Goal: Entertainment & Leisure: Consume media (video, audio)

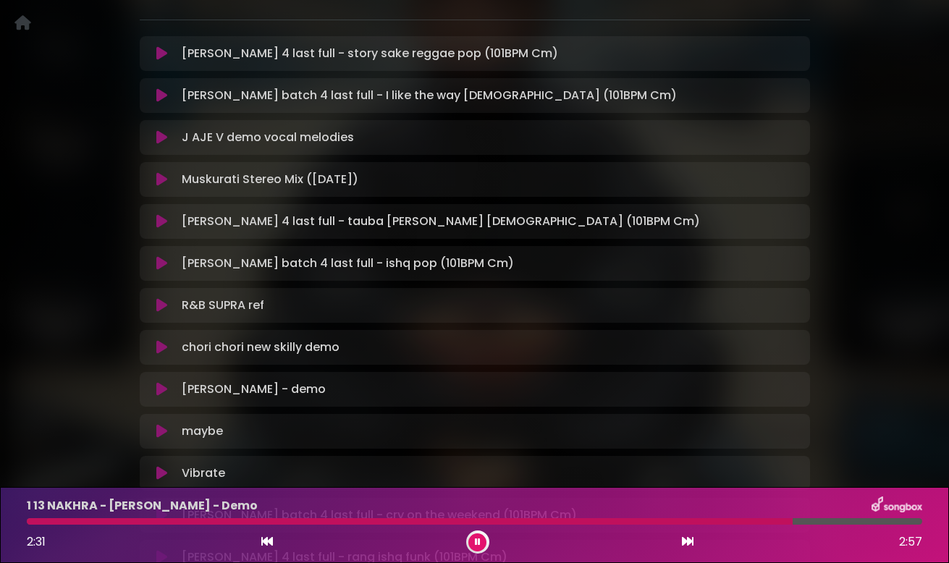
scroll to position [284, 0]
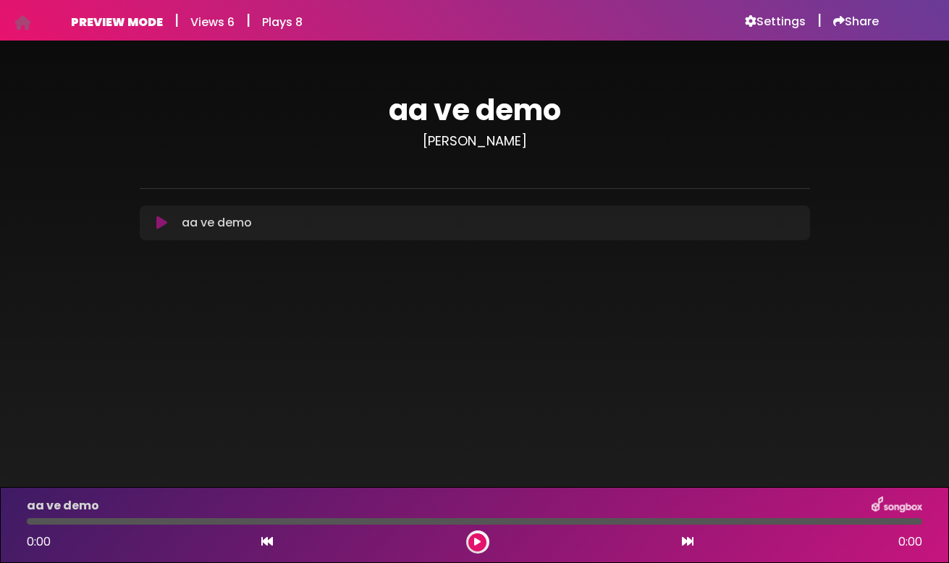
click at [160, 228] on icon at bounding box center [161, 223] width 11 height 14
click at [162, 221] on icon at bounding box center [161, 223] width 11 height 14
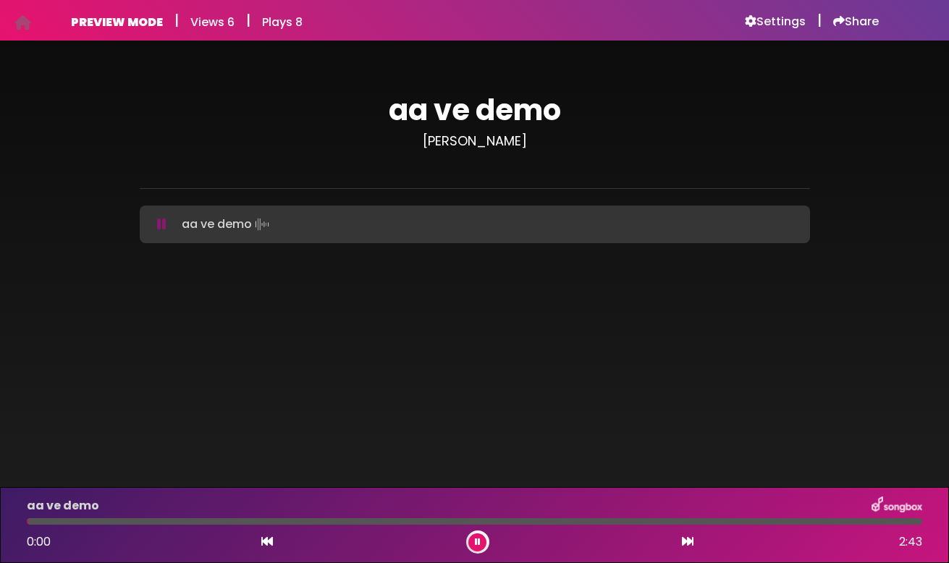
click at [162, 221] on icon at bounding box center [161, 224] width 9 height 14
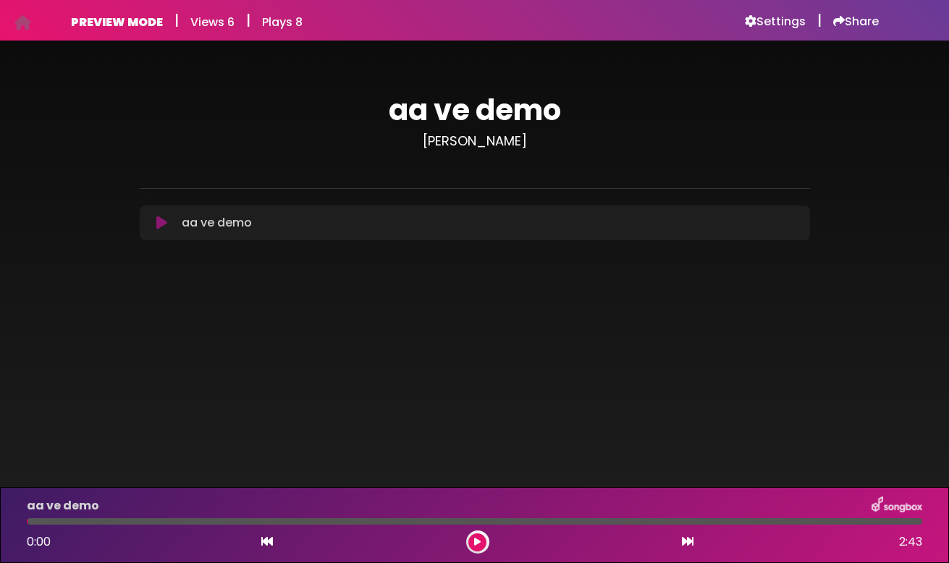
click at [165, 221] on icon at bounding box center [161, 223] width 11 height 14
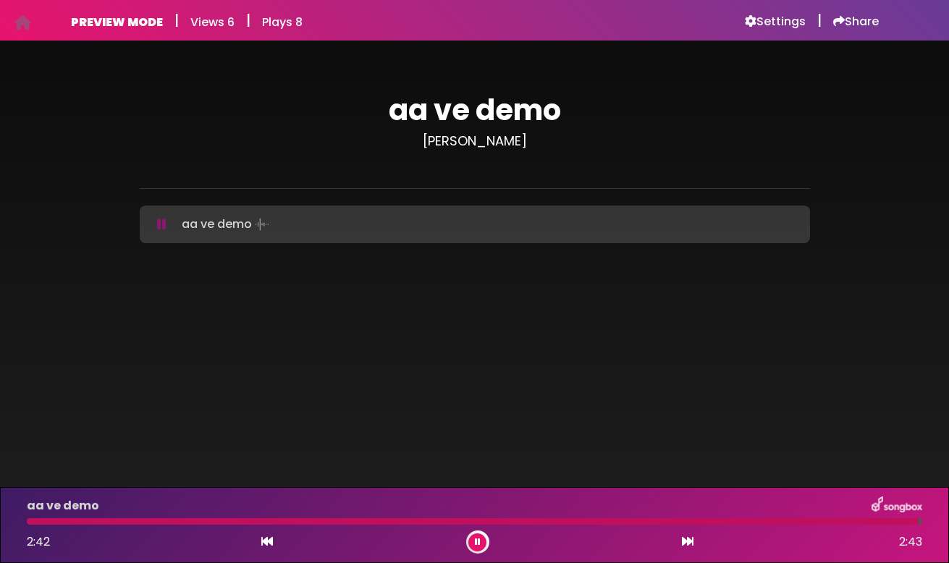
click at [477, 541] on icon at bounding box center [478, 542] width 6 height 9
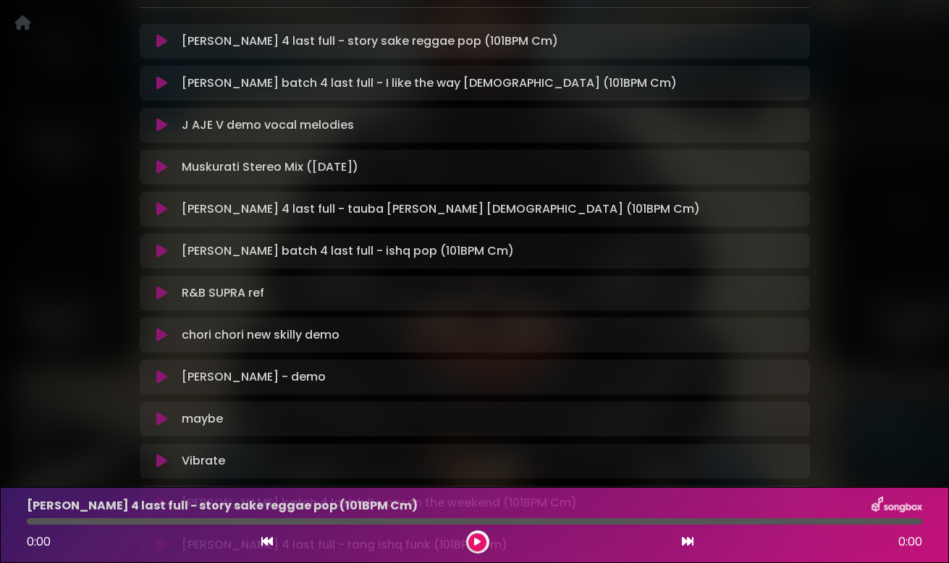
scroll to position [287, 0]
click at [164, 293] on icon at bounding box center [161, 291] width 11 height 14
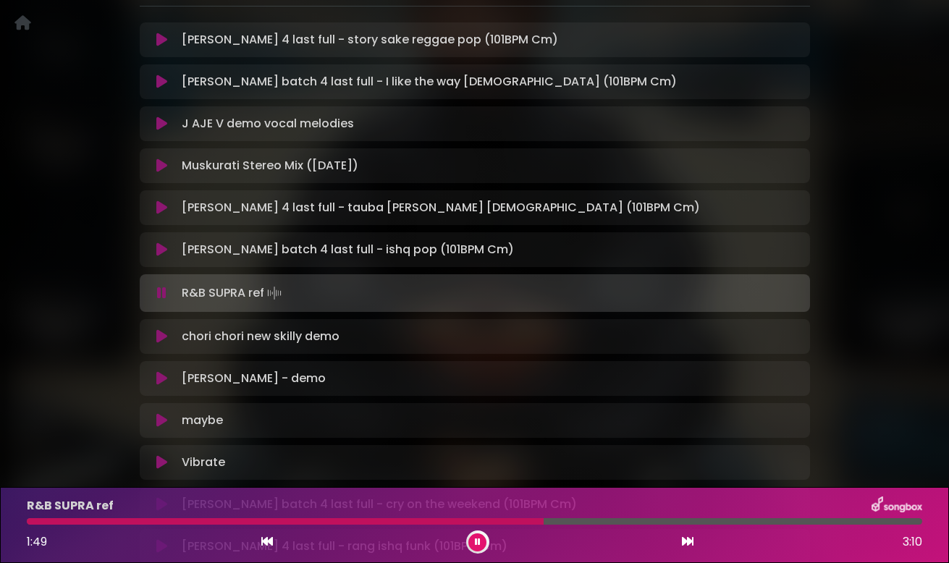
click at [164, 293] on icon at bounding box center [161, 293] width 9 height 14
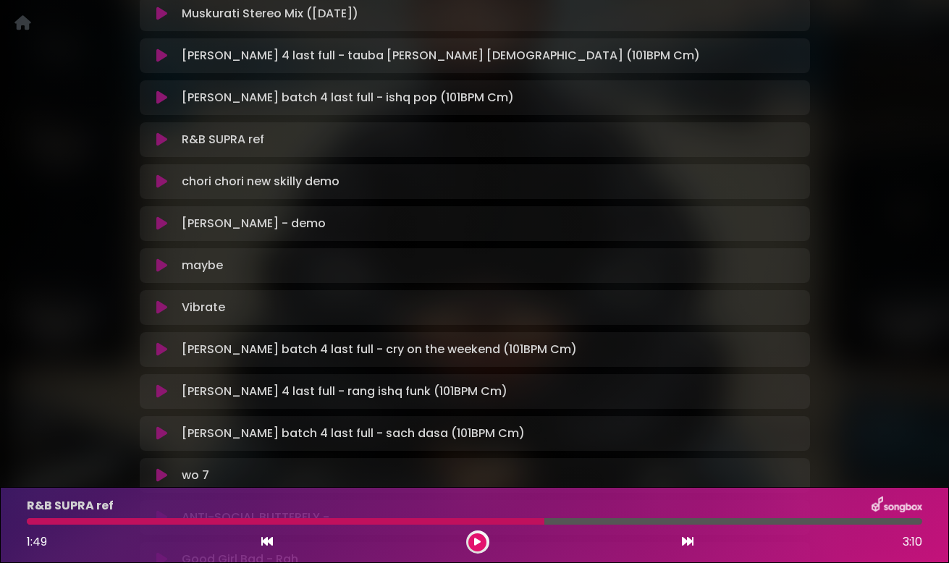
scroll to position [439, 0]
click at [161, 266] on icon at bounding box center [161, 265] width 11 height 14
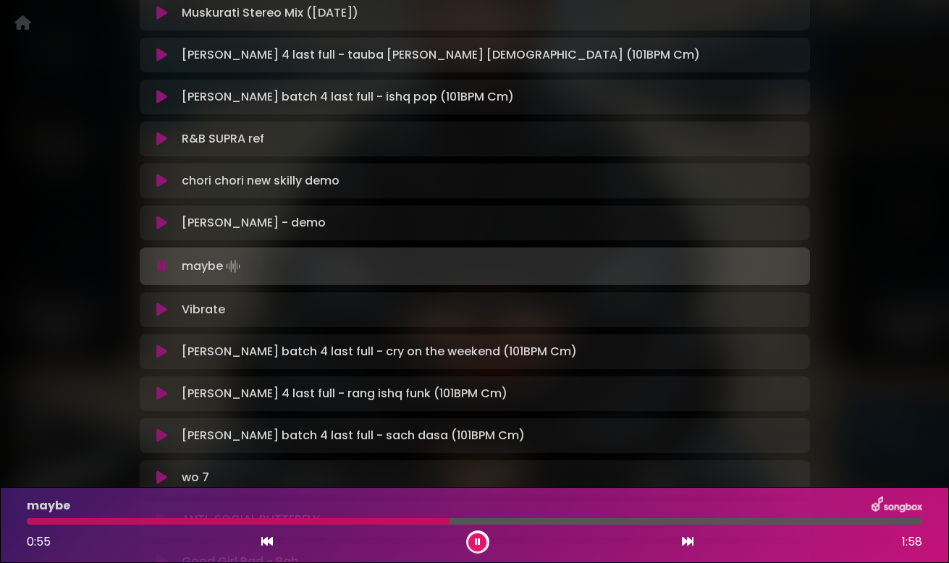
click at [161, 266] on icon at bounding box center [161, 266] width 9 height 14
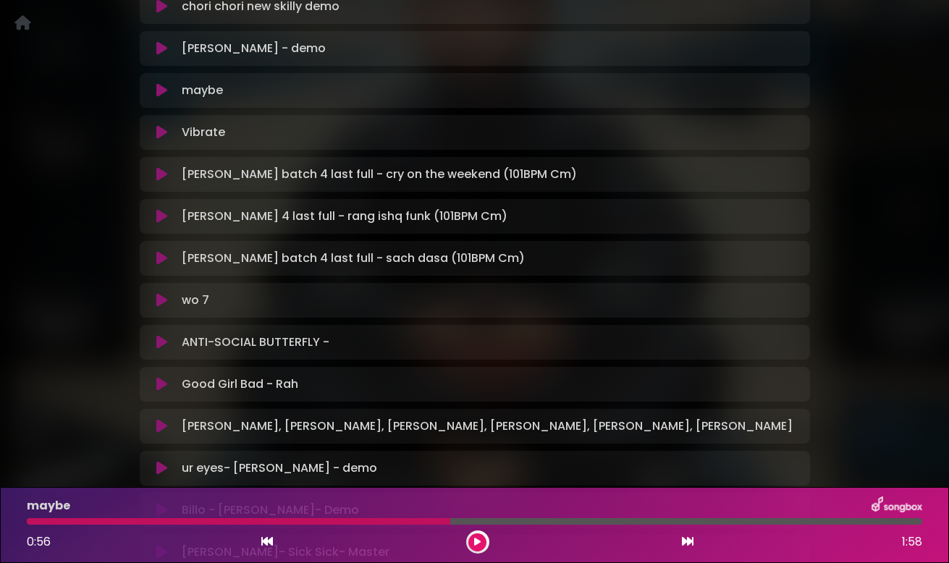
scroll to position [615, 0]
click at [158, 99] on div "maybe Loading Track... Your Feedback Name" at bounding box center [475, 89] width 670 height 35
click at [158, 93] on icon at bounding box center [161, 89] width 11 height 14
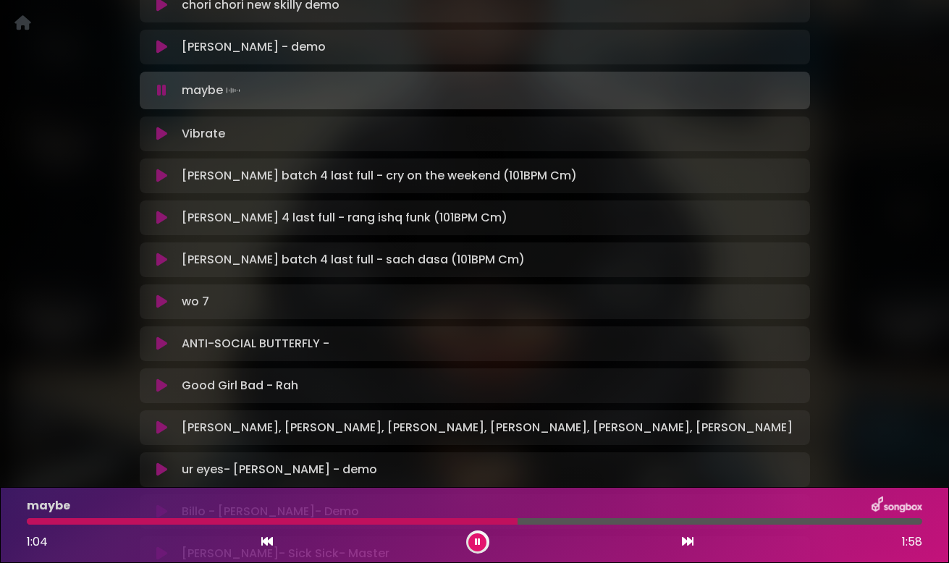
click at [166, 93] on button at bounding box center [162, 90] width 28 height 14
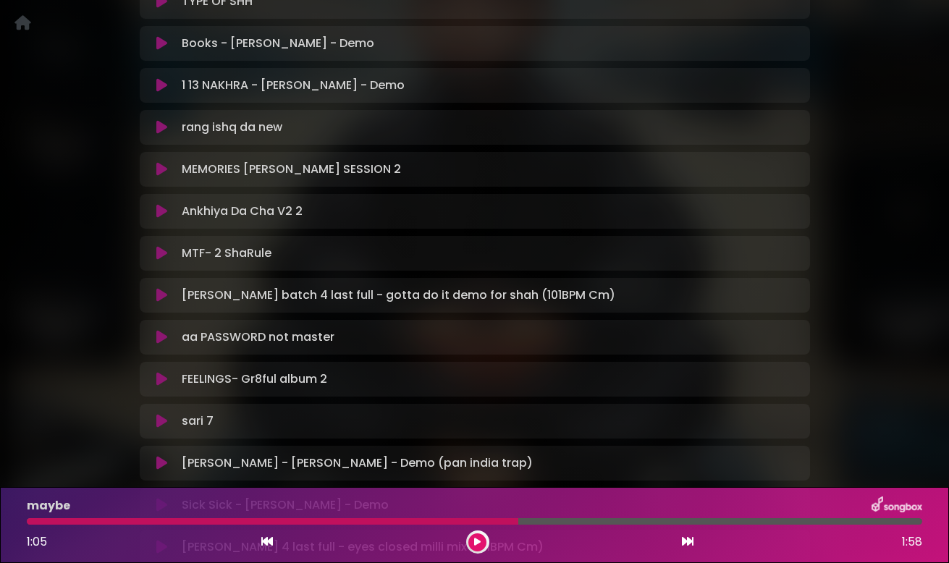
scroll to position [1209, 0]
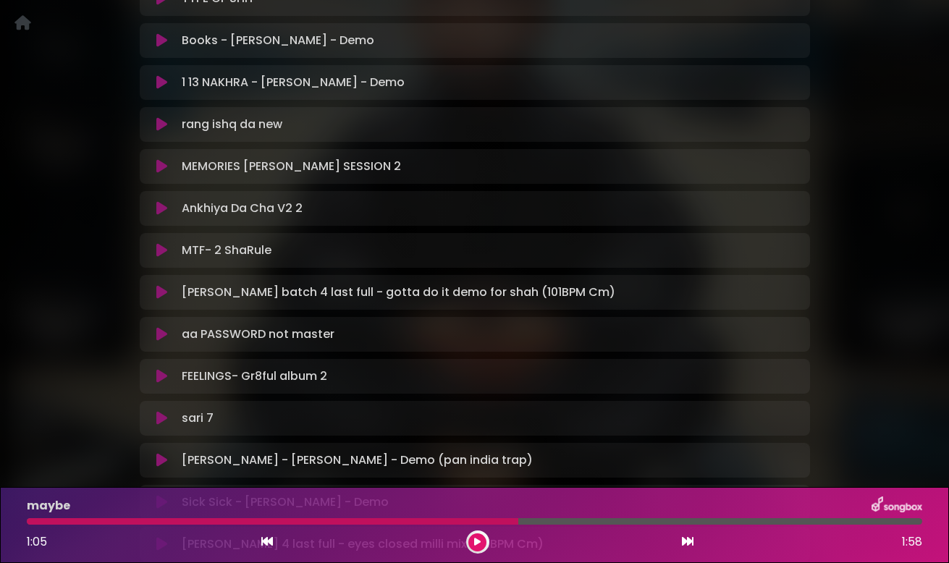
click at [161, 122] on icon at bounding box center [161, 124] width 11 height 14
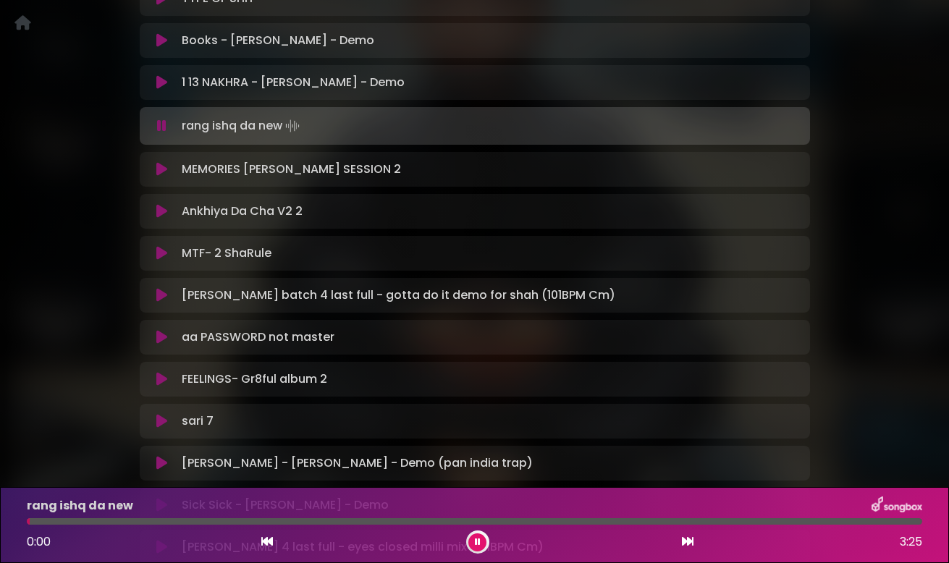
click at [161, 128] on icon at bounding box center [161, 126] width 9 height 14
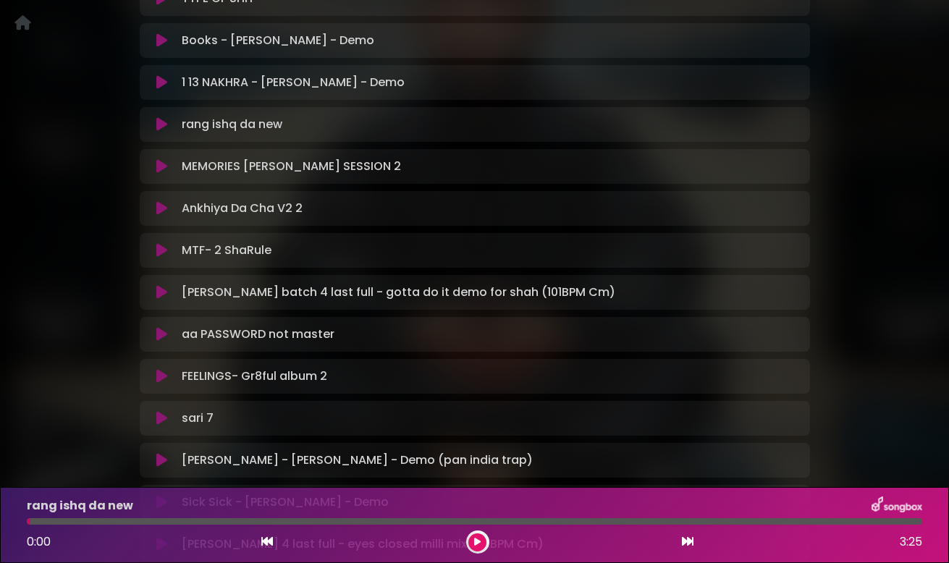
click at [161, 128] on icon at bounding box center [161, 124] width 11 height 14
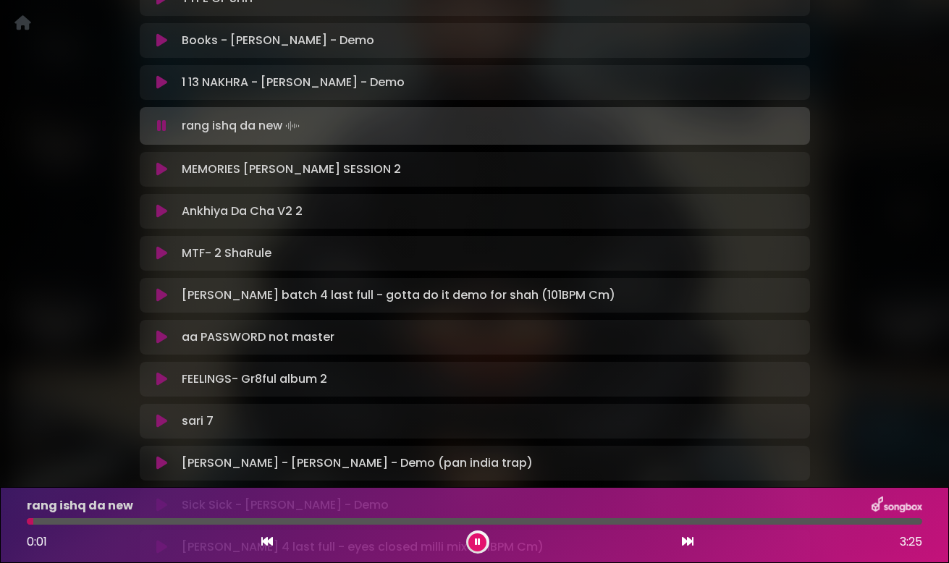
click at [161, 128] on icon at bounding box center [161, 126] width 9 height 14
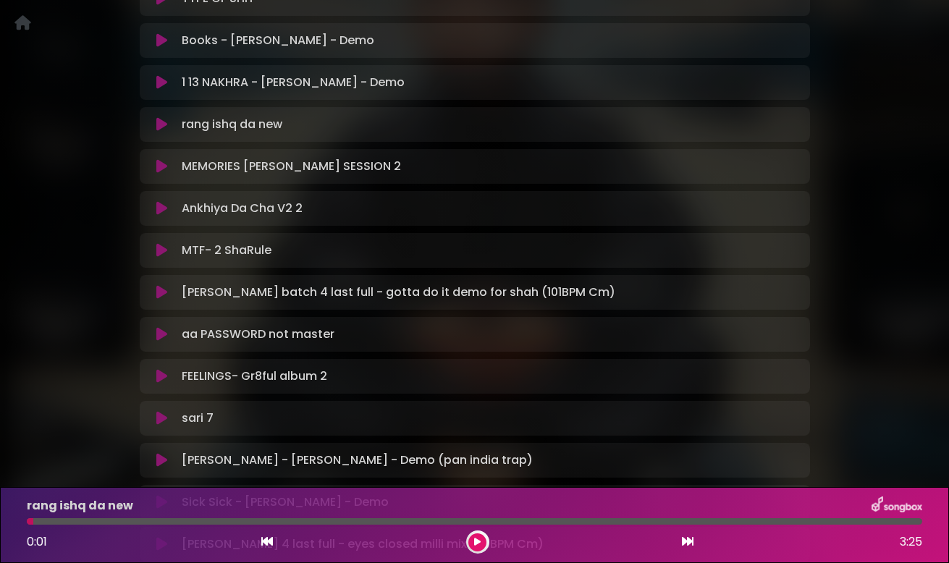
click at [161, 128] on icon at bounding box center [161, 124] width 11 height 14
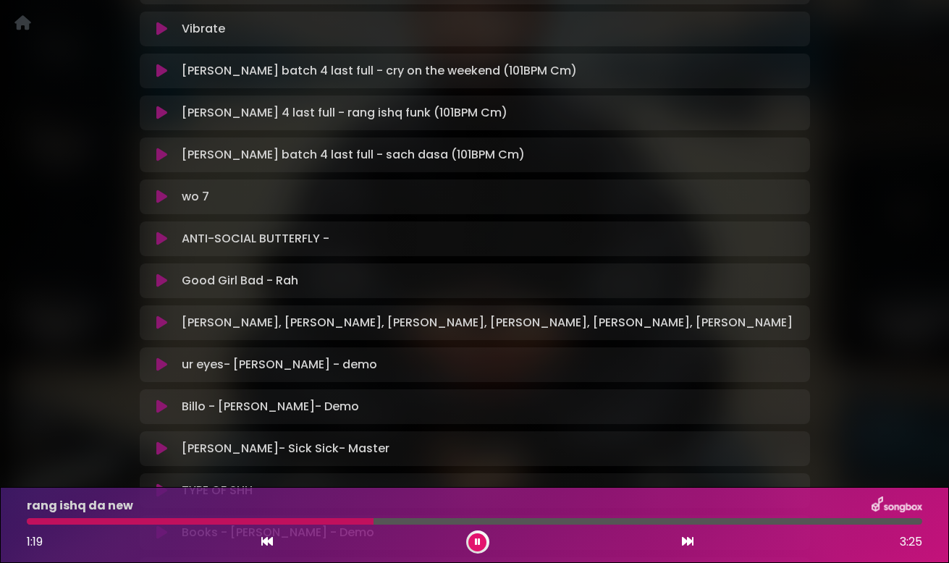
scroll to position [710, 0]
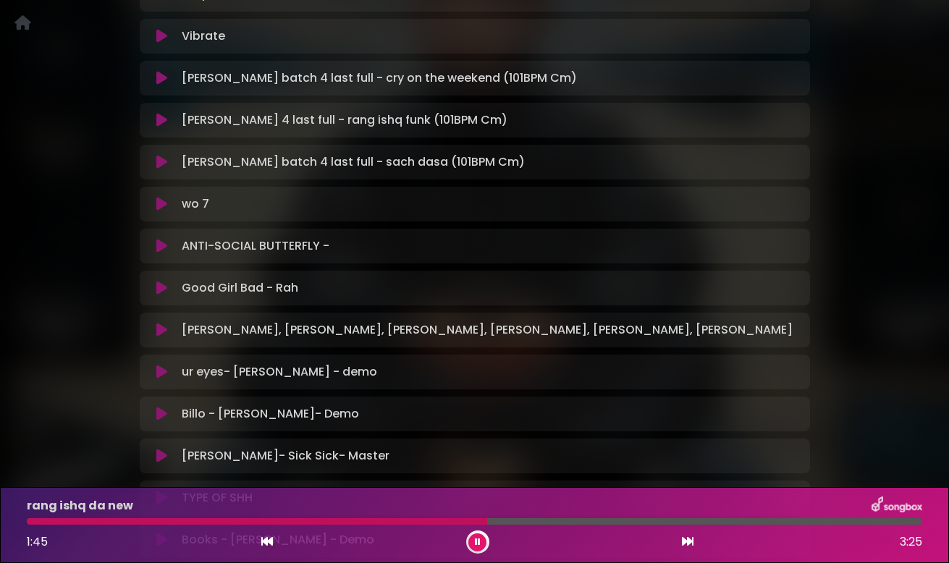
click at [481, 546] on button at bounding box center [477, 542] width 18 height 18
click at [161, 122] on icon at bounding box center [161, 120] width 11 height 14
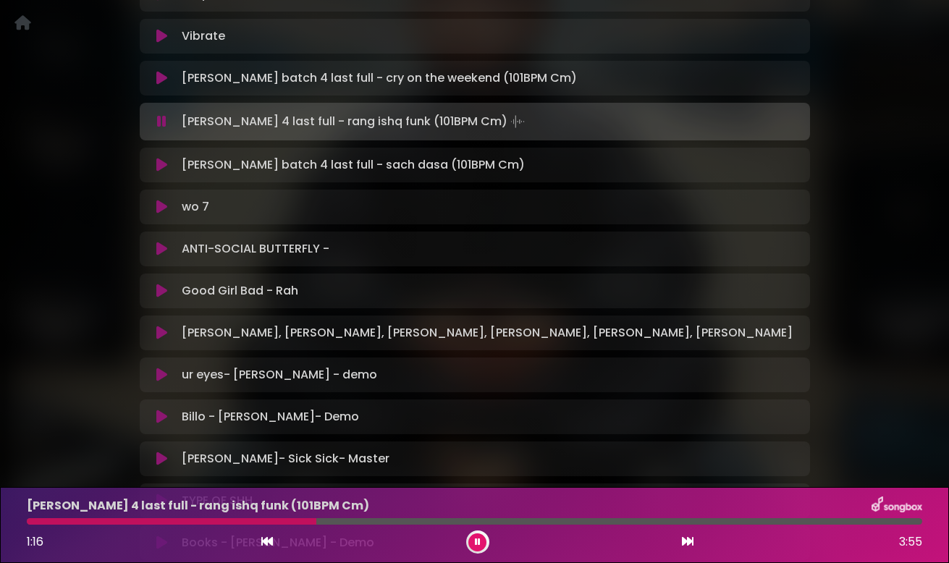
click at [162, 121] on icon at bounding box center [161, 121] width 9 height 14
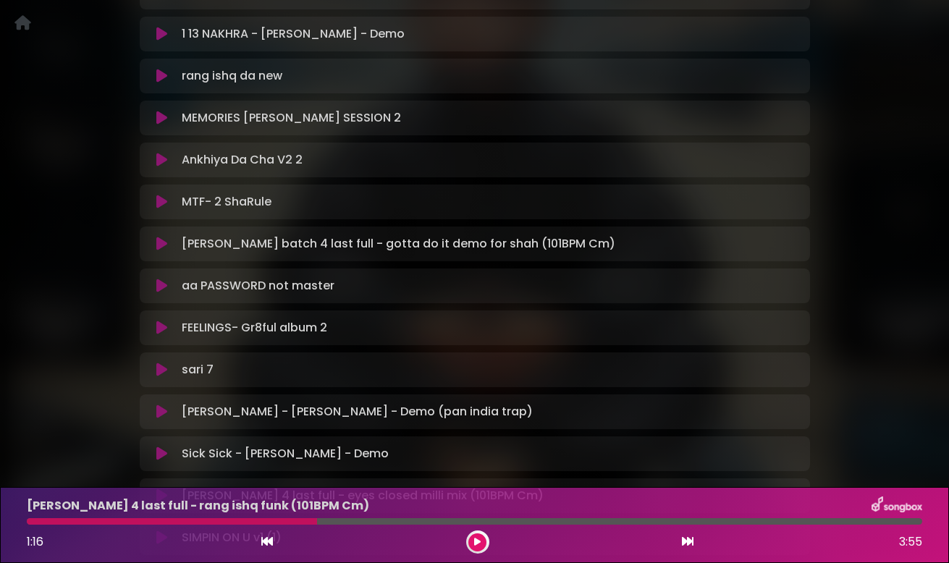
scroll to position [1273, 0]
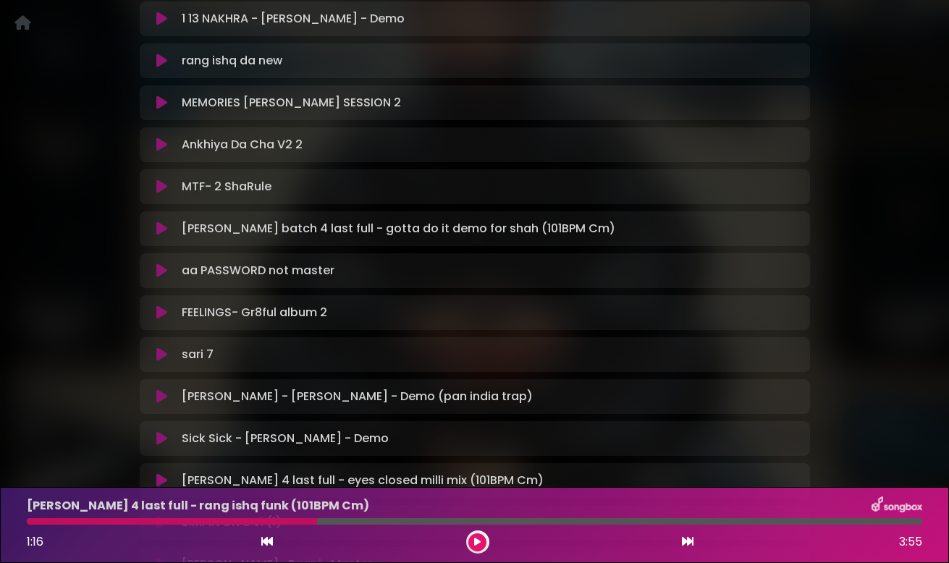
click at [161, 232] on icon at bounding box center [161, 228] width 11 height 14
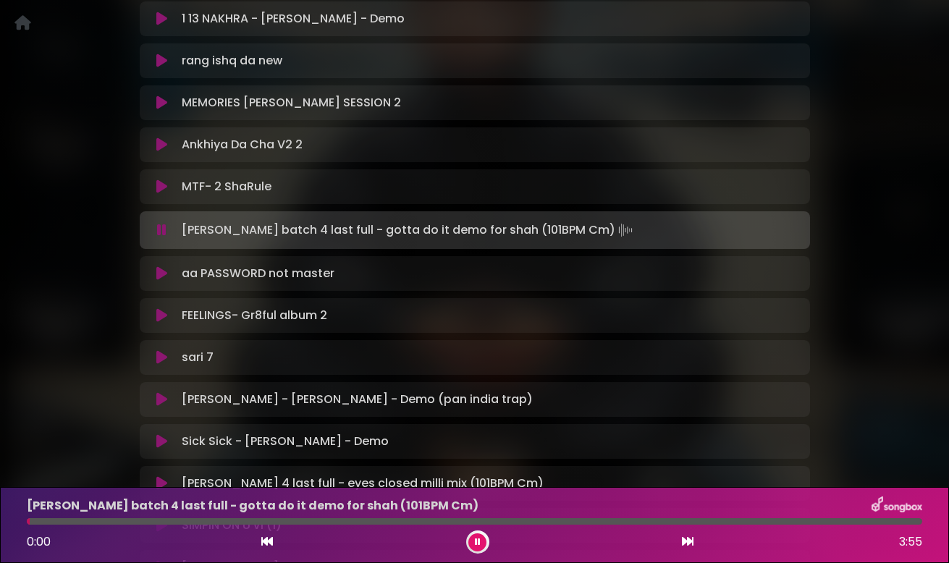
click at [161, 232] on icon at bounding box center [161, 230] width 9 height 14
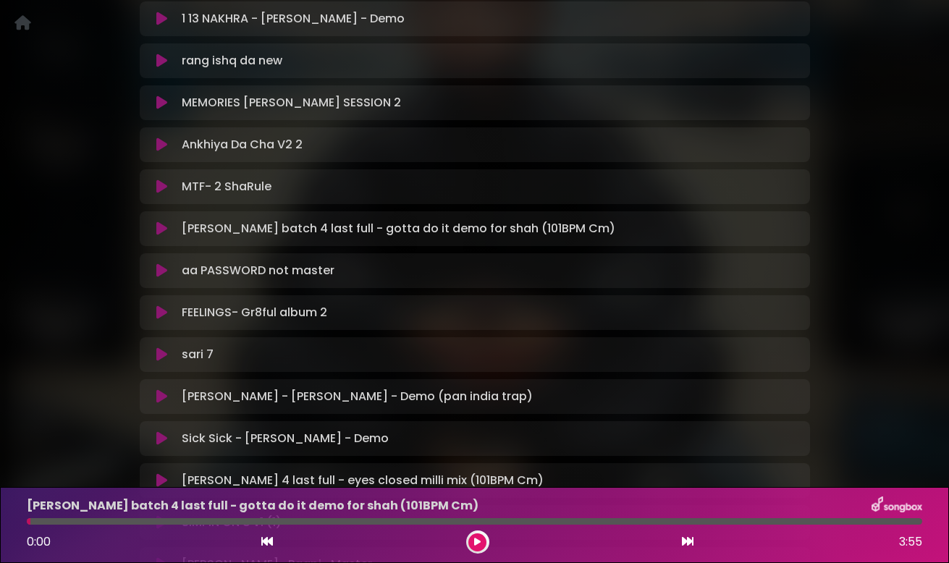
click at [161, 232] on icon at bounding box center [161, 228] width 11 height 14
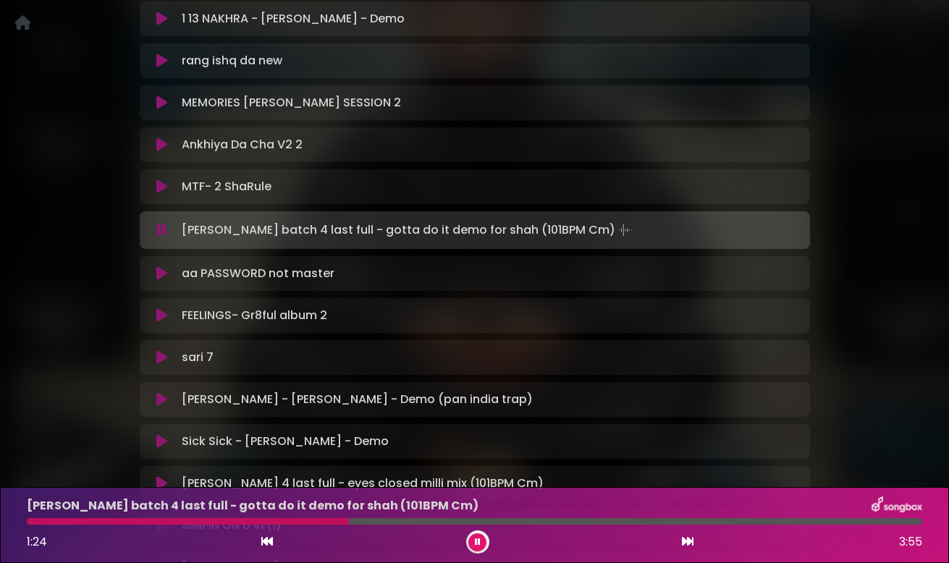
click at [161, 232] on icon at bounding box center [161, 230] width 9 height 14
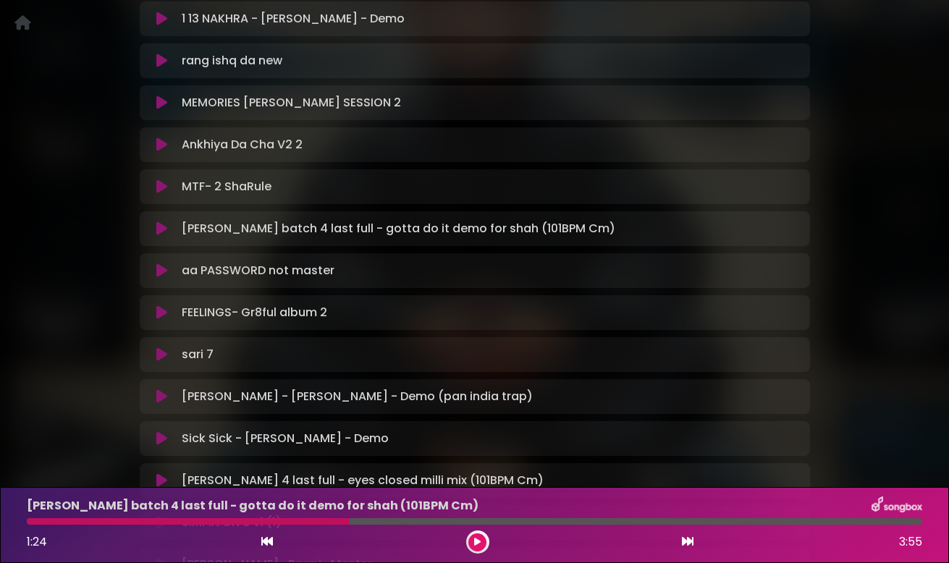
click at [164, 187] on icon at bounding box center [161, 186] width 11 height 14
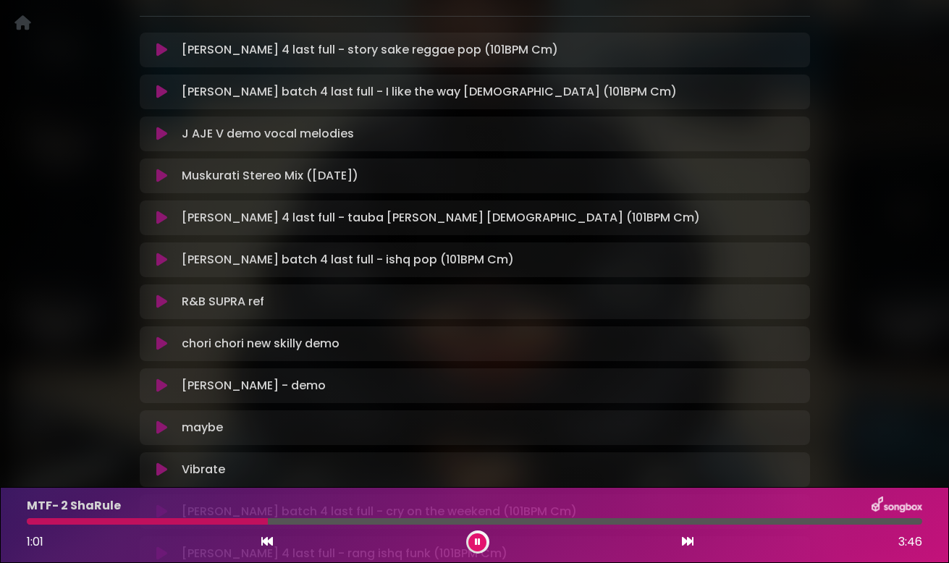
scroll to position [278, 0]
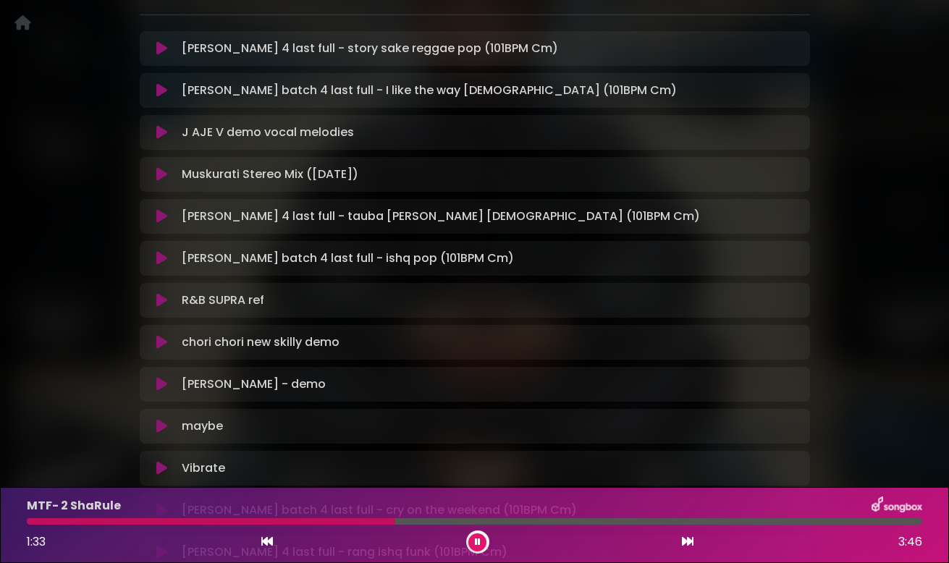
click at [478, 544] on icon at bounding box center [478, 542] width 6 height 9
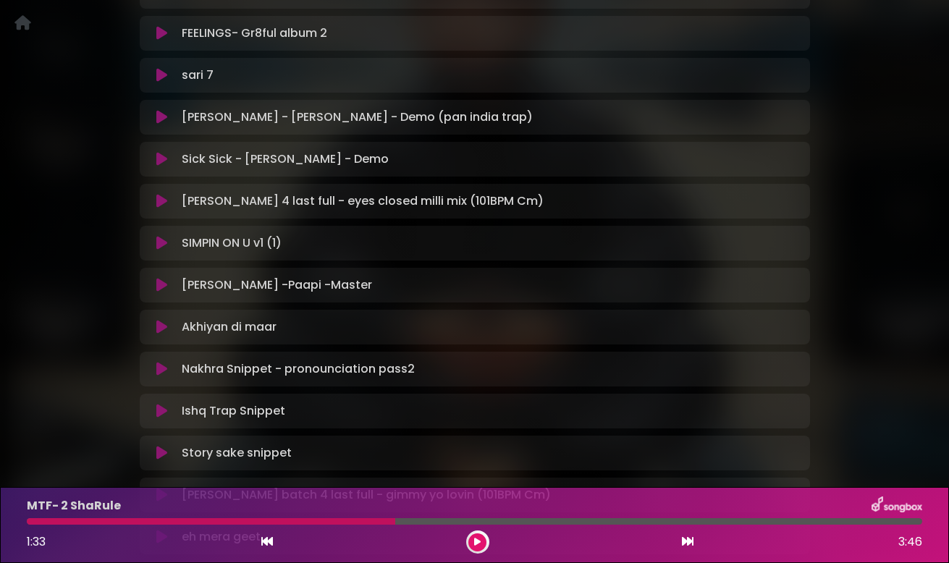
scroll to position [1568, 0]
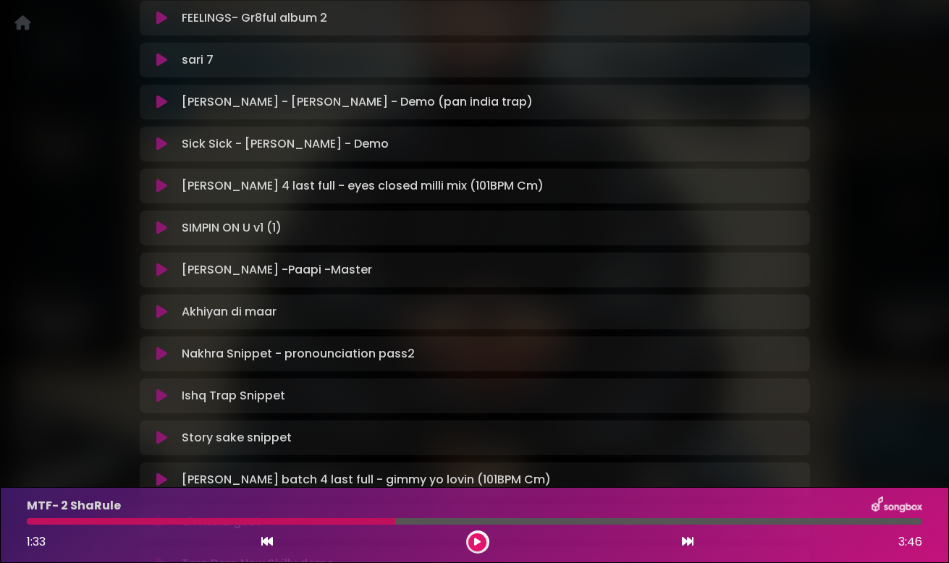
click at [161, 229] on icon at bounding box center [161, 228] width 11 height 14
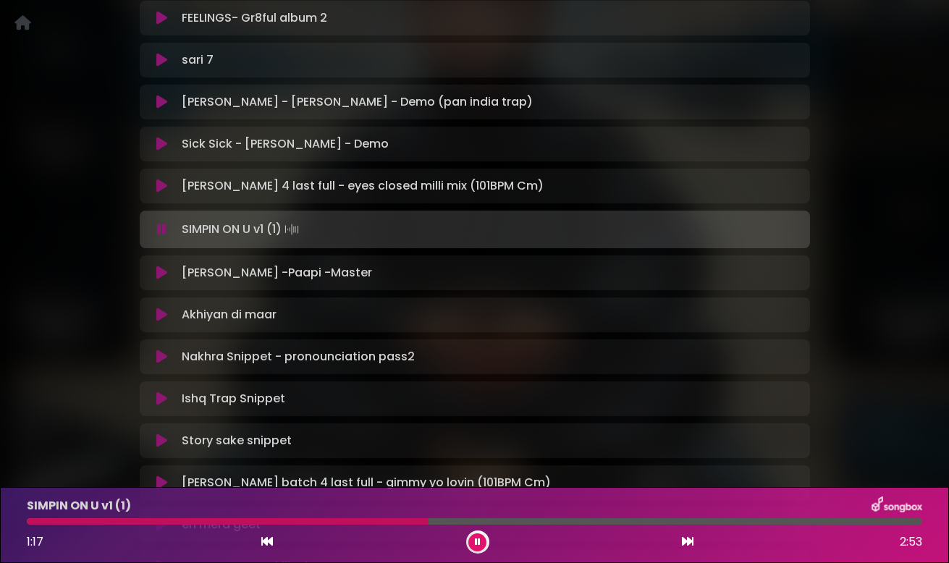
click at [161, 229] on icon at bounding box center [161, 229] width 9 height 14
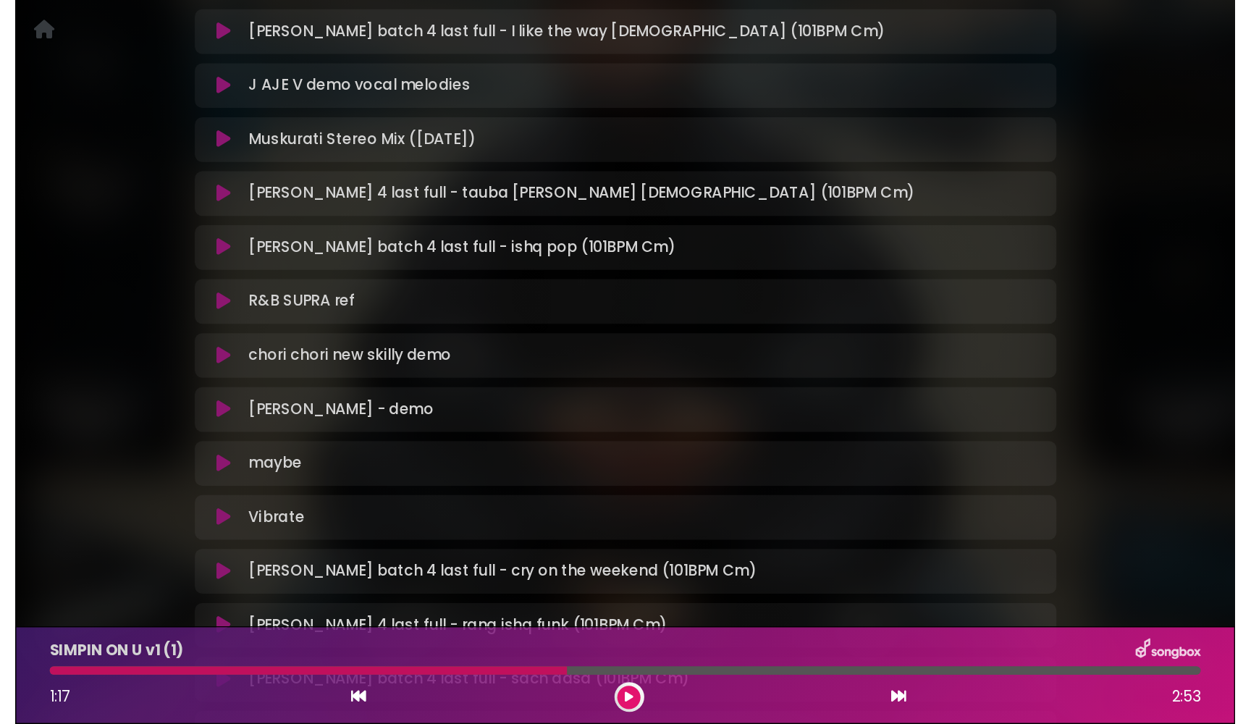
scroll to position [335, 0]
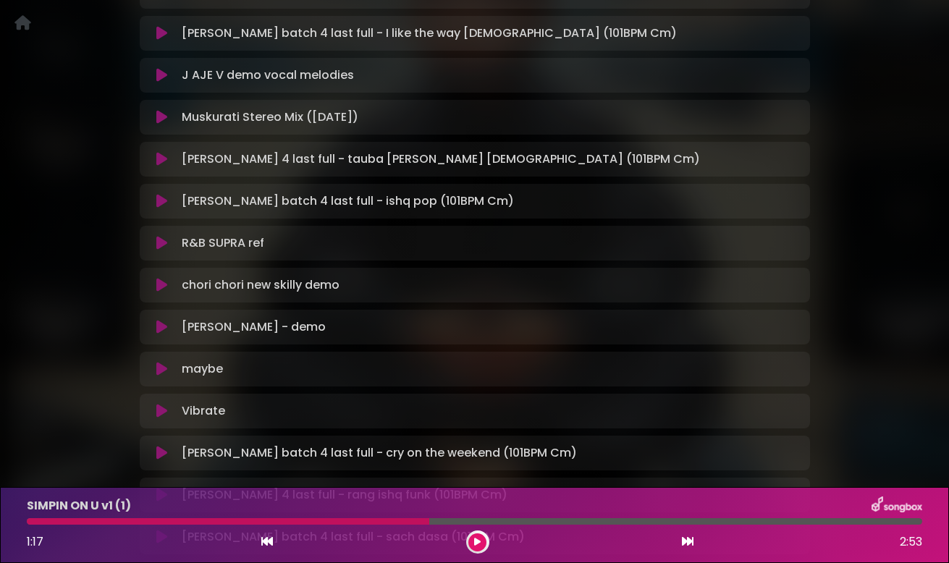
click at [163, 158] on icon at bounding box center [161, 159] width 11 height 14
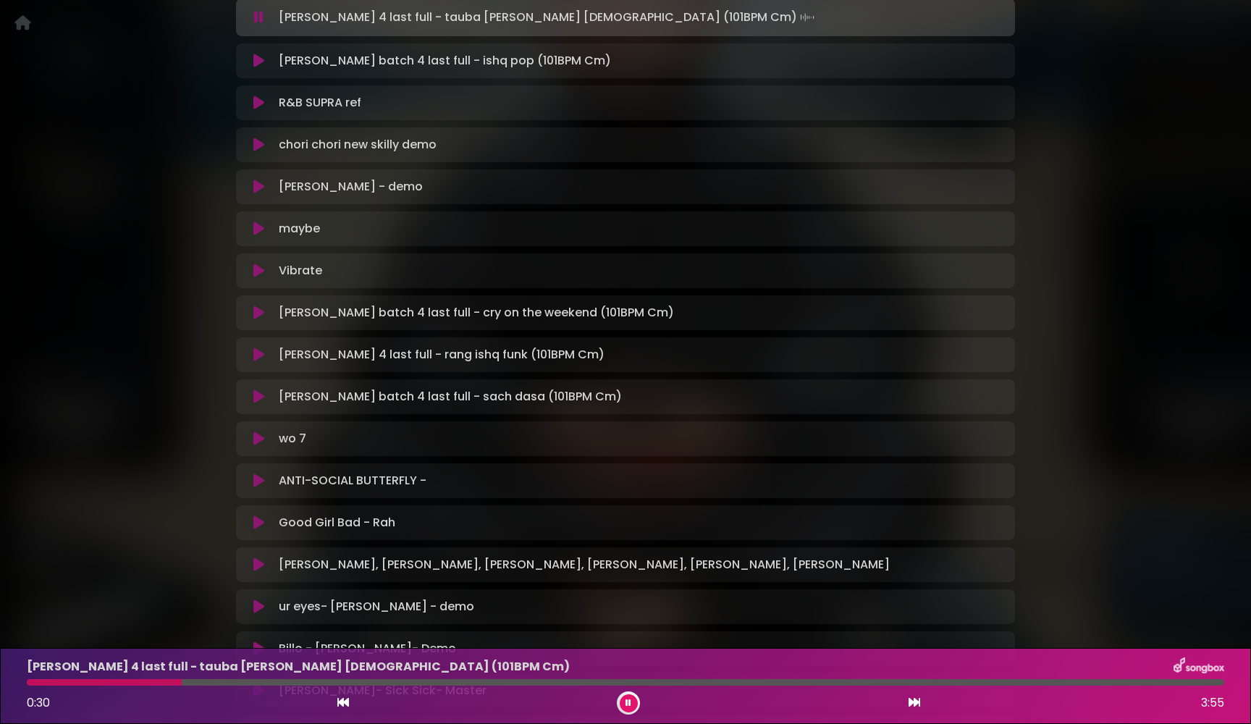
scroll to position [512, 0]
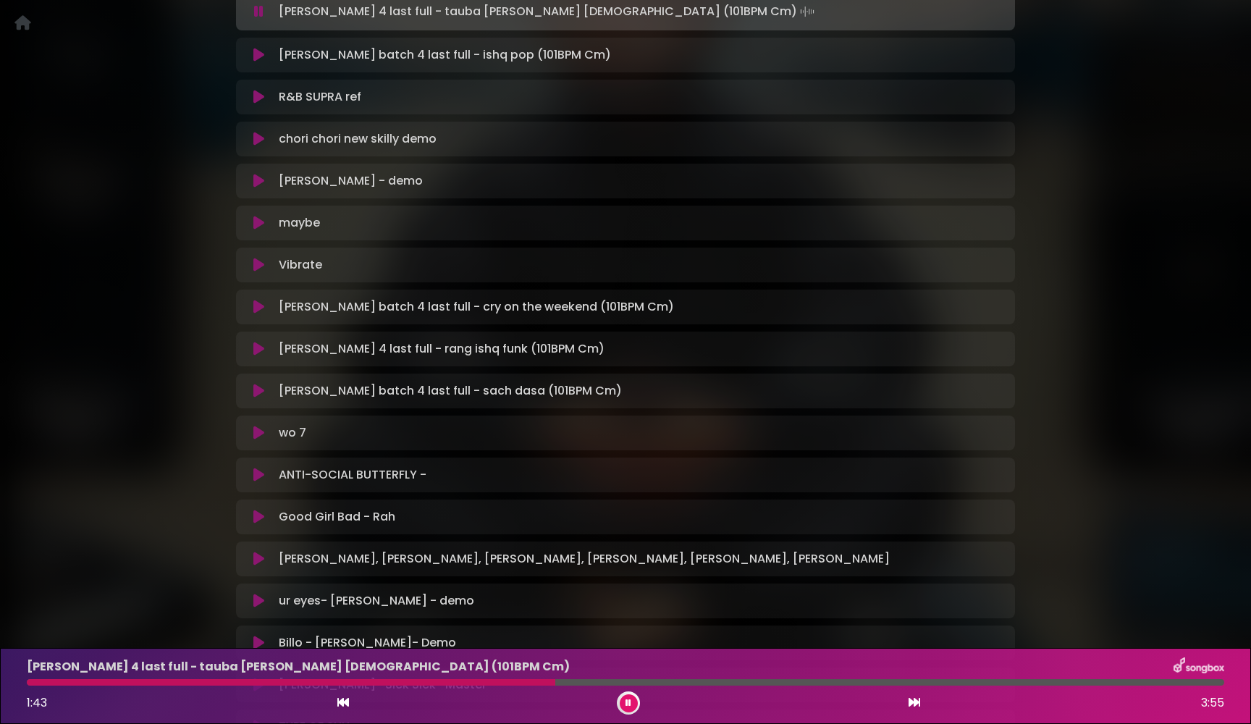
click at [262, 10] on icon at bounding box center [258, 11] width 9 height 14
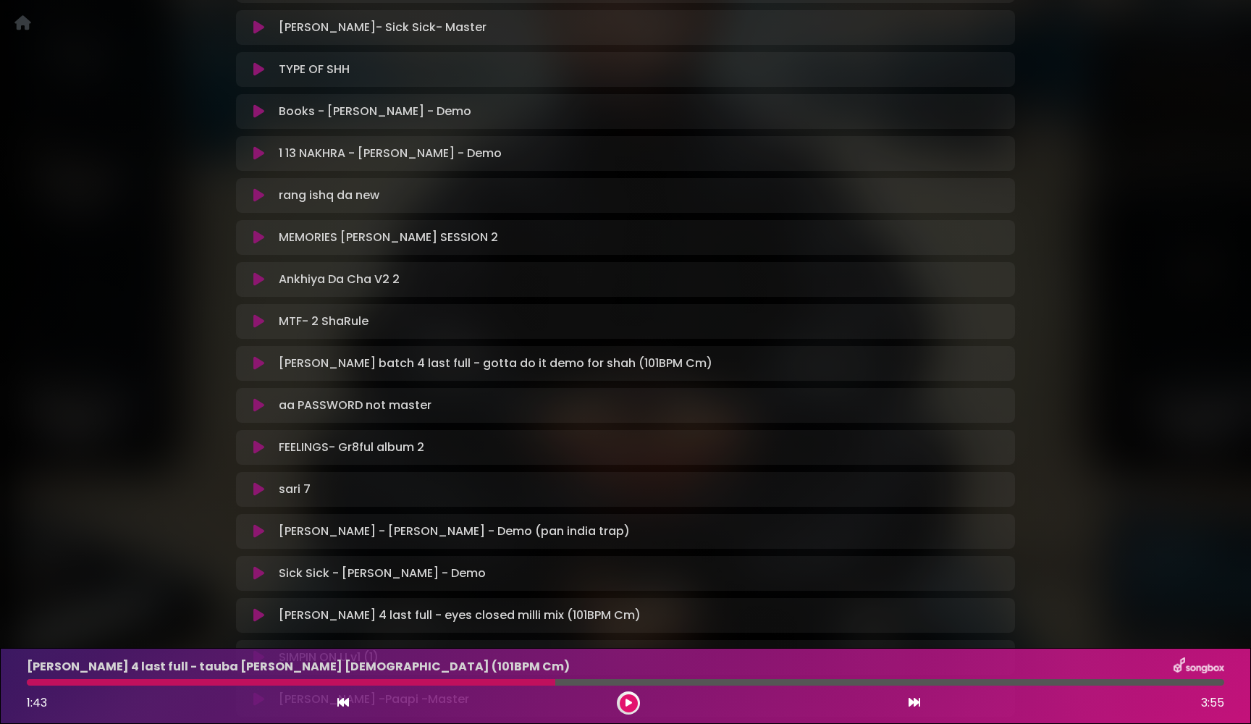
scroll to position [1180, 0]
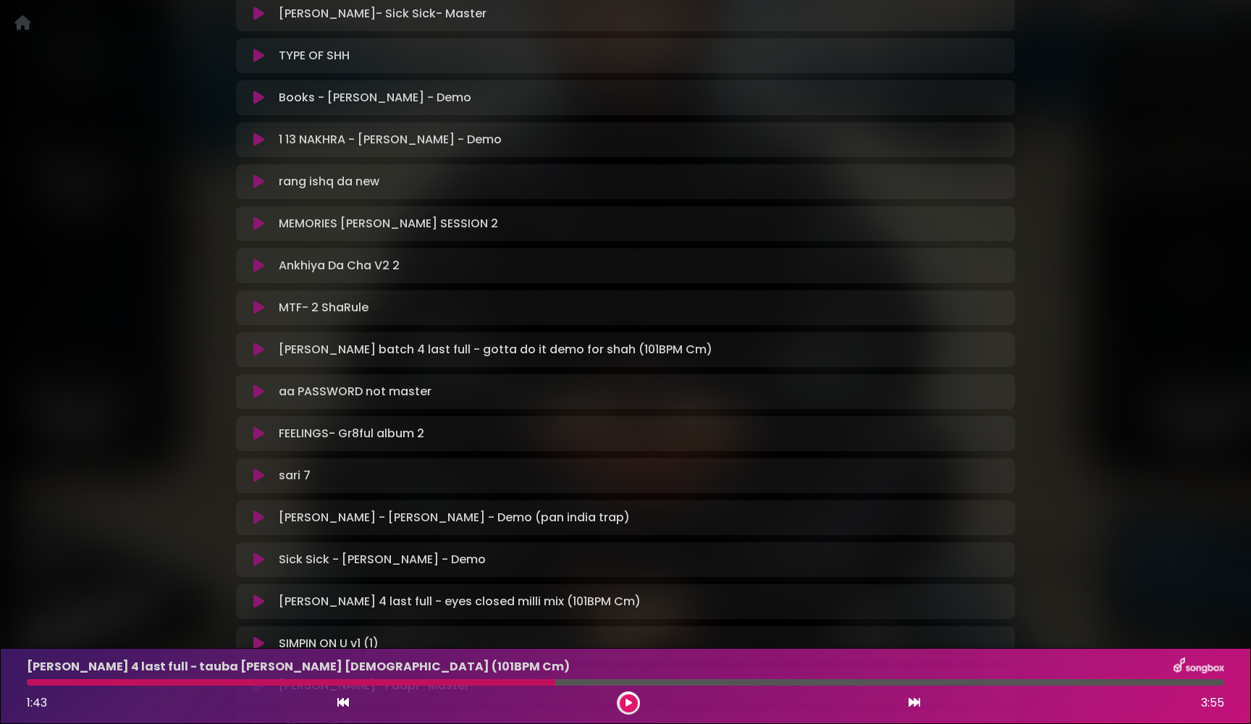
click at [258, 266] on icon at bounding box center [258, 265] width 11 height 14
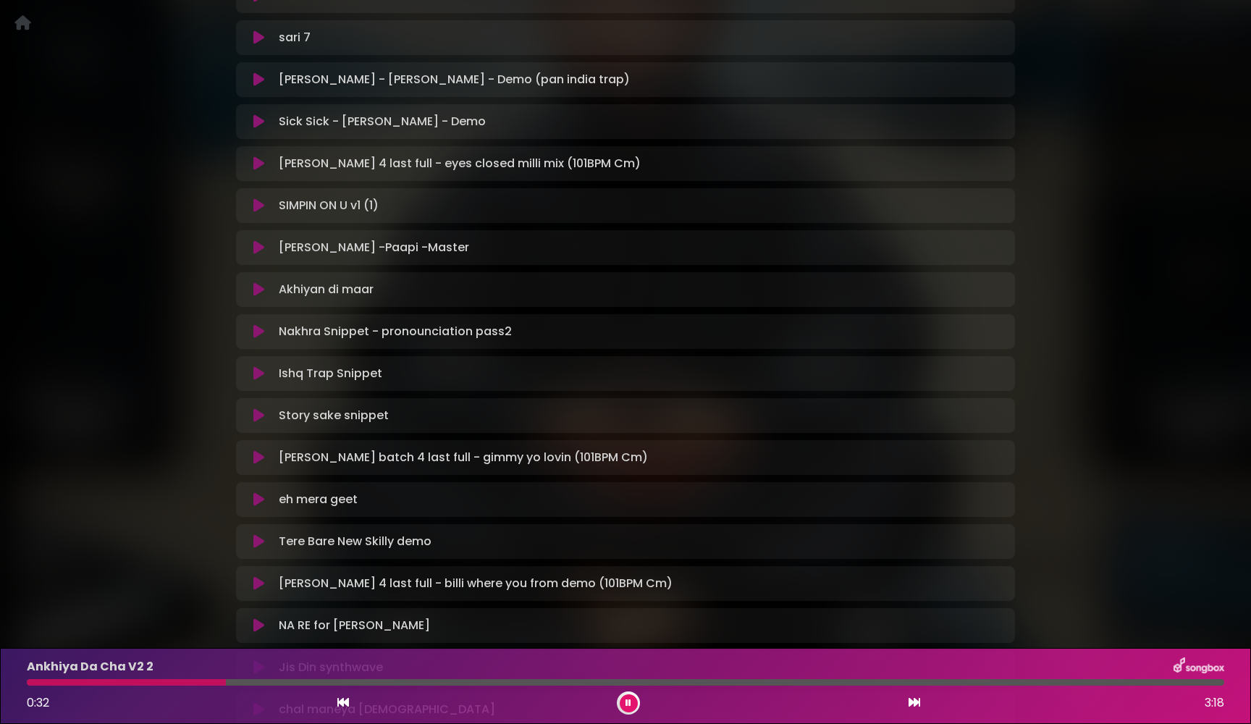
scroll to position [1622, 0]
click at [634, 562] on button at bounding box center [629, 703] width 18 height 18
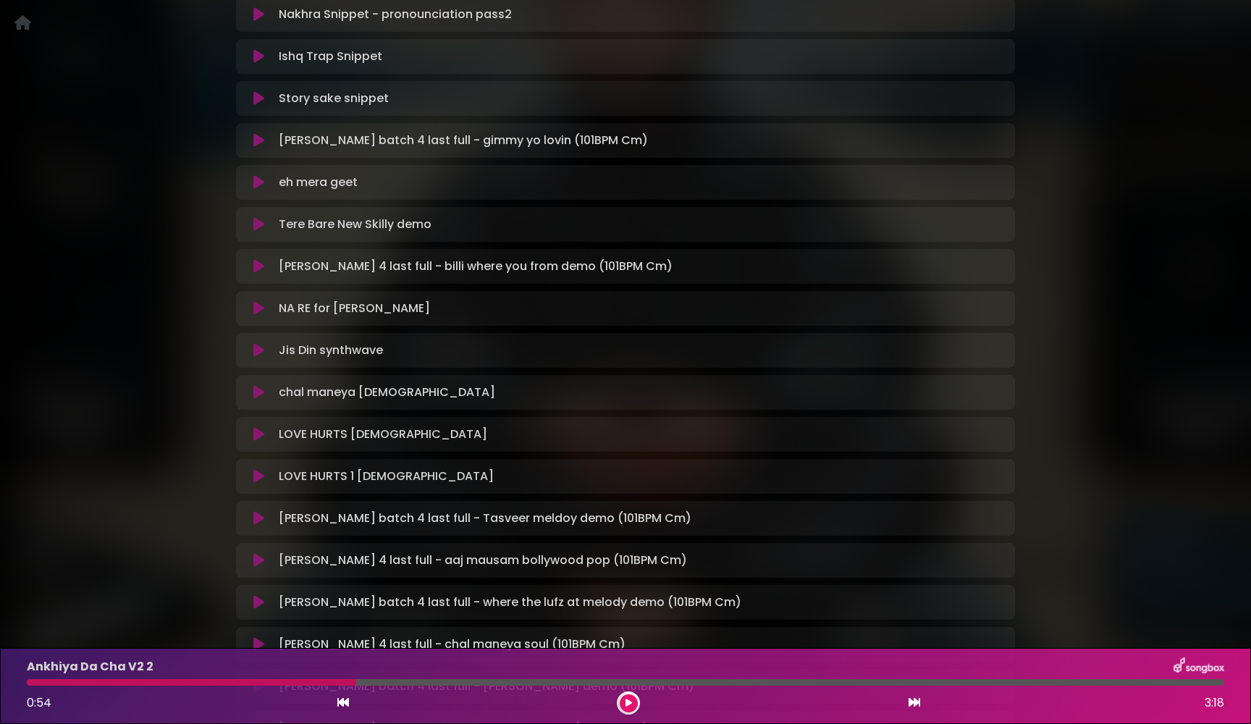
scroll to position [1950, 0]
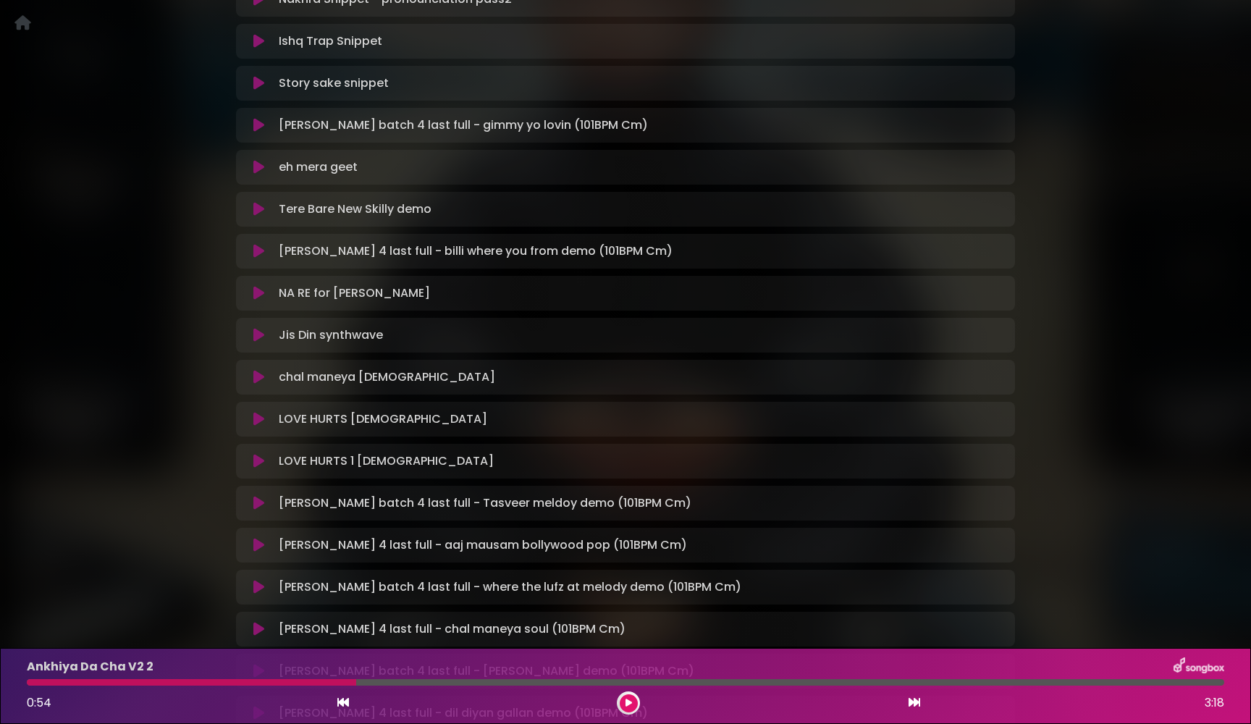
click at [258, 379] on icon at bounding box center [258, 377] width 11 height 14
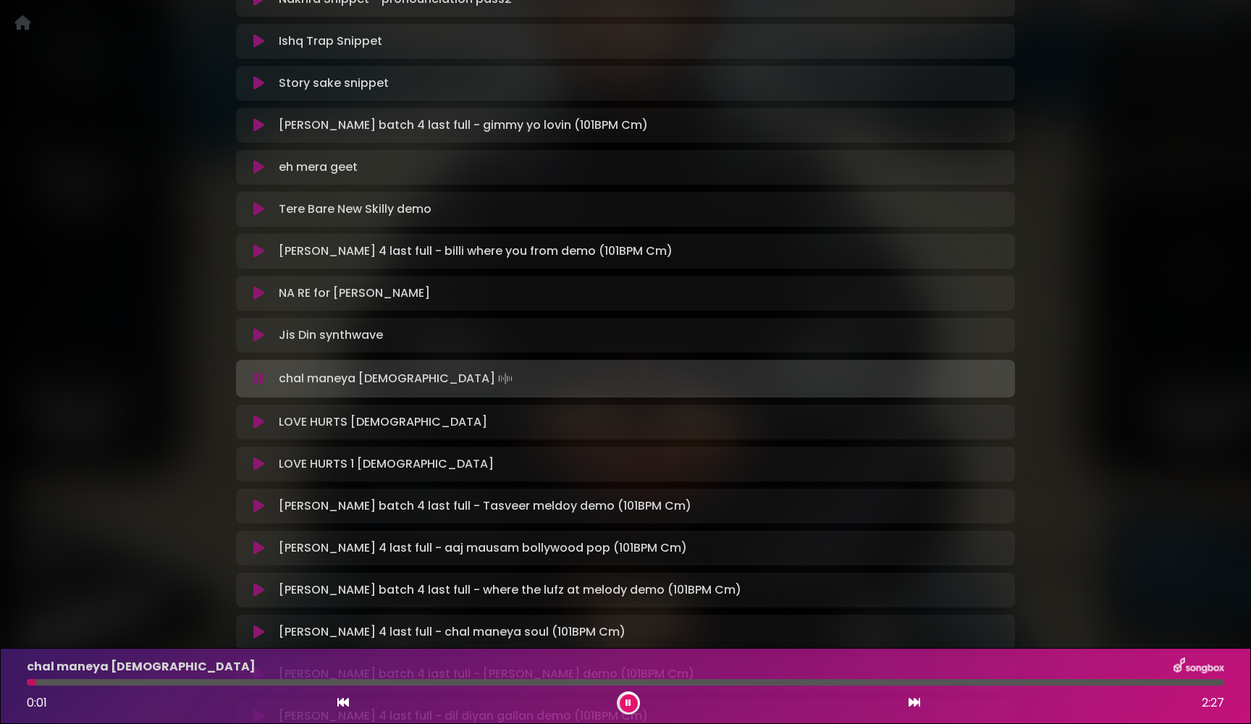
click at [258, 379] on icon at bounding box center [258, 378] width 9 height 14
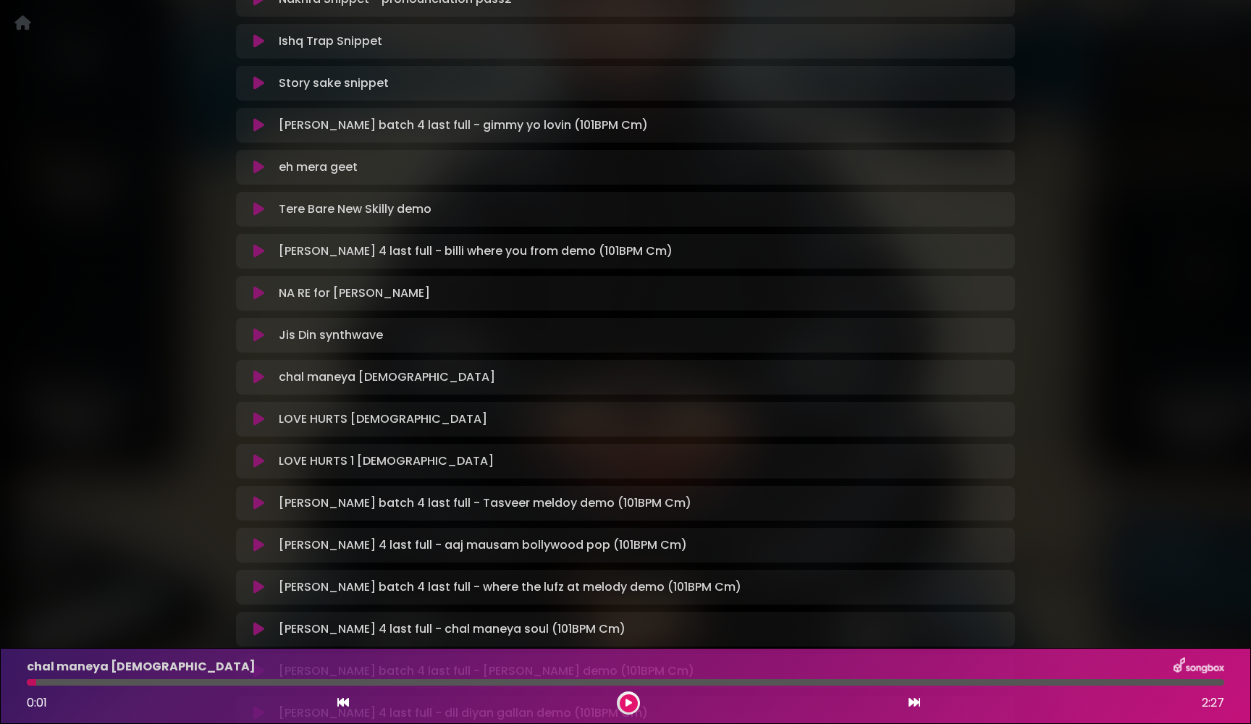
click at [257, 423] on icon at bounding box center [258, 419] width 11 height 14
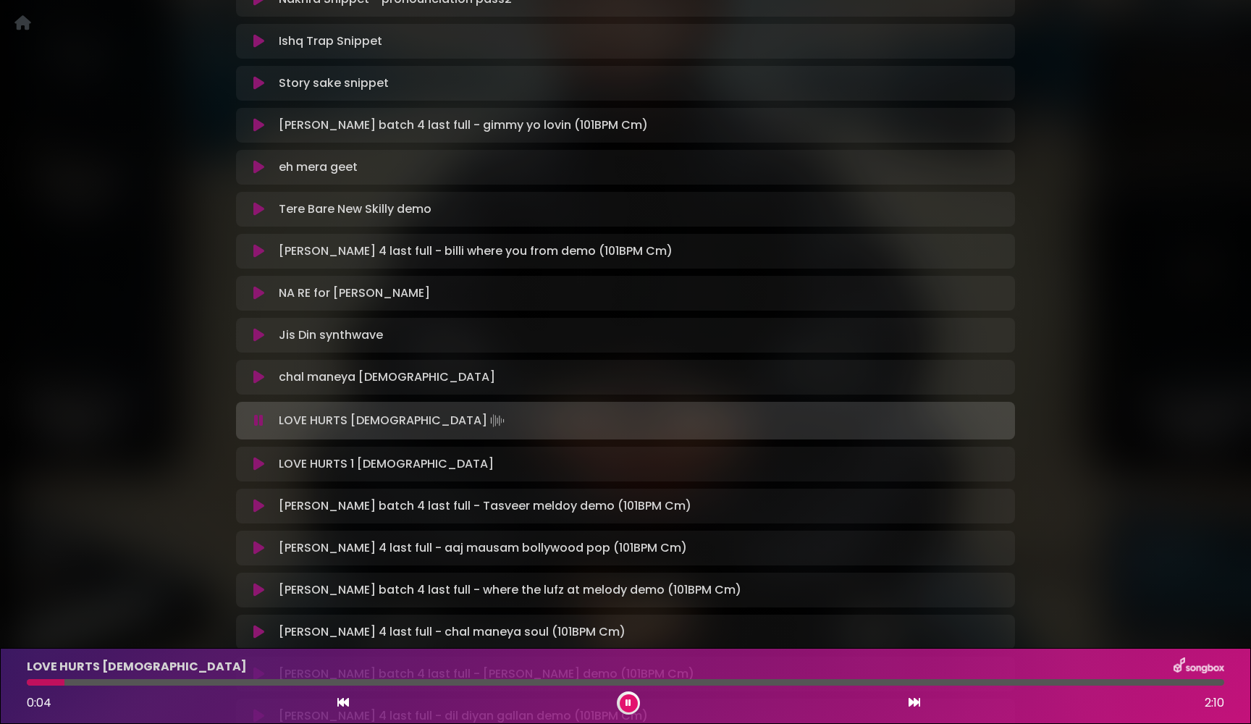
click at [257, 423] on icon at bounding box center [258, 420] width 9 height 14
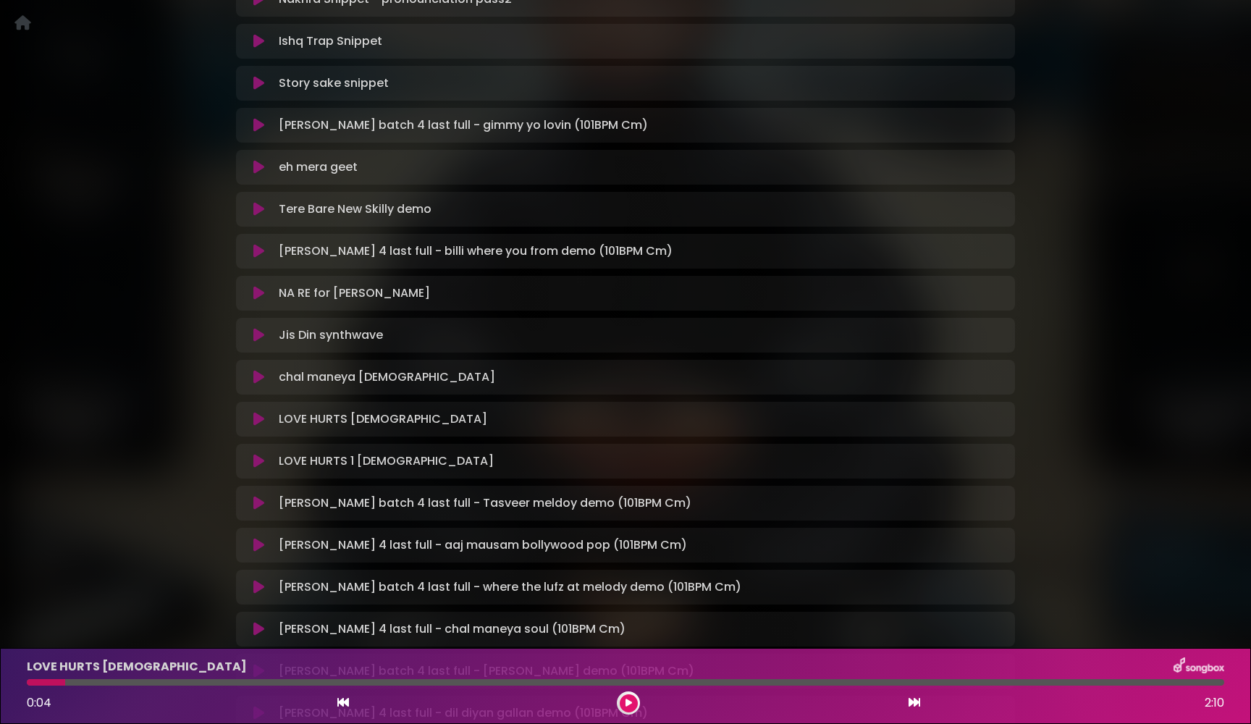
click at [255, 460] on icon at bounding box center [258, 461] width 11 height 14
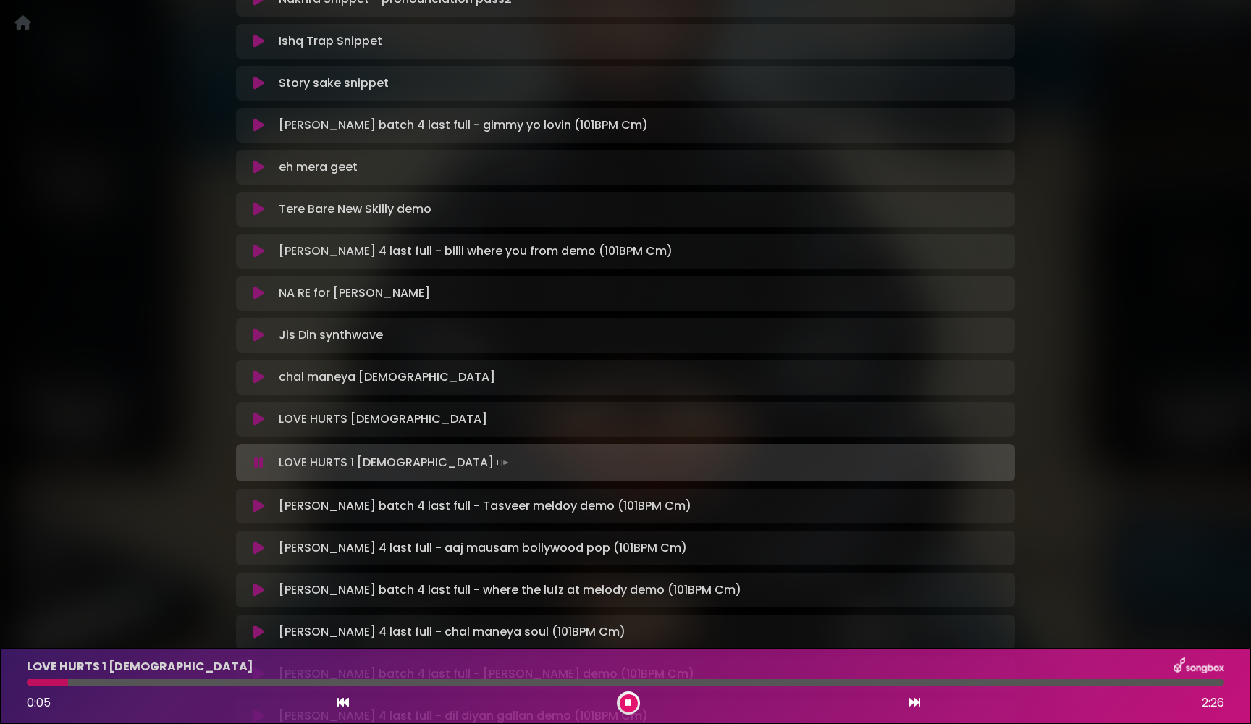
click at [255, 460] on icon at bounding box center [258, 462] width 9 height 14
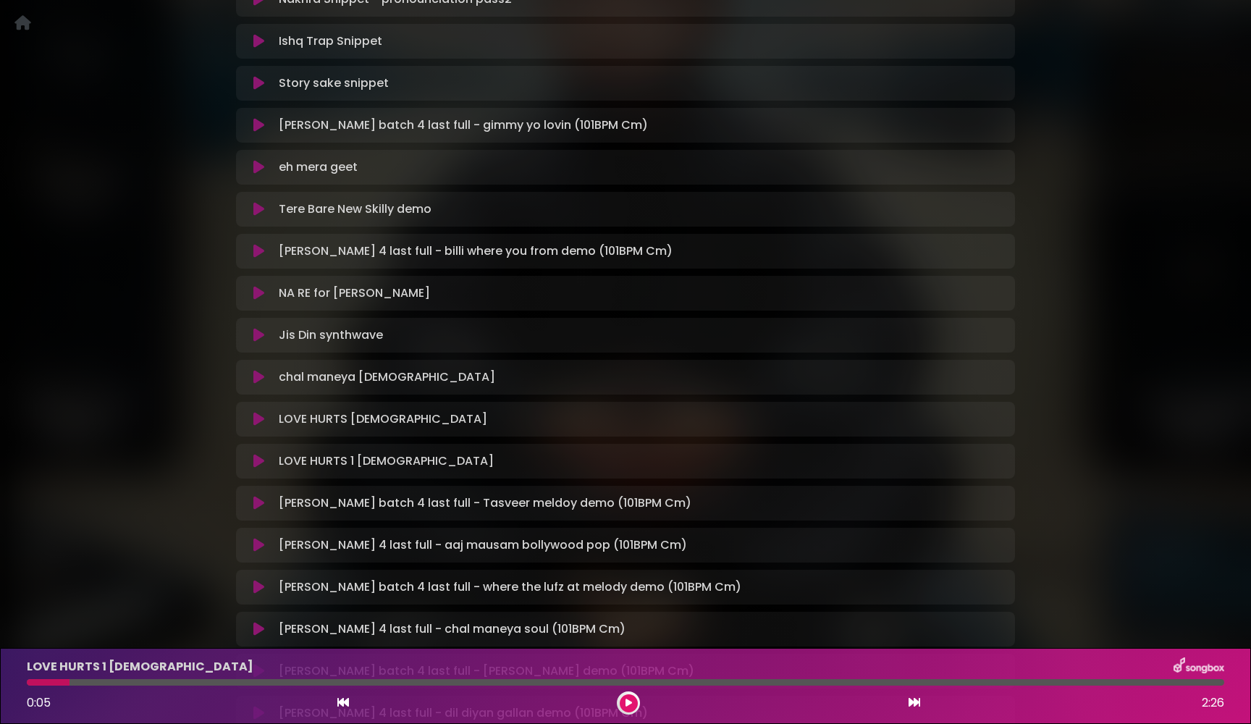
click at [255, 460] on icon at bounding box center [258, 461] width 11 height 14
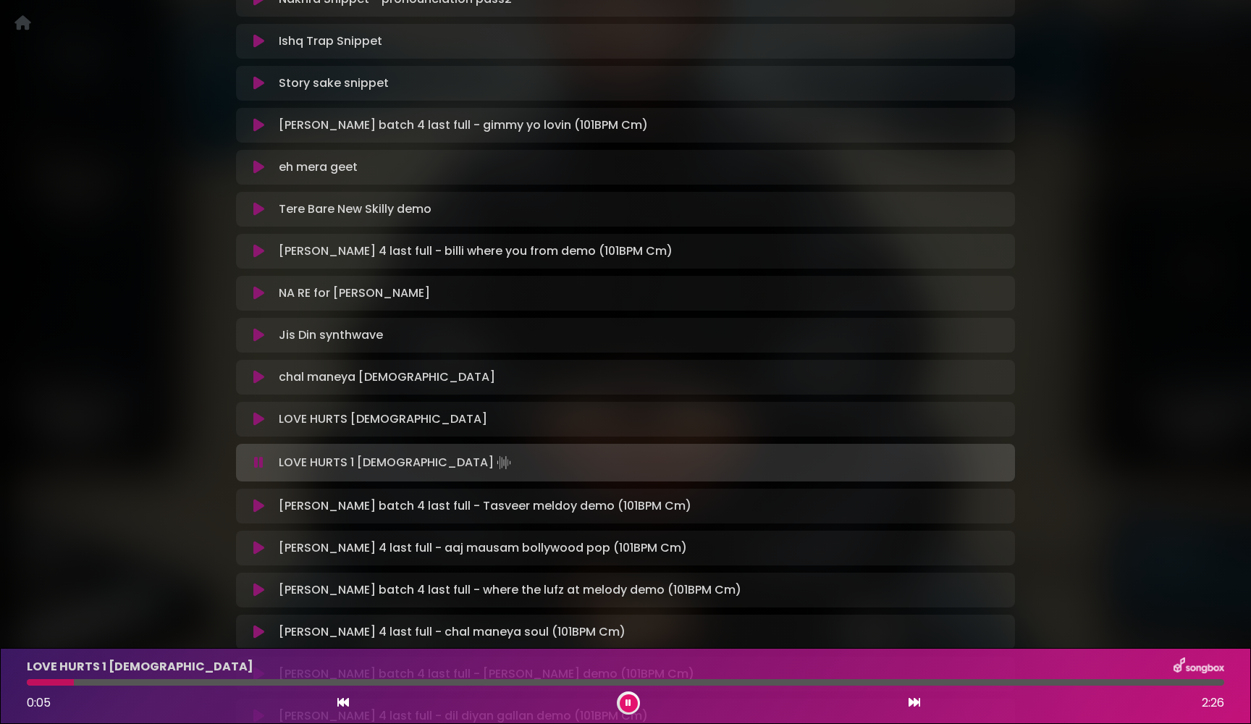
click at [255, 460] on icon at bounding box center [258, 462] width 9 height 14
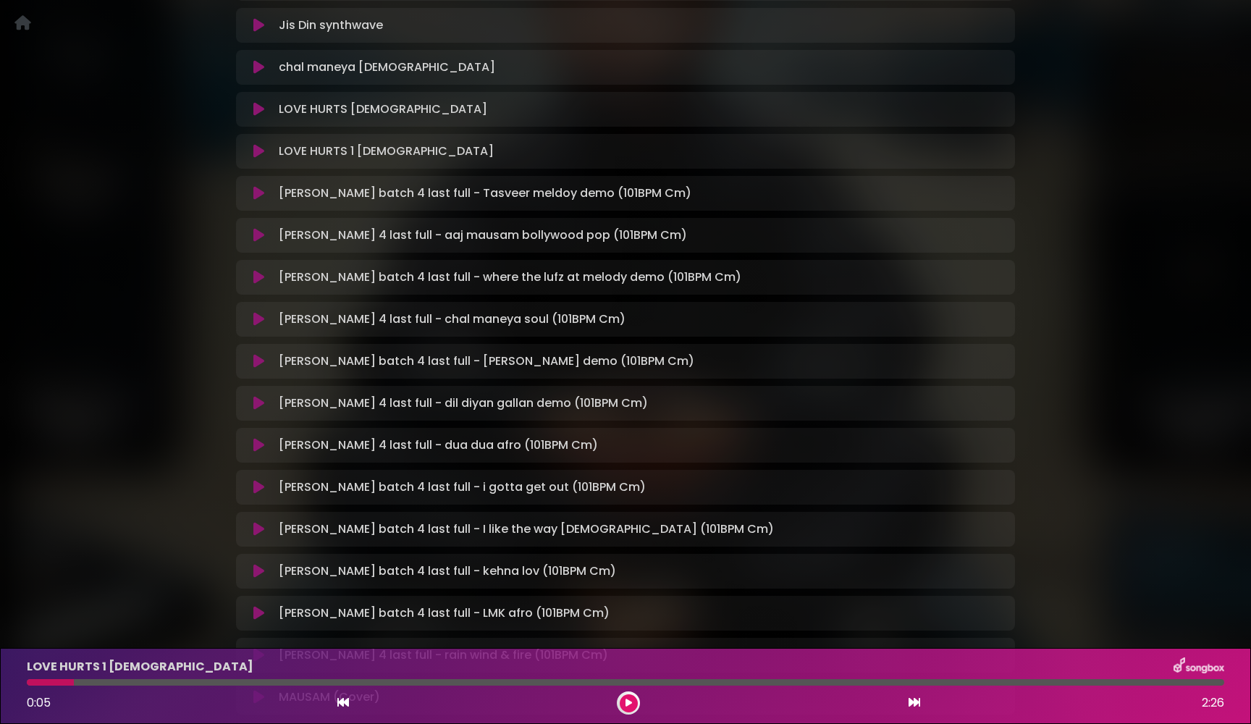
scroll to position [2250, 0]
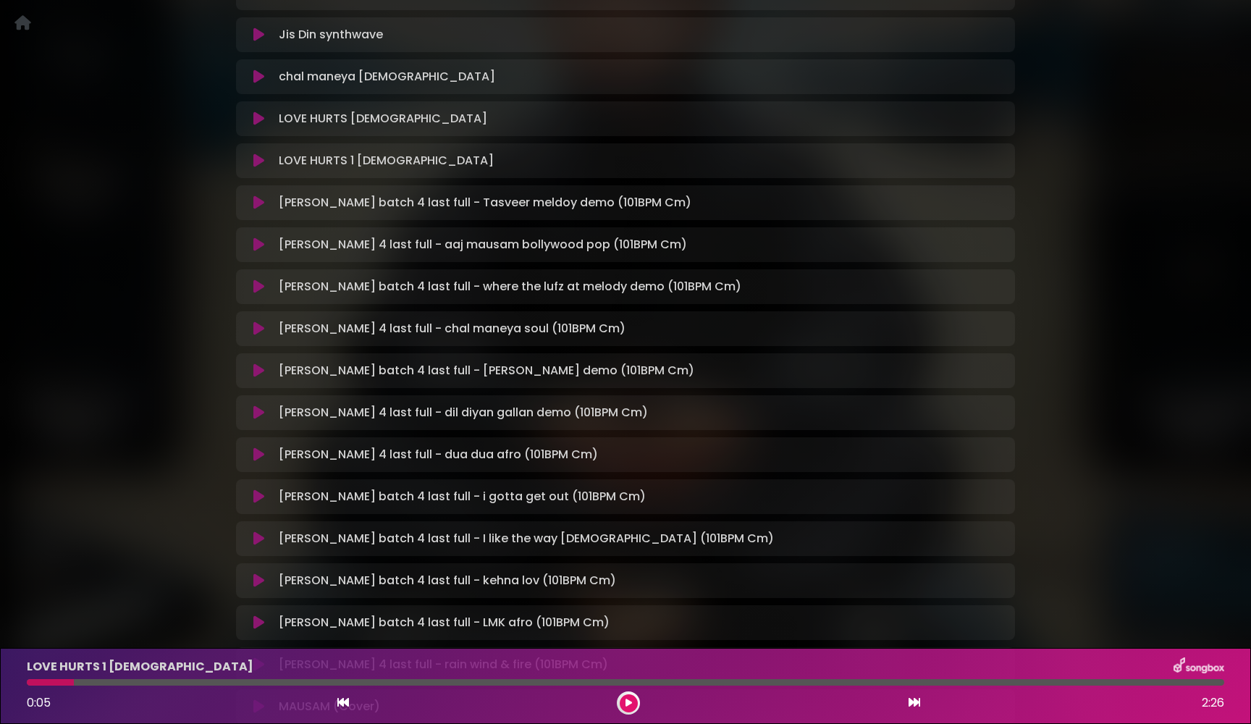
click at [259, 153] on icon at bounding box center [258, 160] width 11 height 14
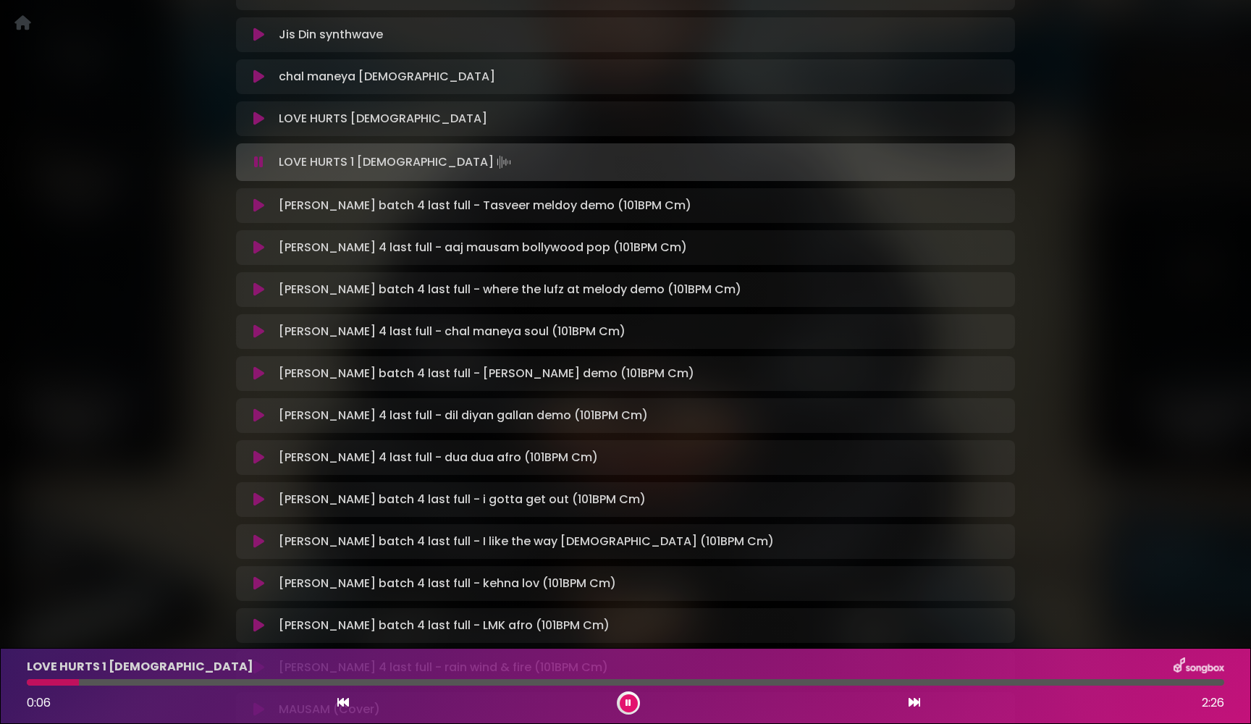
click at [260, 158] on icon at bounding box center [258, 162] width 9 height 14
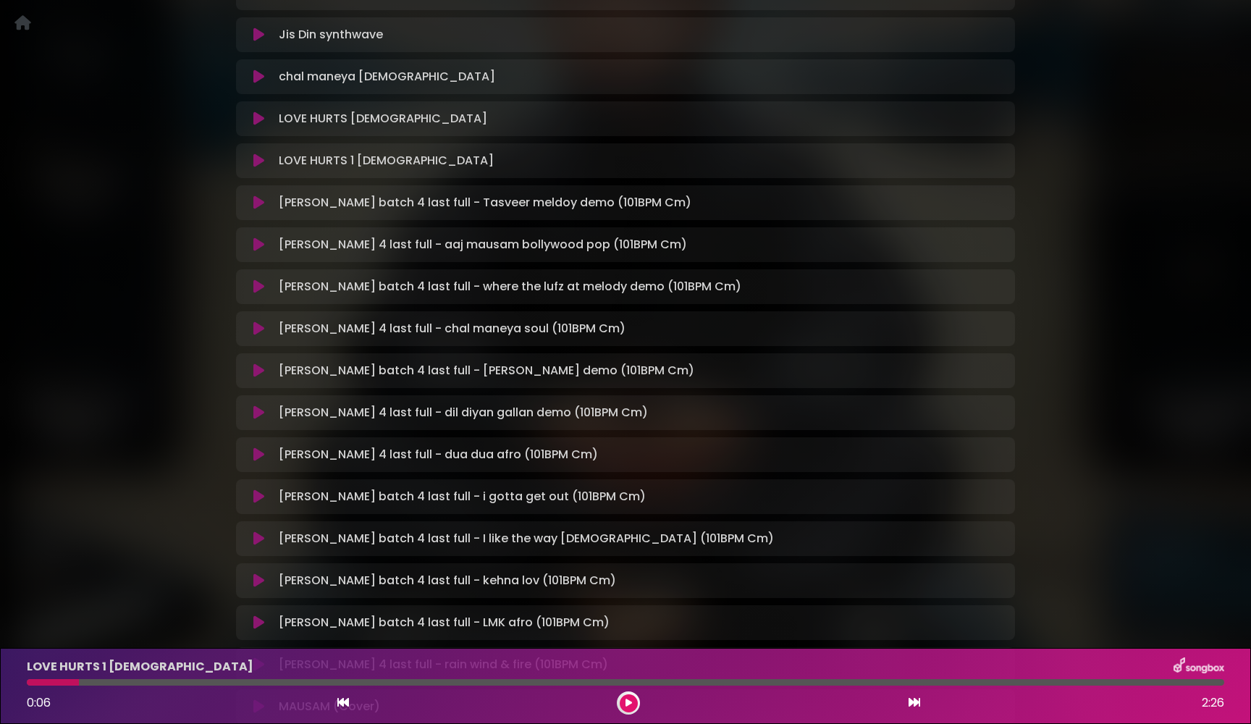
click at [261, 121] on icon at bounding box center [258, 118] width 11 height 14
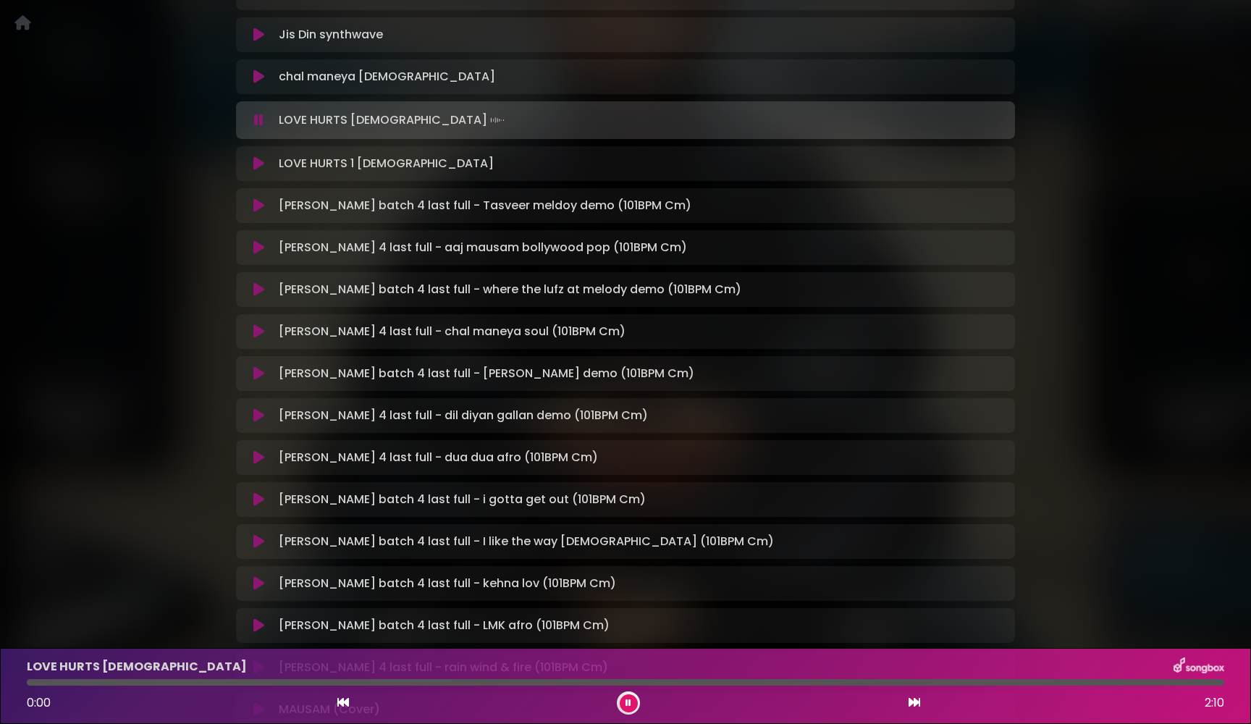
click at [261, 121] on icon at bounding box center [258, 120] width 9 height 14
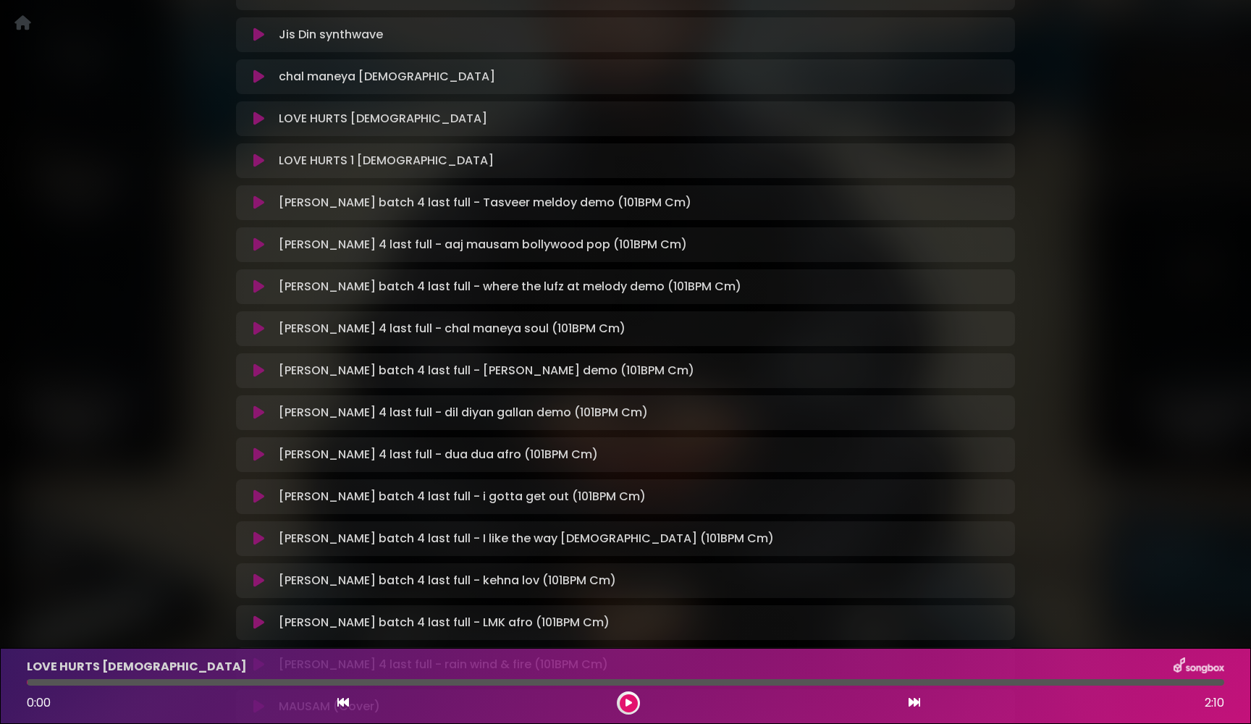
click at [261, 121] on icon at bounding box center [258, 118] width 11 height 14
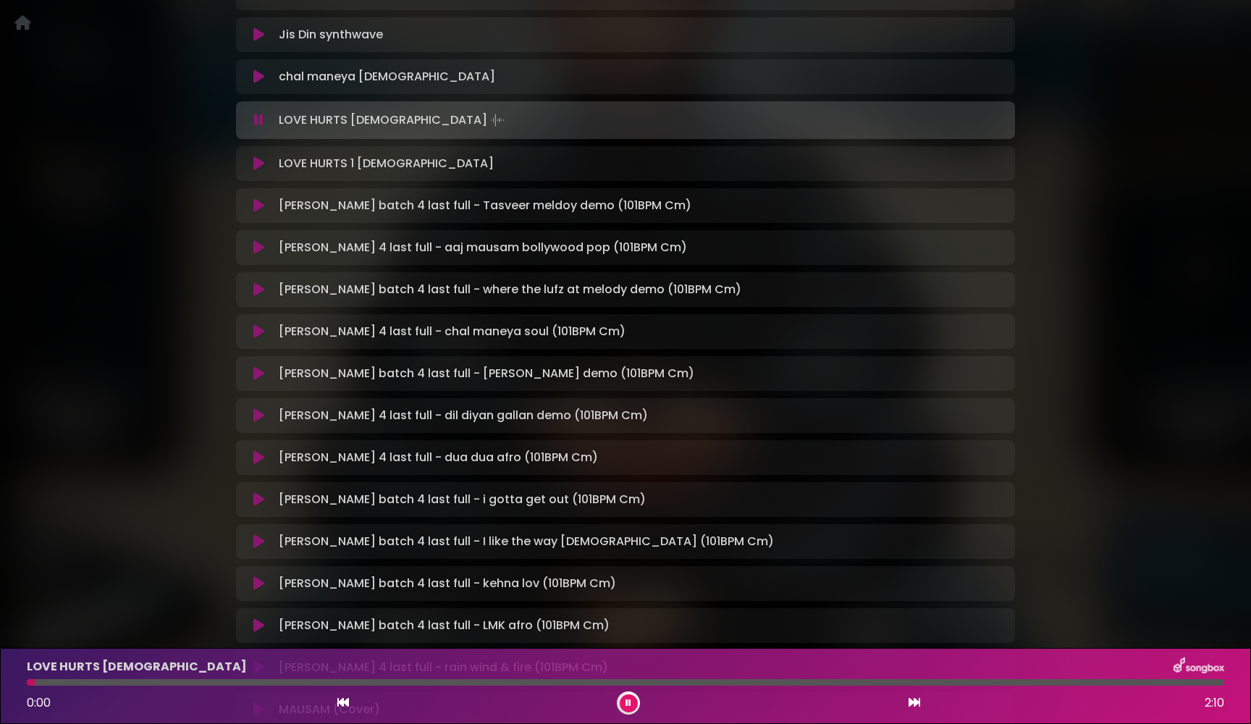
click at [261, 121] on icon at bounding box center [258, 120] width 9 height 14
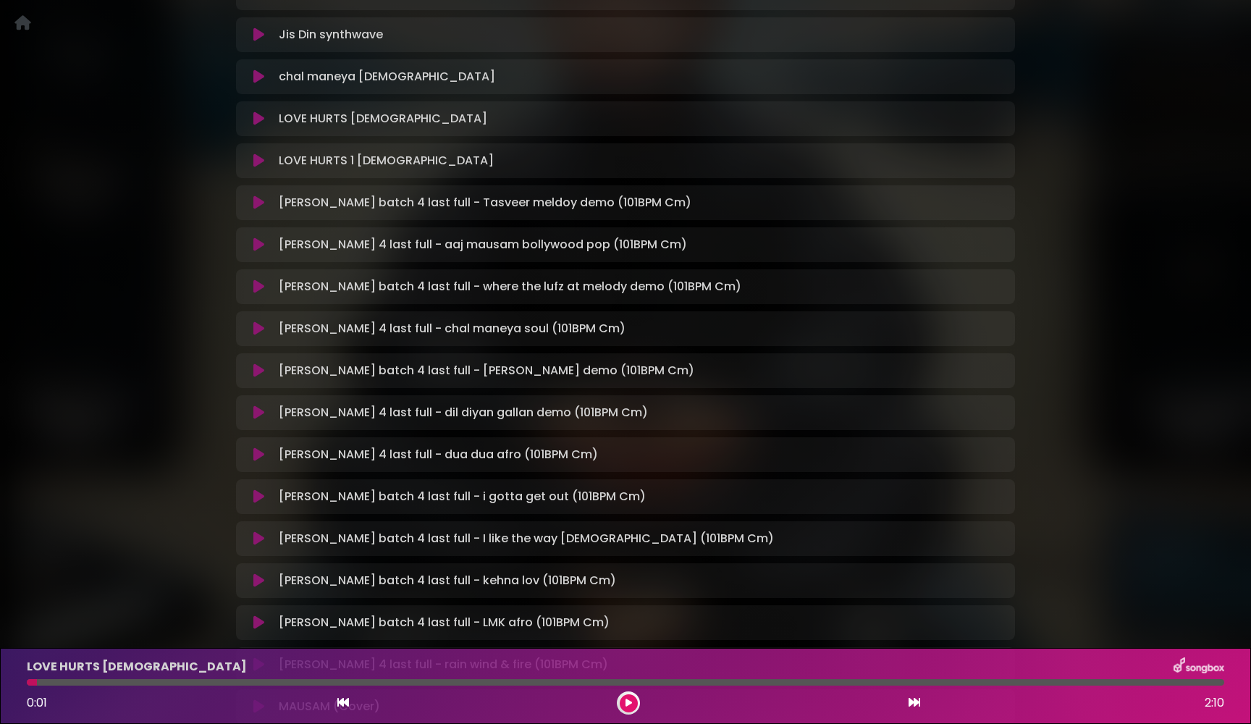
click at [252, 165] on button at bounding box center [259, 160] width 28 height 14
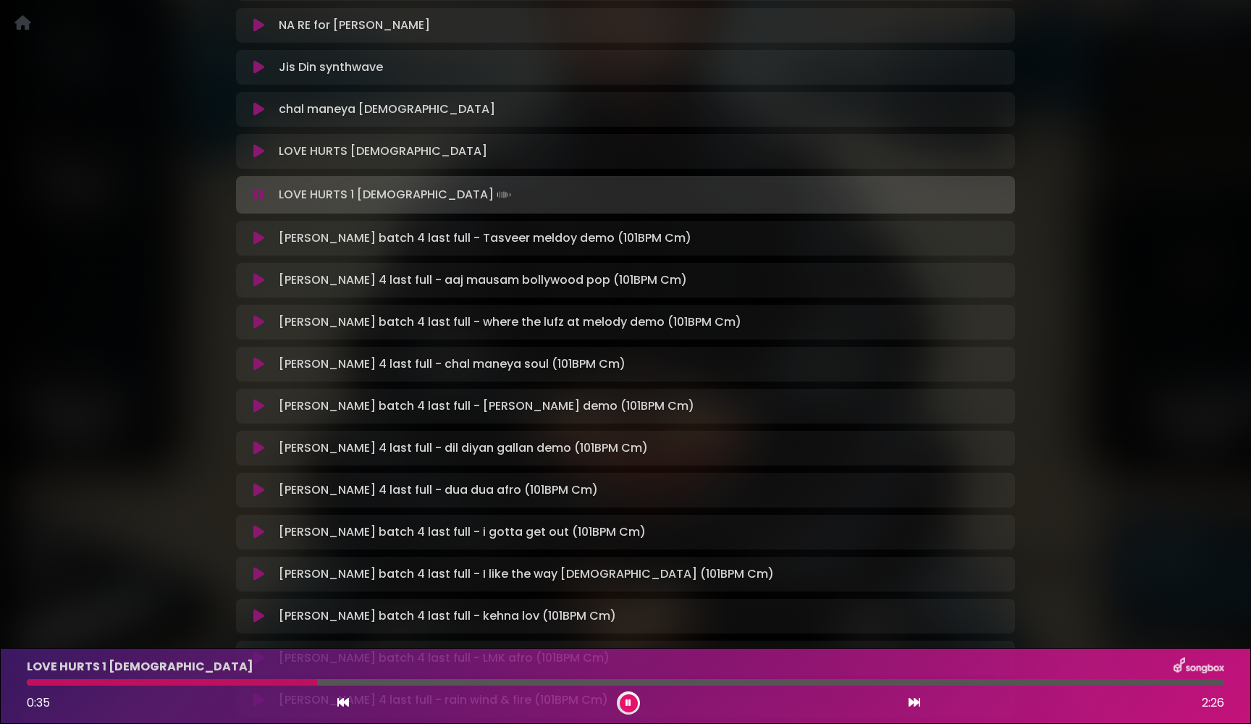
scroll to position [2210, 0]
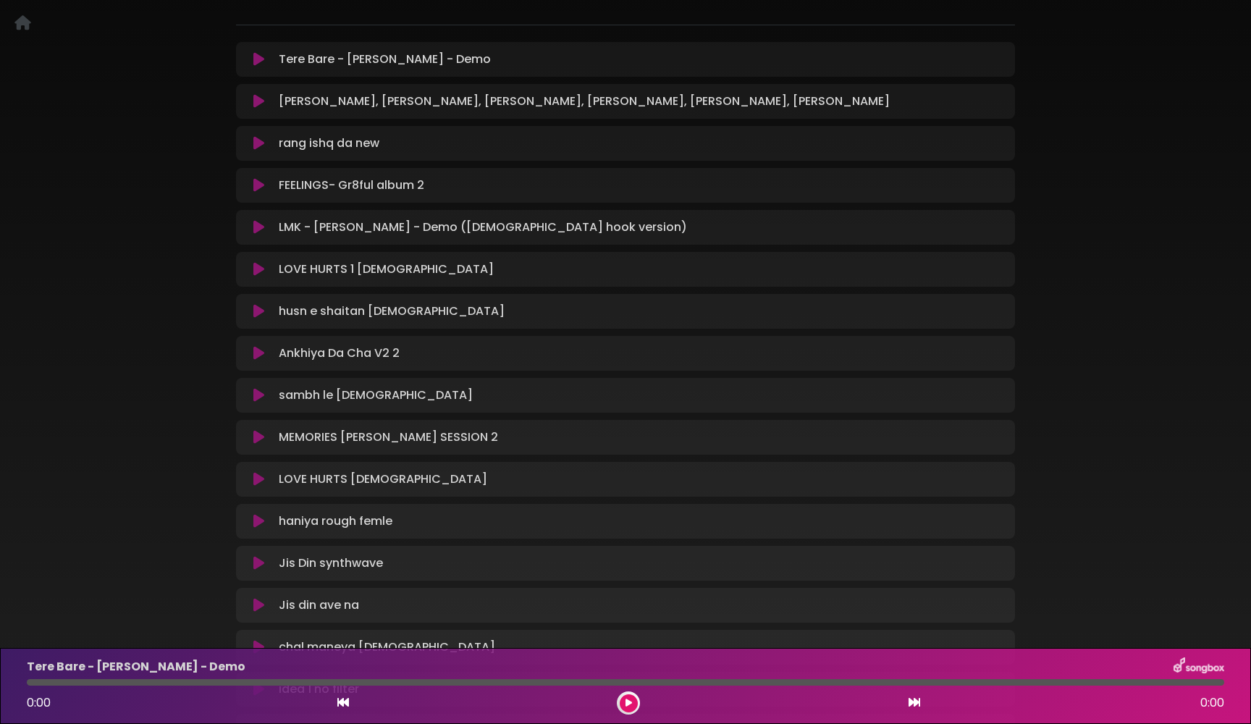
scroll to position [182, 0]
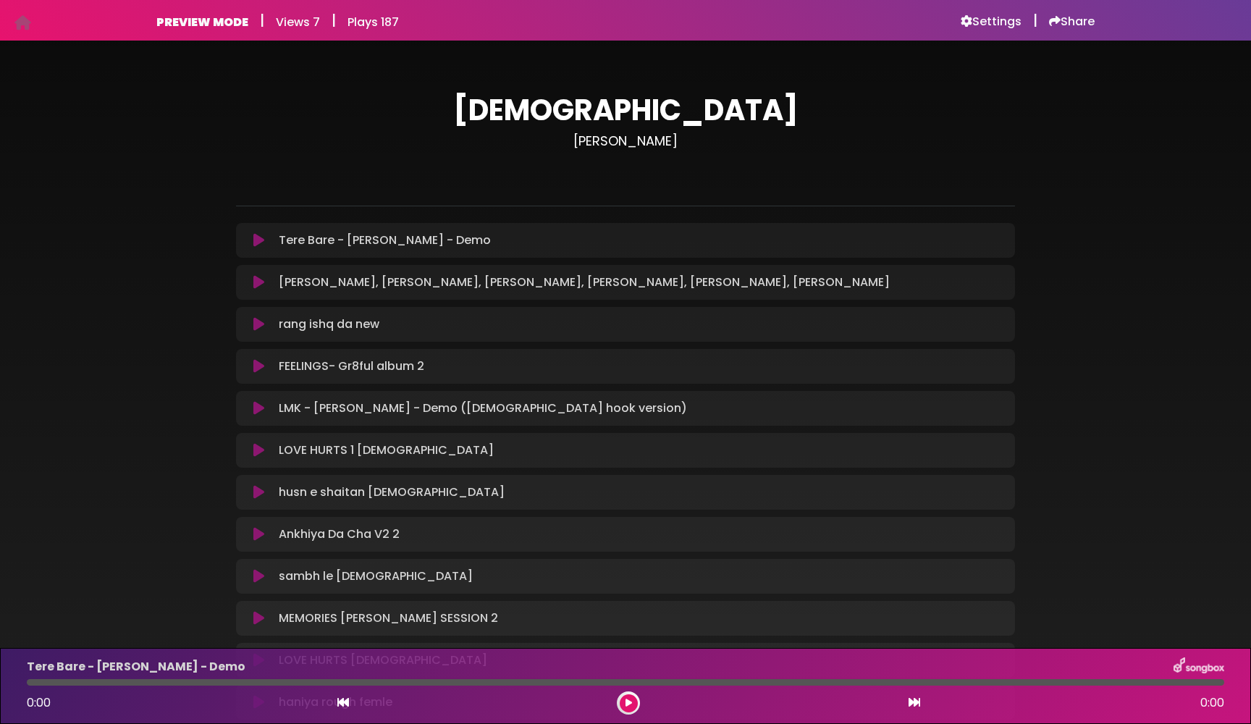
click at [258, 491] on icon at bounding box center [258, 492] width 11 height 14
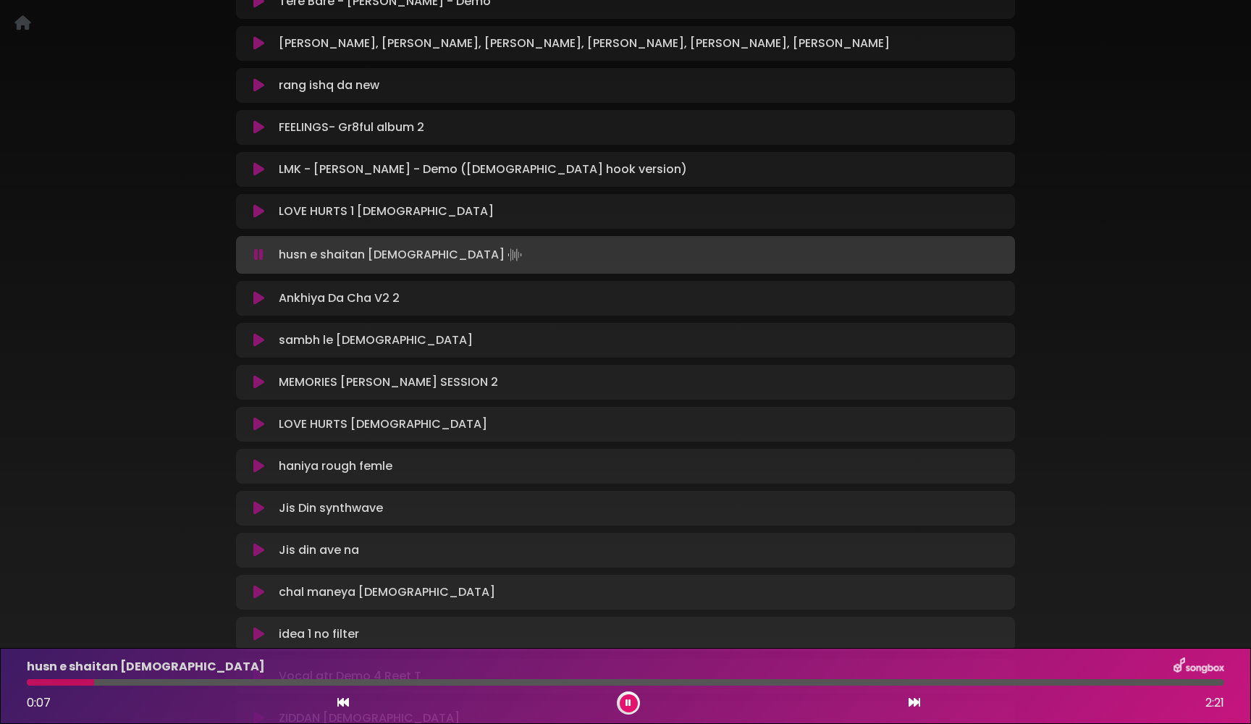
scroll to position [250, 0]
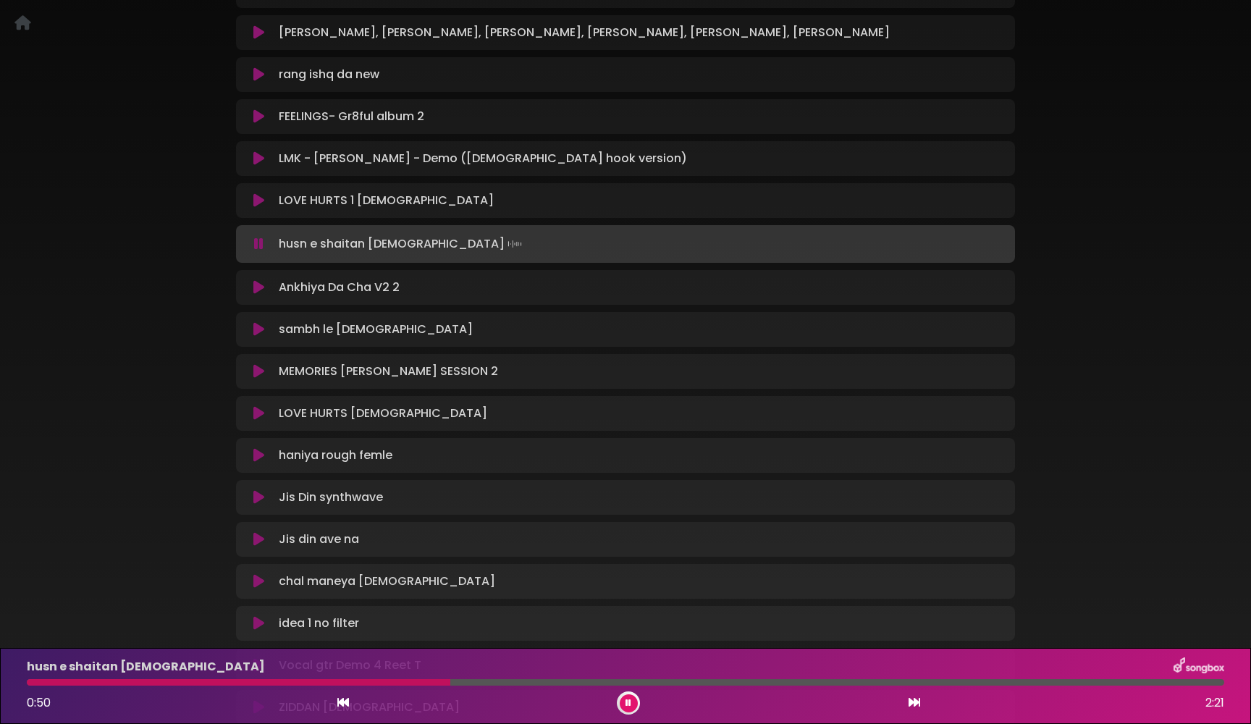
click at [256, 244] on icon at bounding box center [258, 244] width 9 height 14
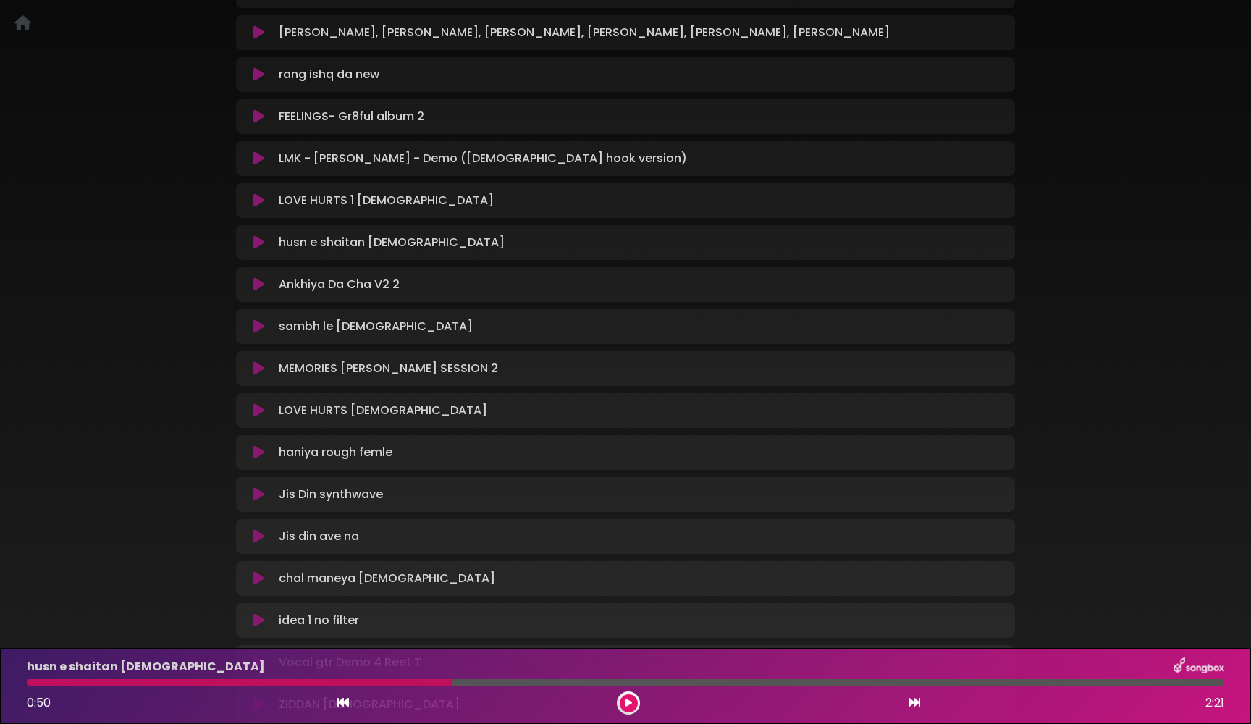
click at [260, 325] on icon at bounding box center [258, 326] width 11 height 14
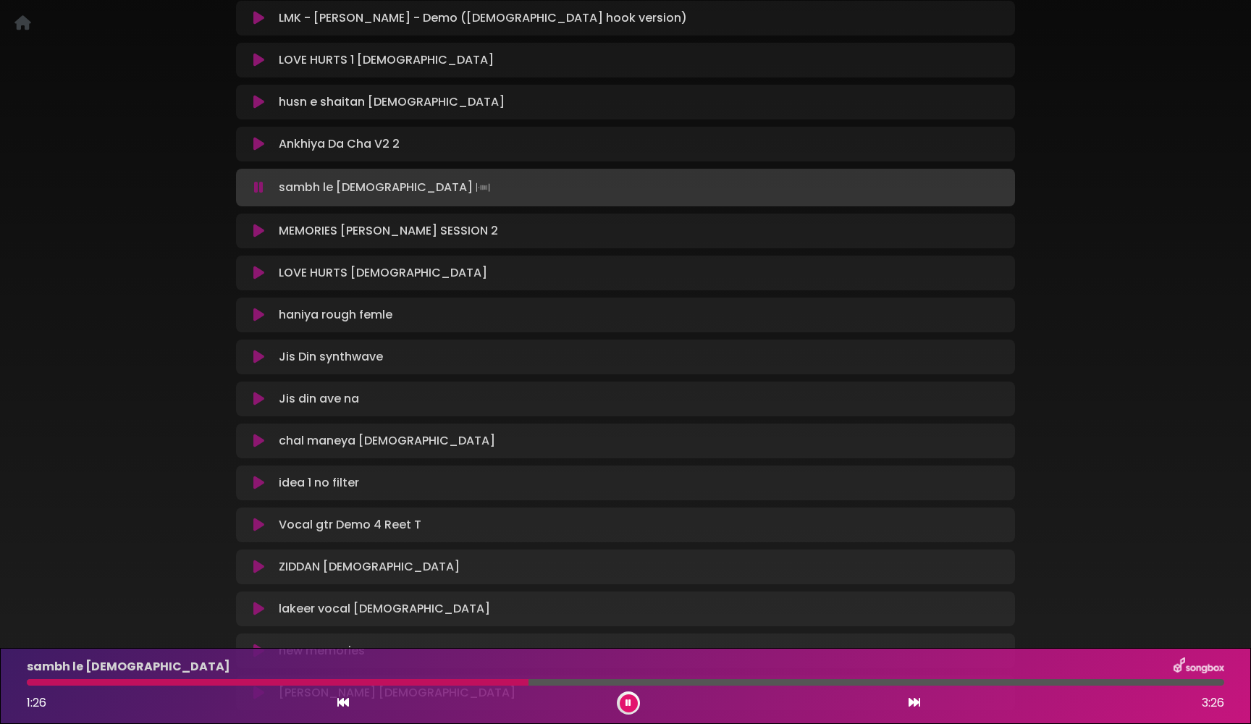
scroll to position [391, 0]
click at [255, 187] on icon at bounding box center [258, 186] width 9 height 14
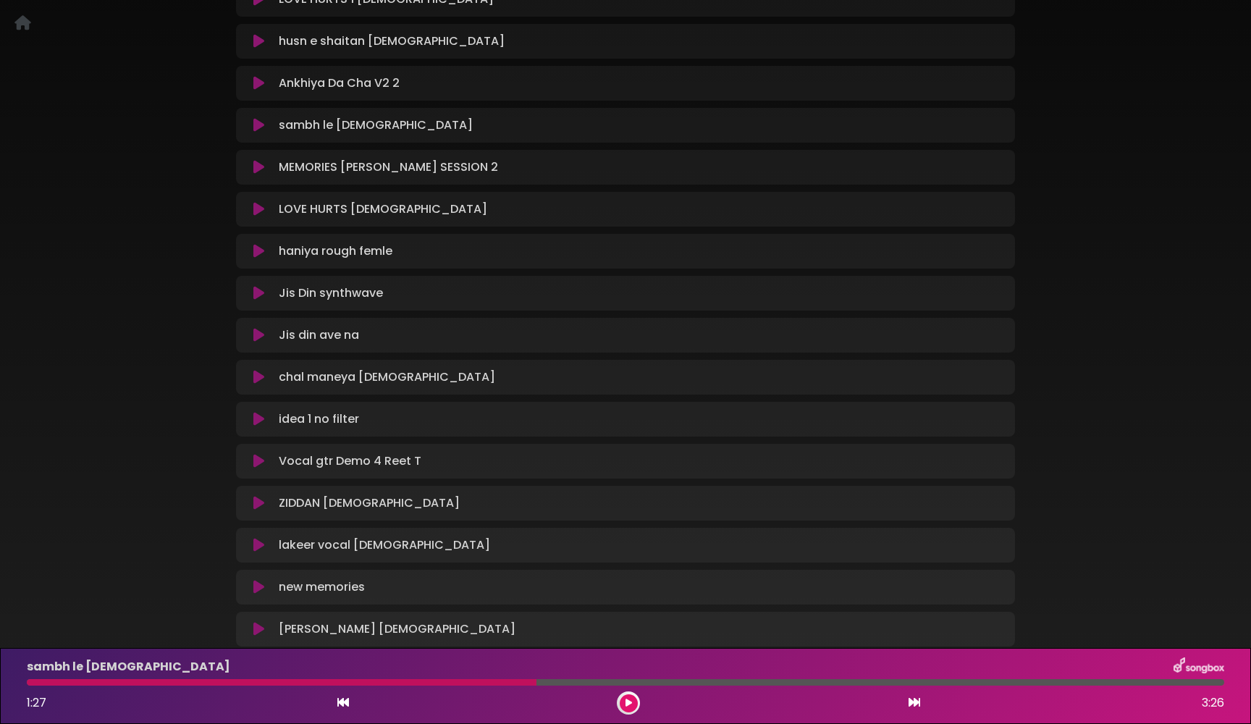
scroll to position [472, 0]
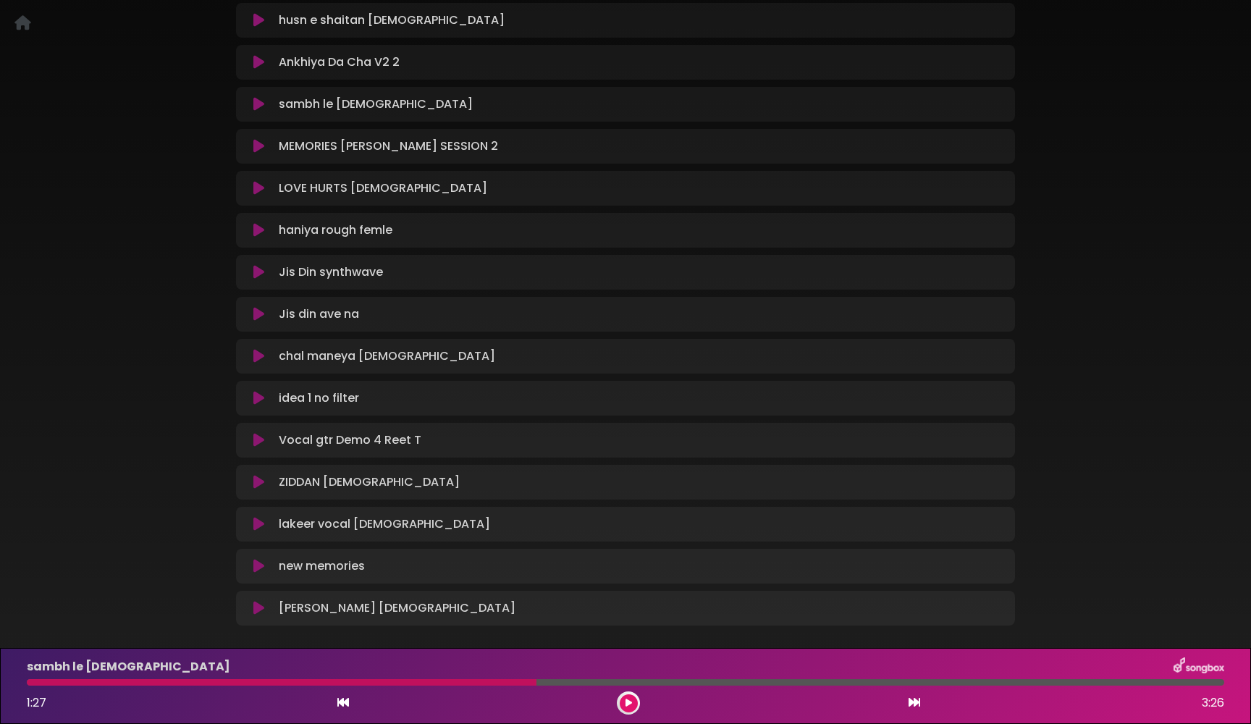
click at [257, 481] on icon at bounding box center [258, 482] width 11 height 14
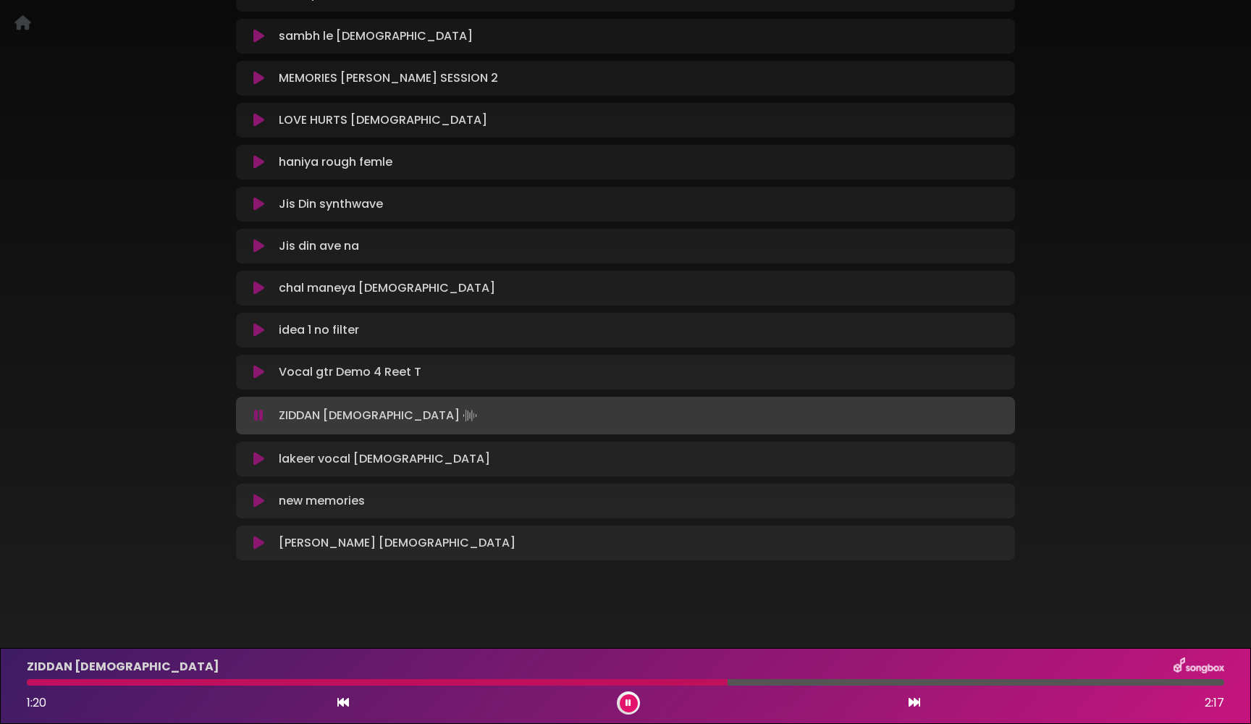
scroll to position [541, 0]
click at [255, 418] on icon at bounding box center [258, 414] width 9 height 14
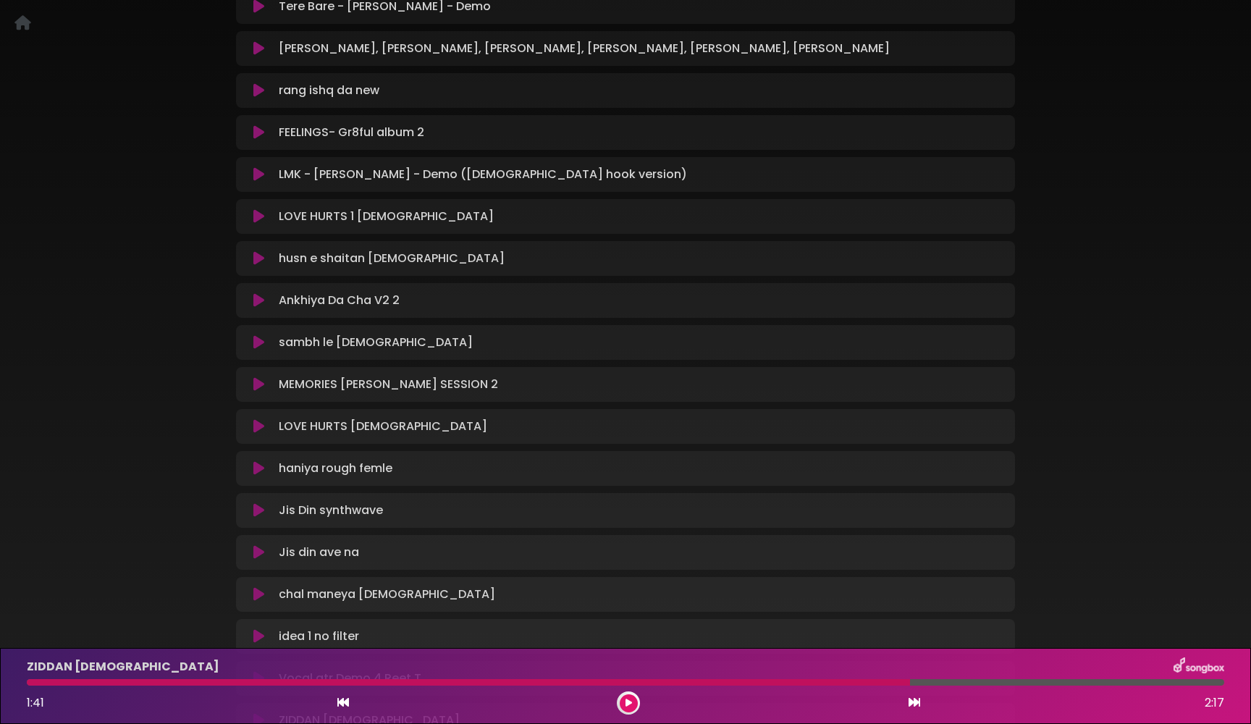
scroll to position [200, 0]
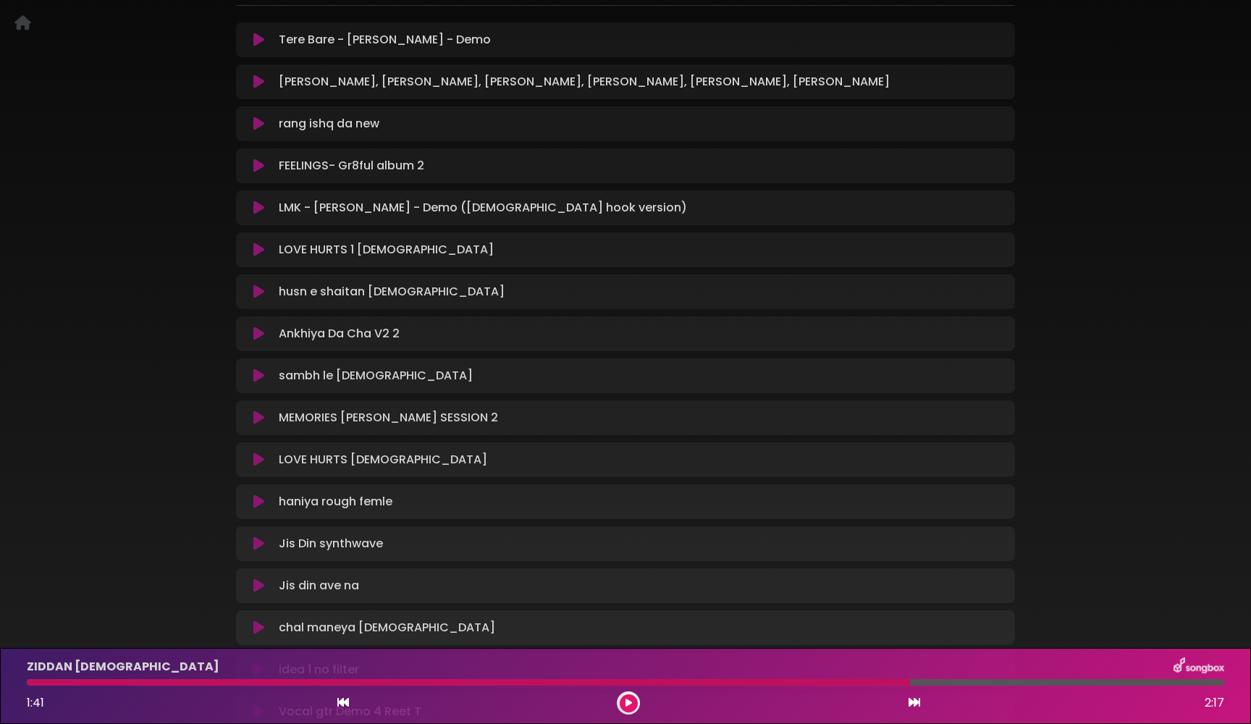
click at [261, 208] on icon at bounding box center [258, 207] width 11 height 14
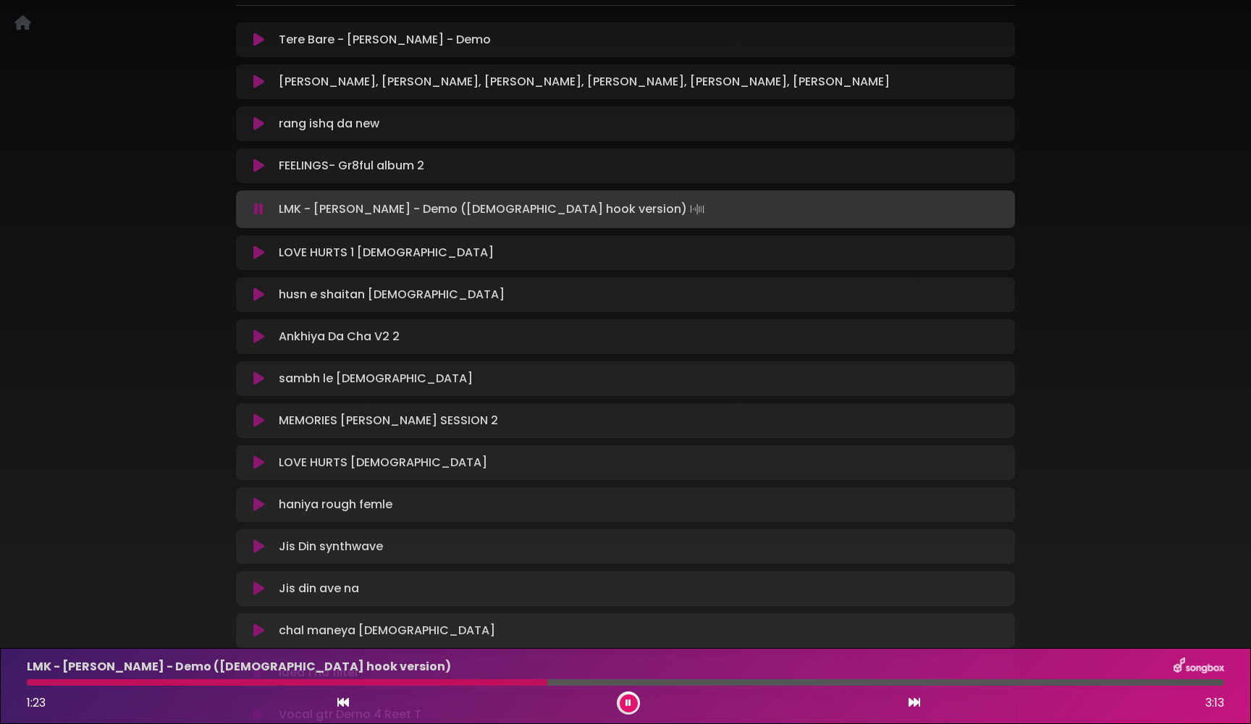
click at [261, 208] on icon at bounding box center [258, 209] width 9 height 14
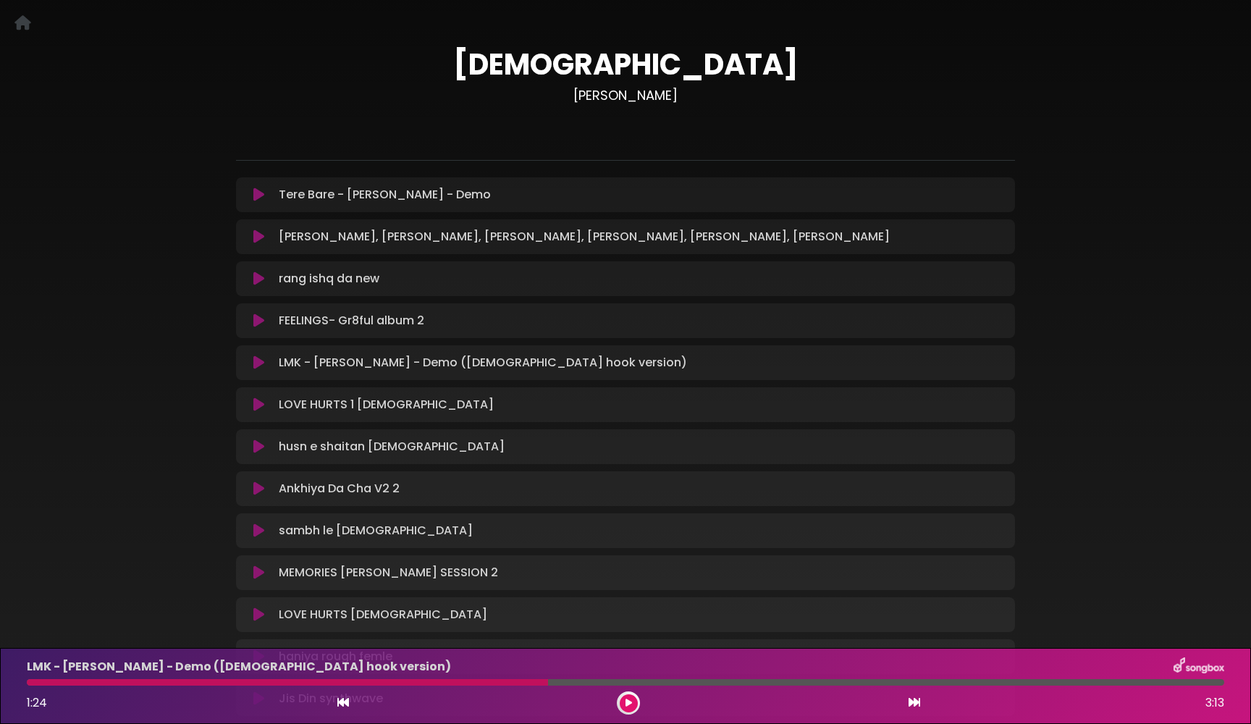
scroll to position [51, 0]
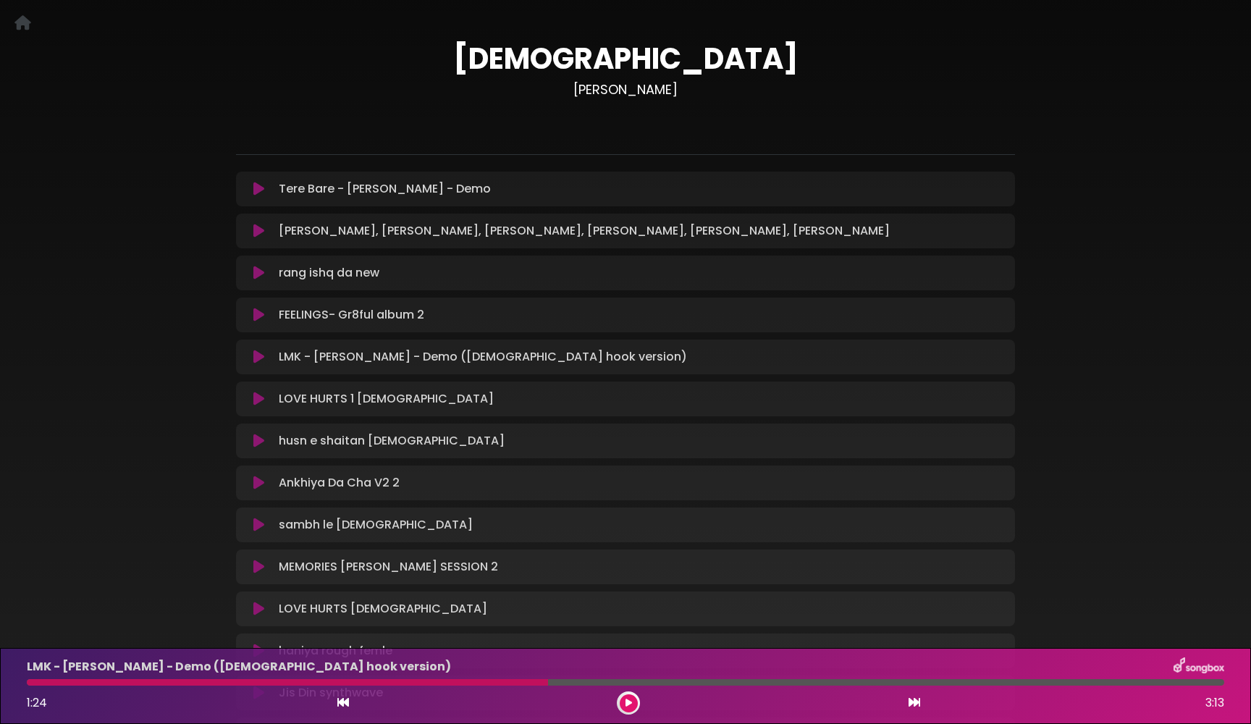
click at [258, 190] on icon at bounding box center [258, 189] width 11 height 14
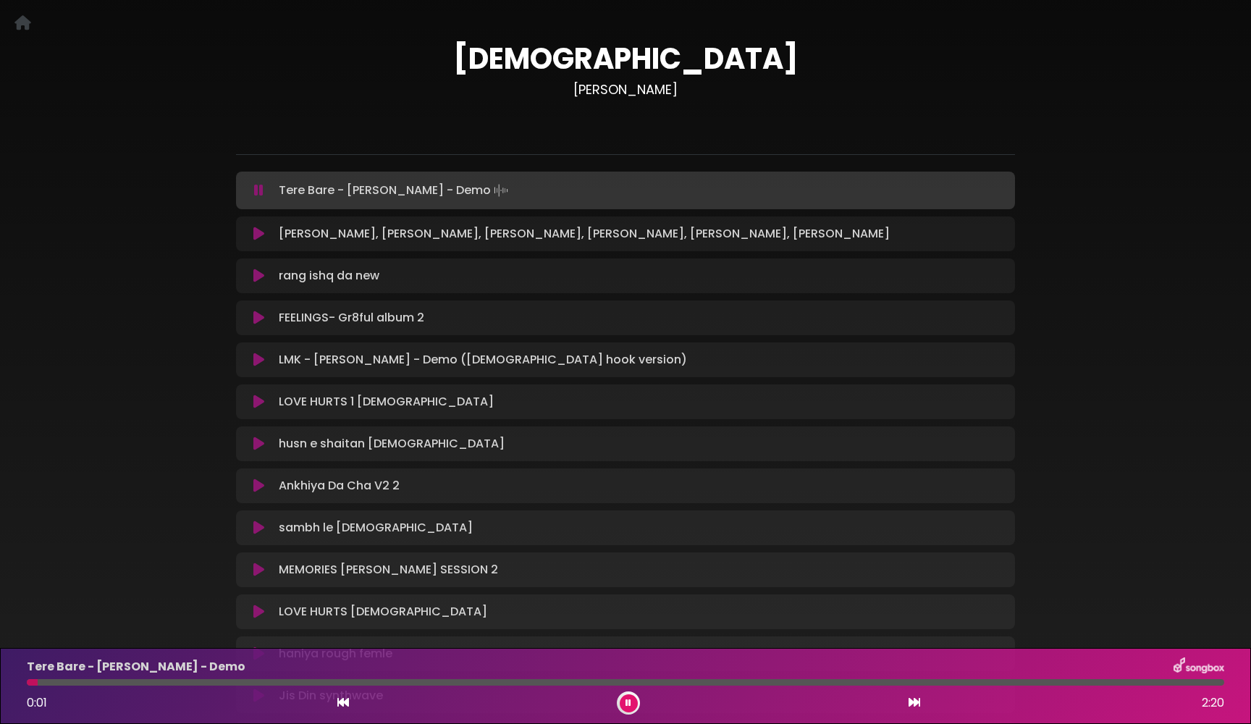
click at [258, 190] on icon at bounding box center [258, 190] width 9 height 14
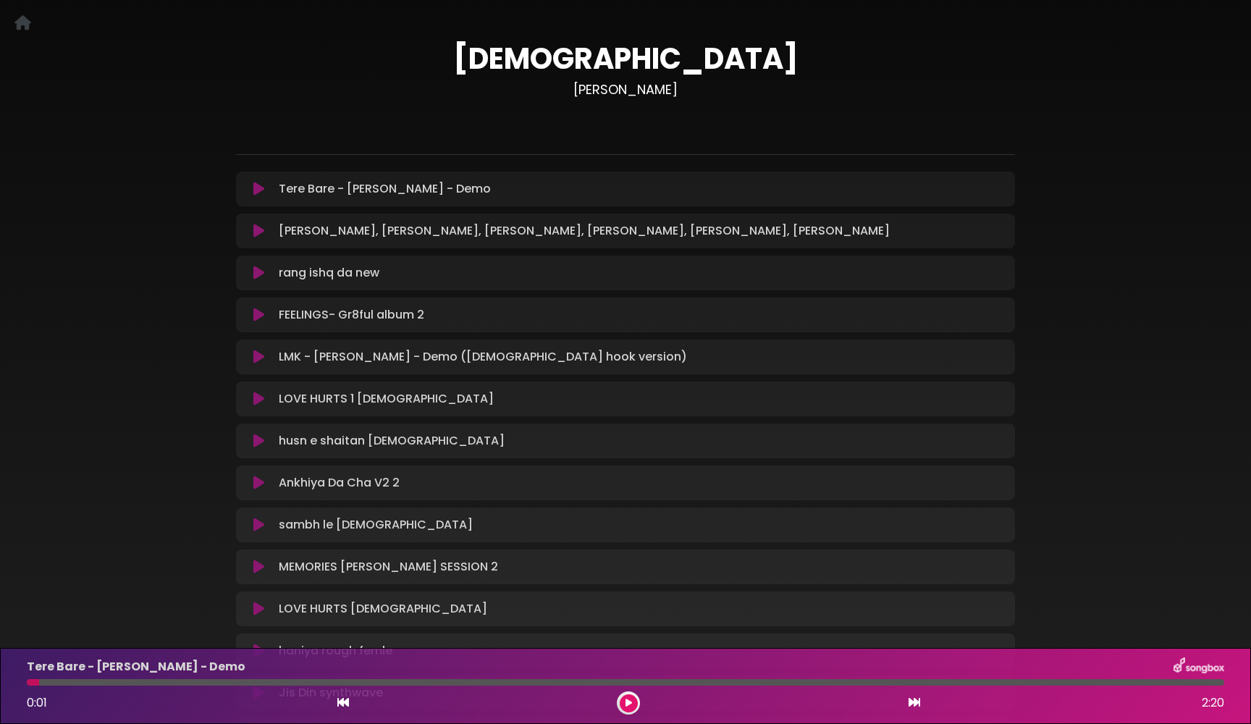
click at [261, 227] on icon at bounding box center [258, 231] width 11 height 14
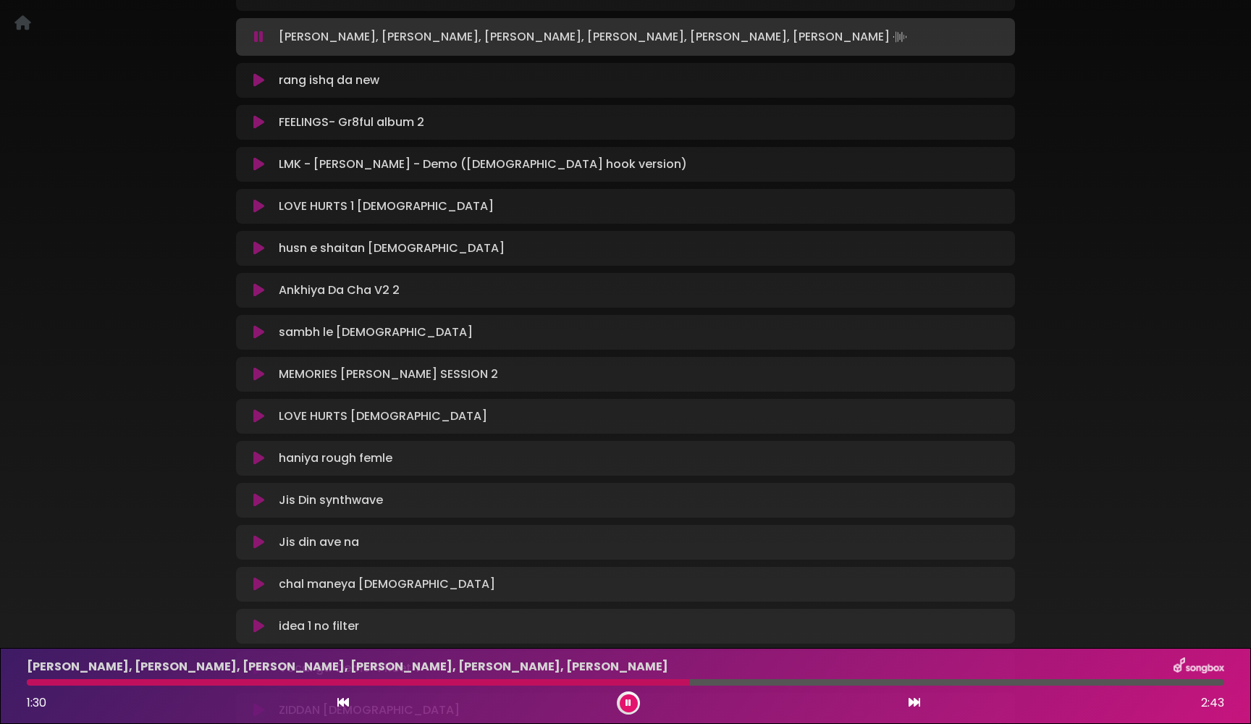
scroll to position [248, 0]
click at [263, 30] on button at bounding box center [259, 36] width 28 height 14
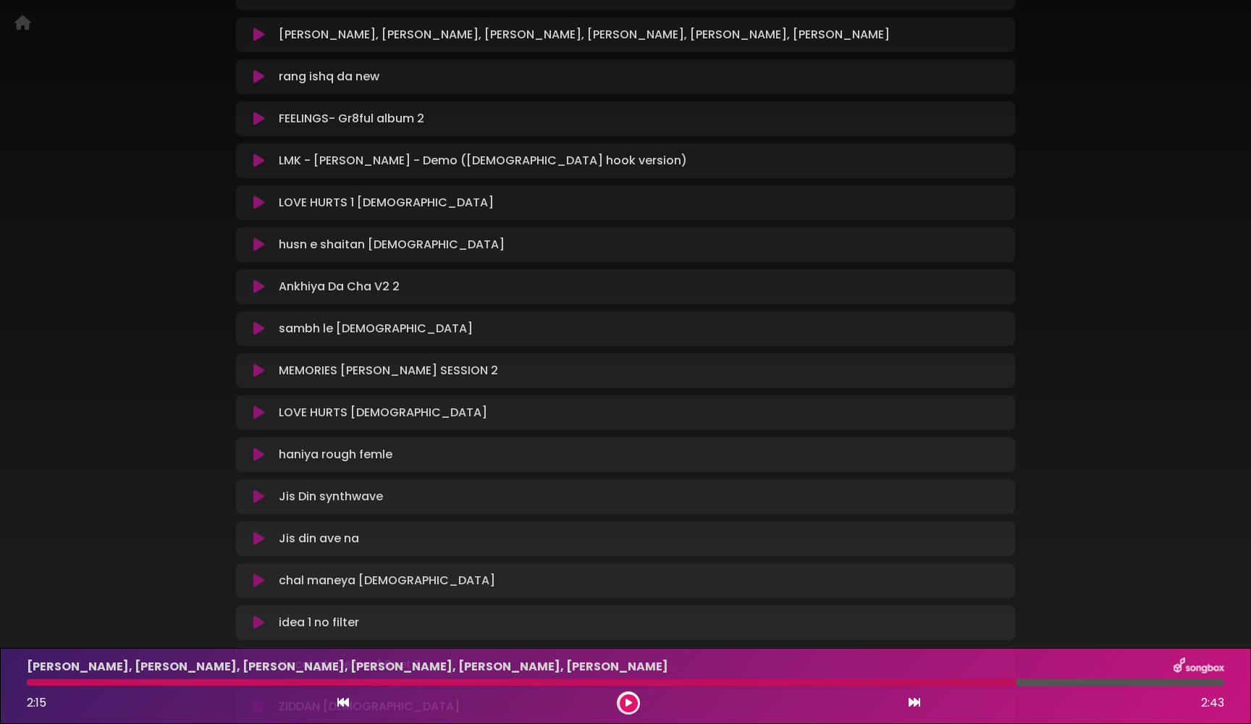
click at [259, 122] on icon at bounding box center [258, 118] width 11 height 14
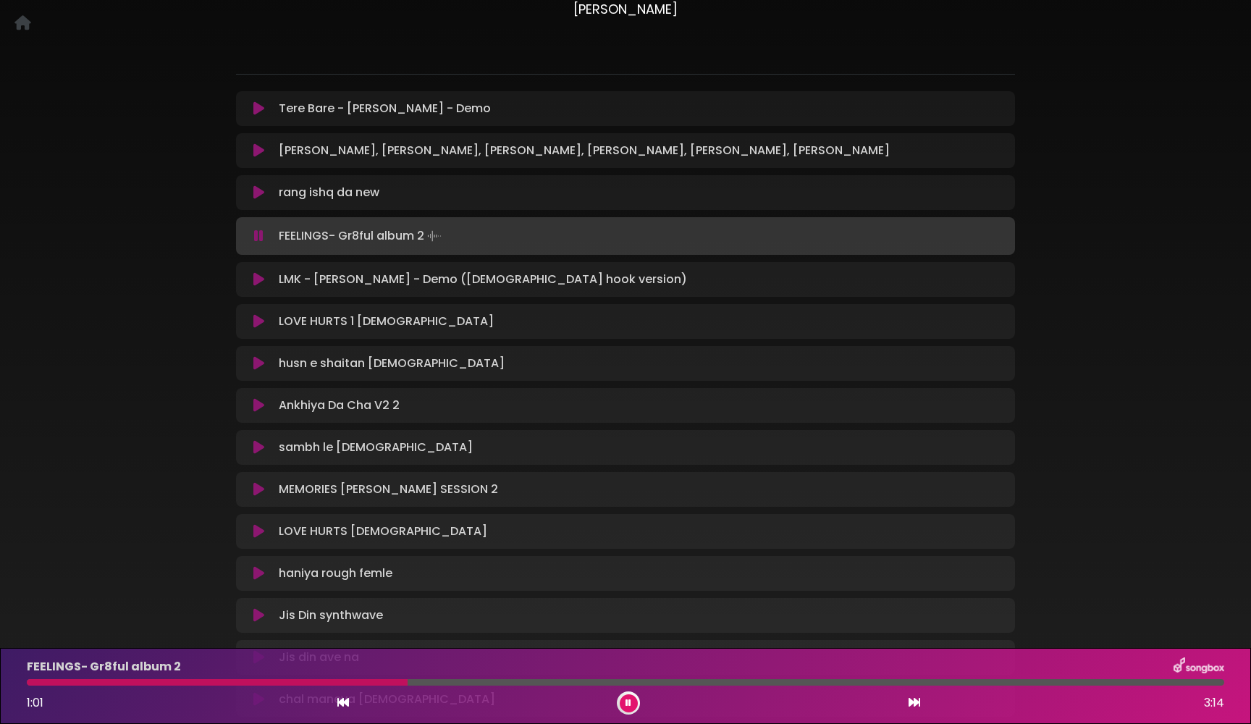
scroll to position [127, 0]
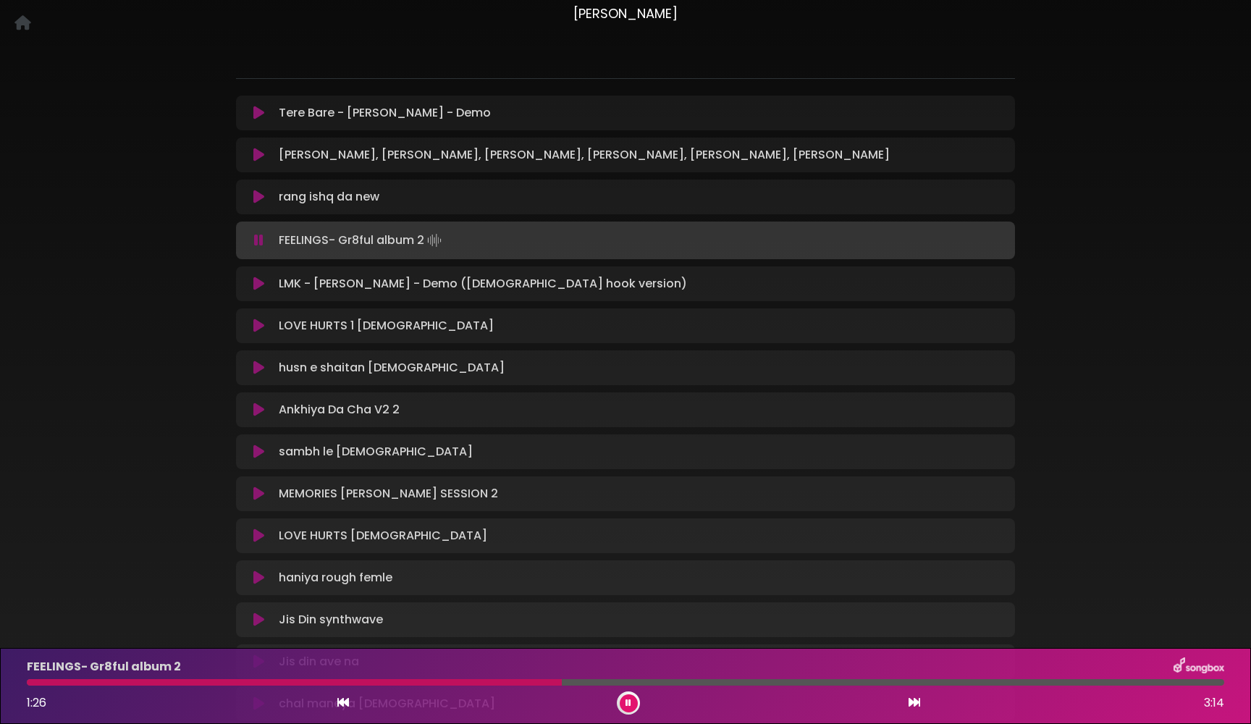
click at [260, 238] on icon at bounding box center [258, 240] width 9 height 14
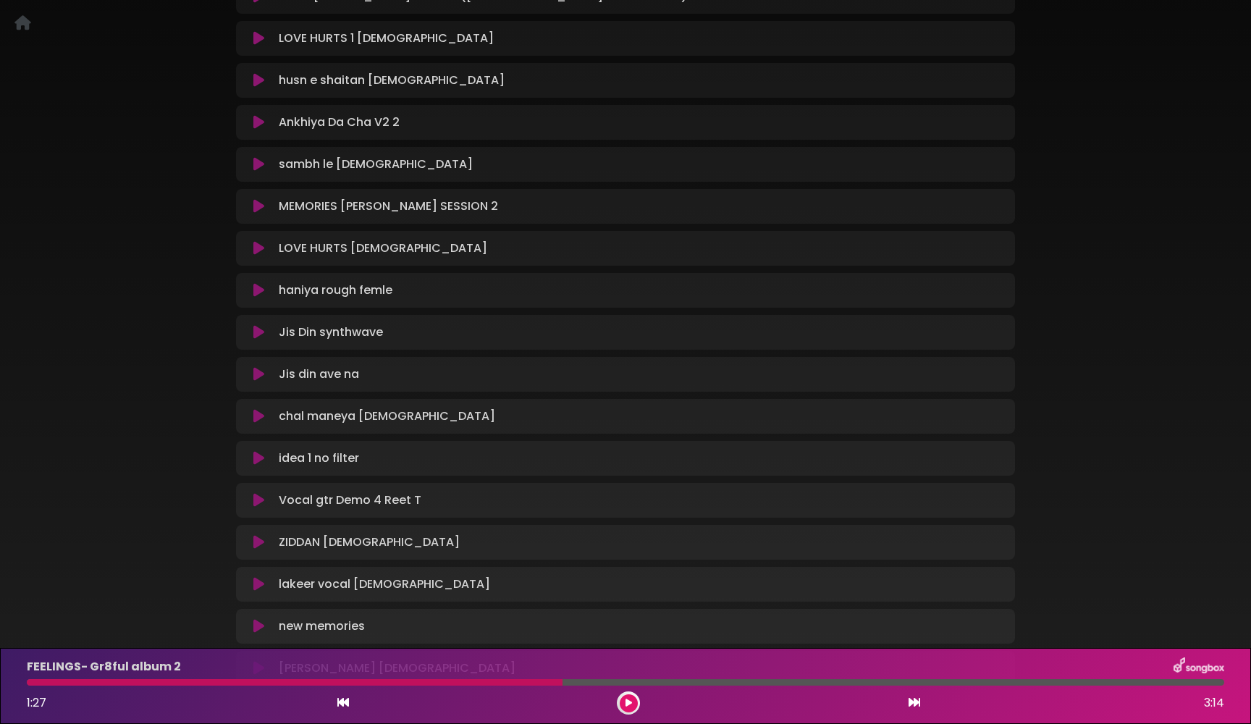
scroll to position [413, 0]
click at [261, 291] on icon at bounding box center [258, 289] width 11 height 14
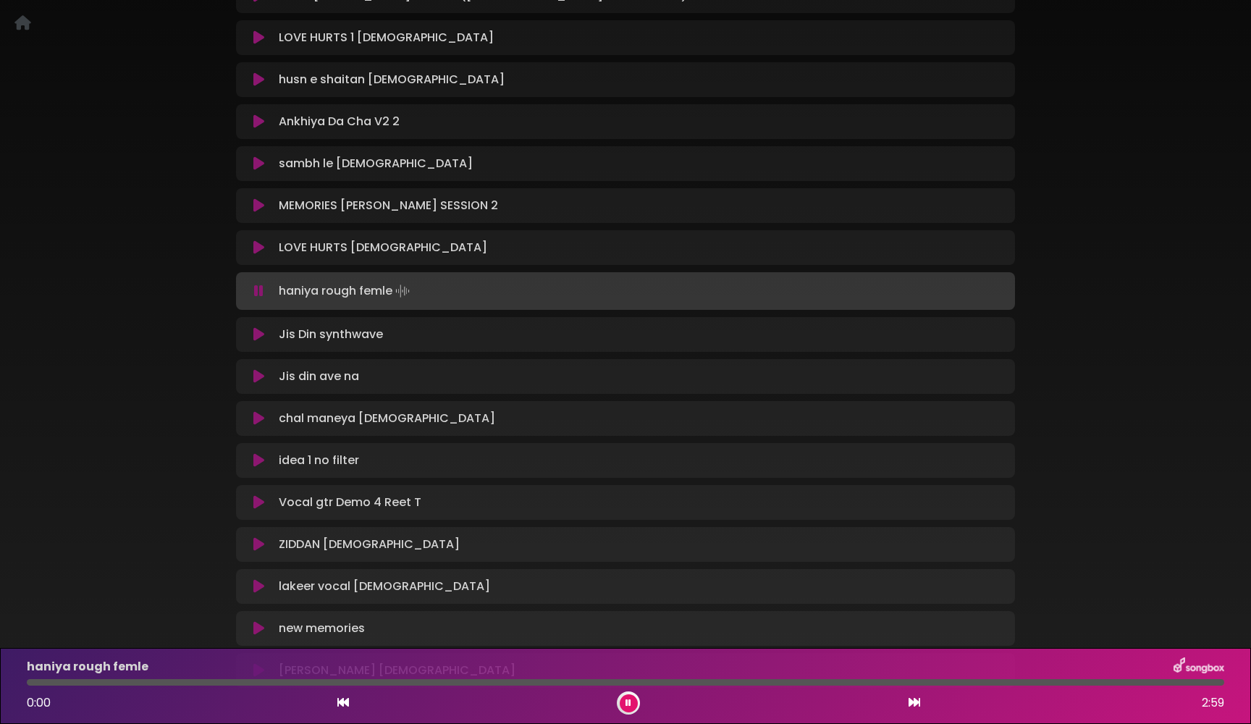
click at [261, 291] on icon at bounding box center [258, 291] width 9 height 14
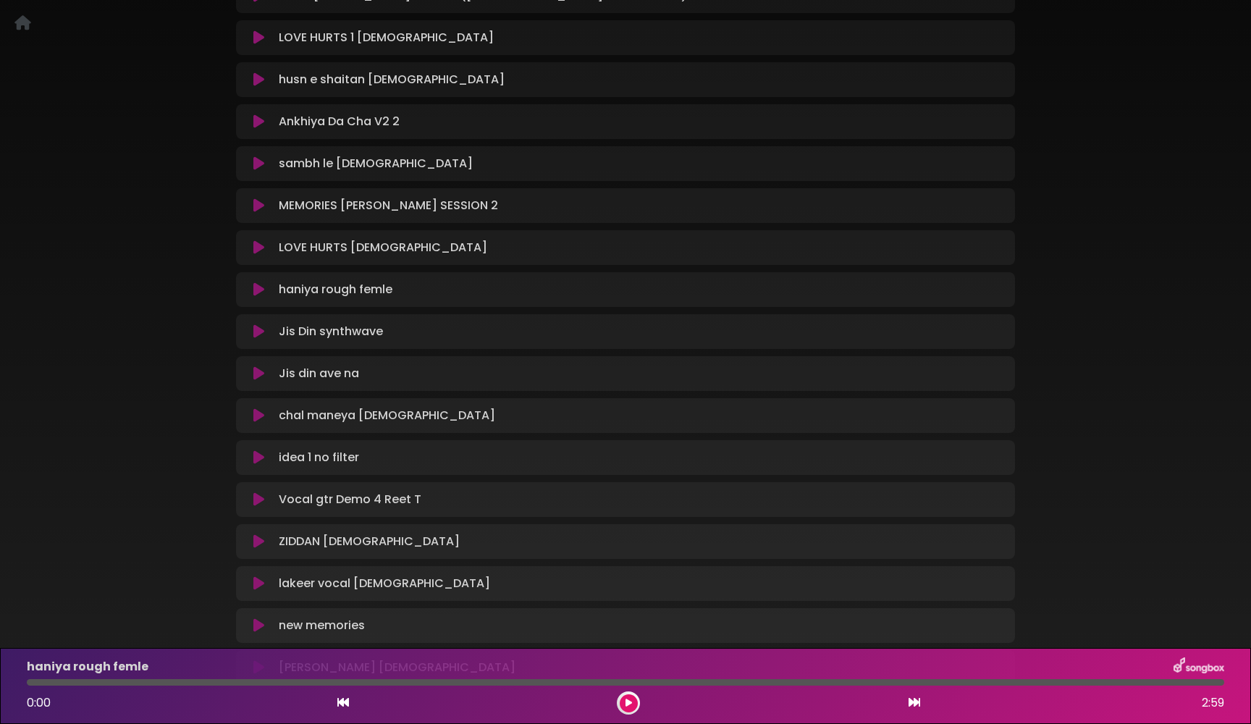
click at [261, 291] on icon at bounding box center [258, 289] width 11 height 14
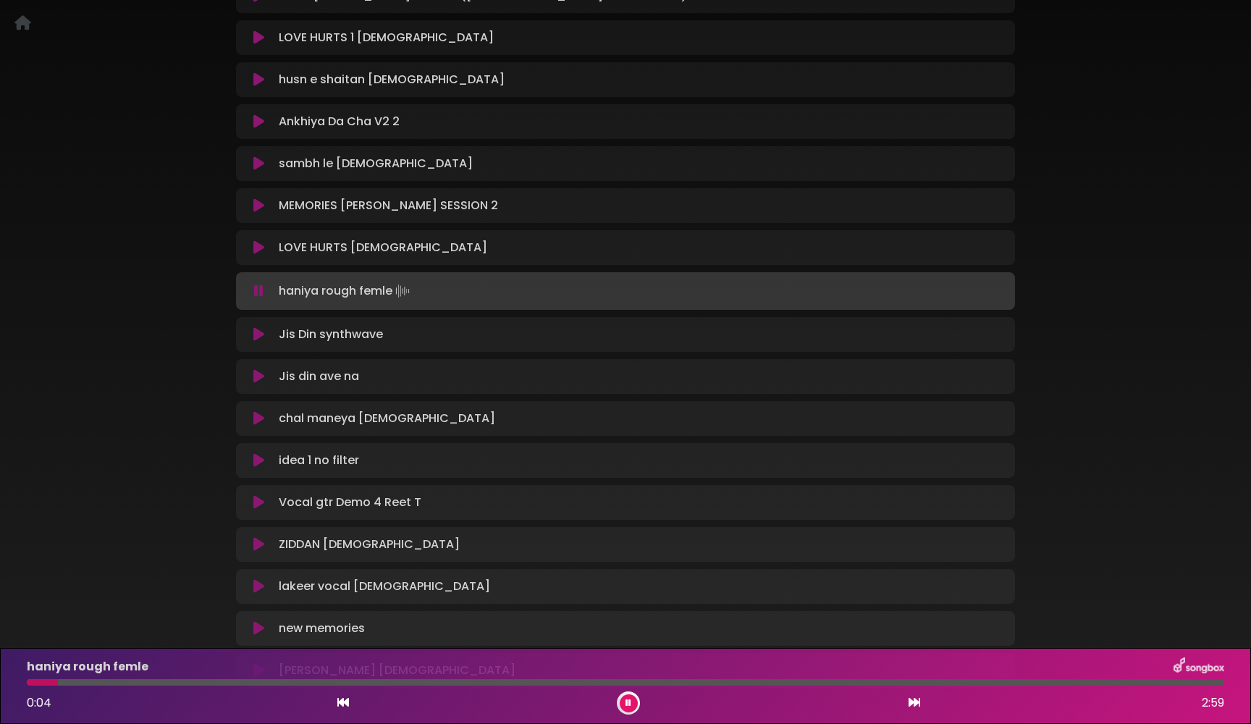
click at [261, 291] on icon at bounding box center [258, 291] width 9 height 14
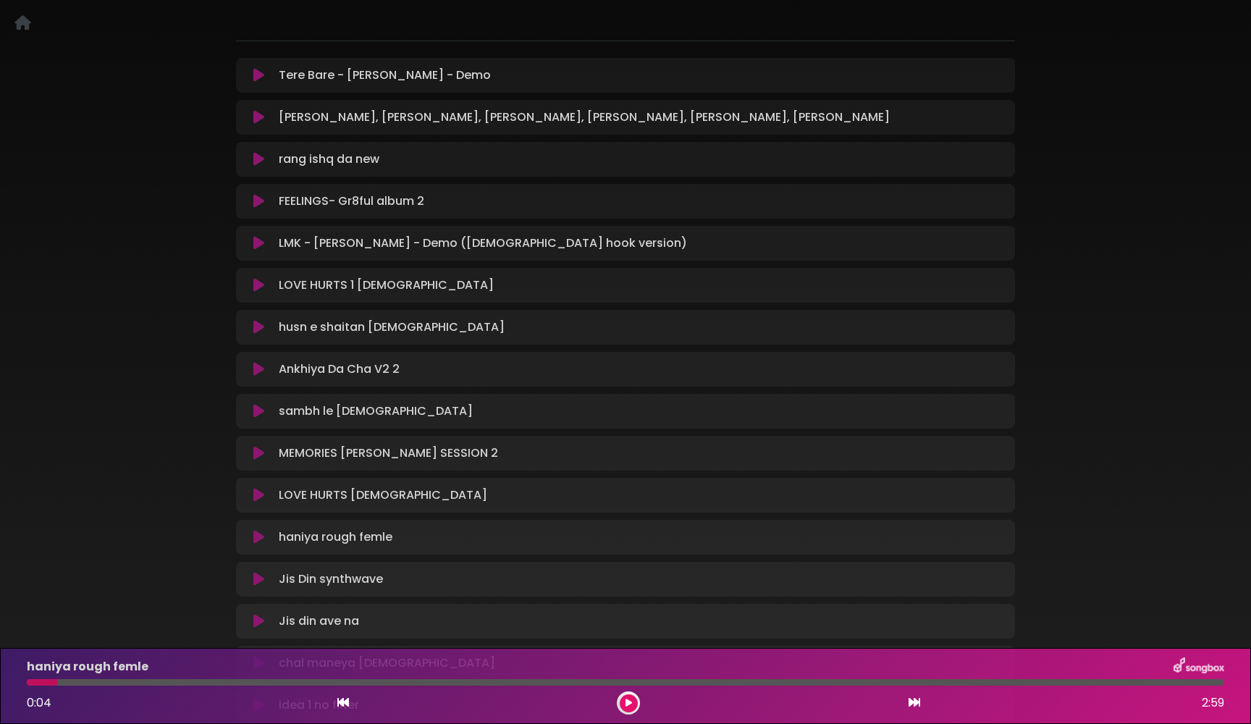
scroll to position [161, 0]
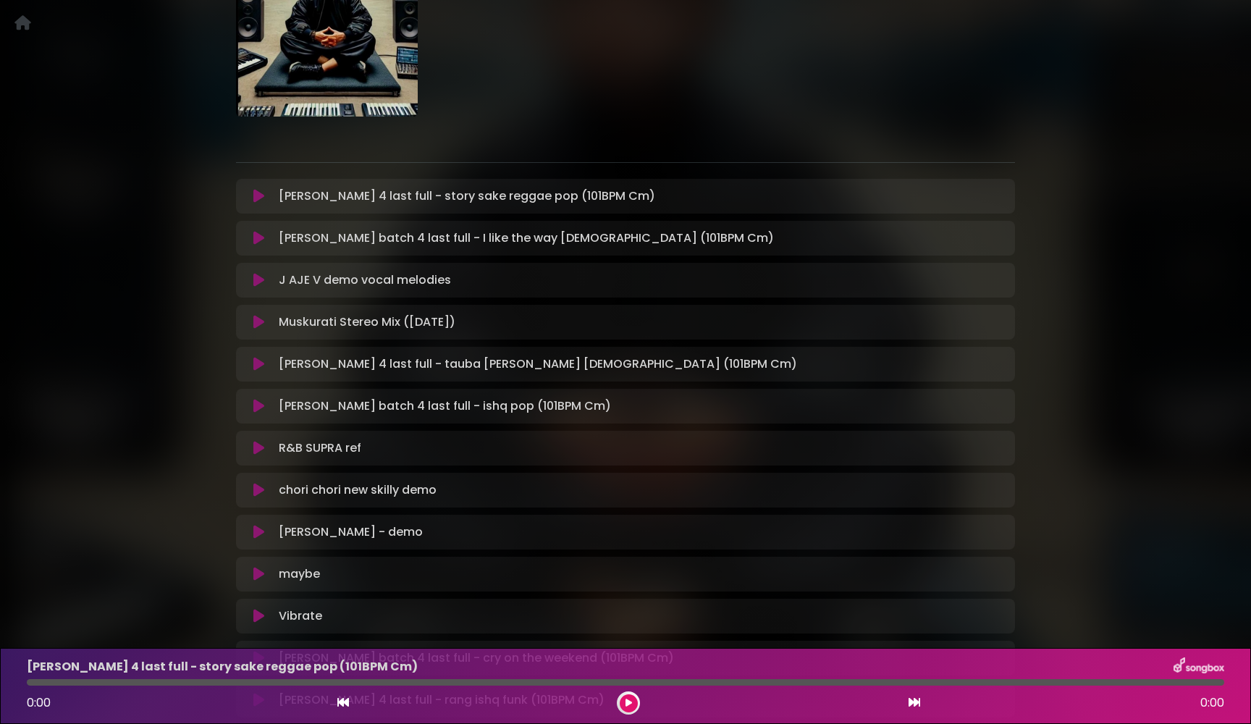
scroll to position [159, 0]
click at [261, 200] on icon at bounding box center [258, 194] width 11 height 14
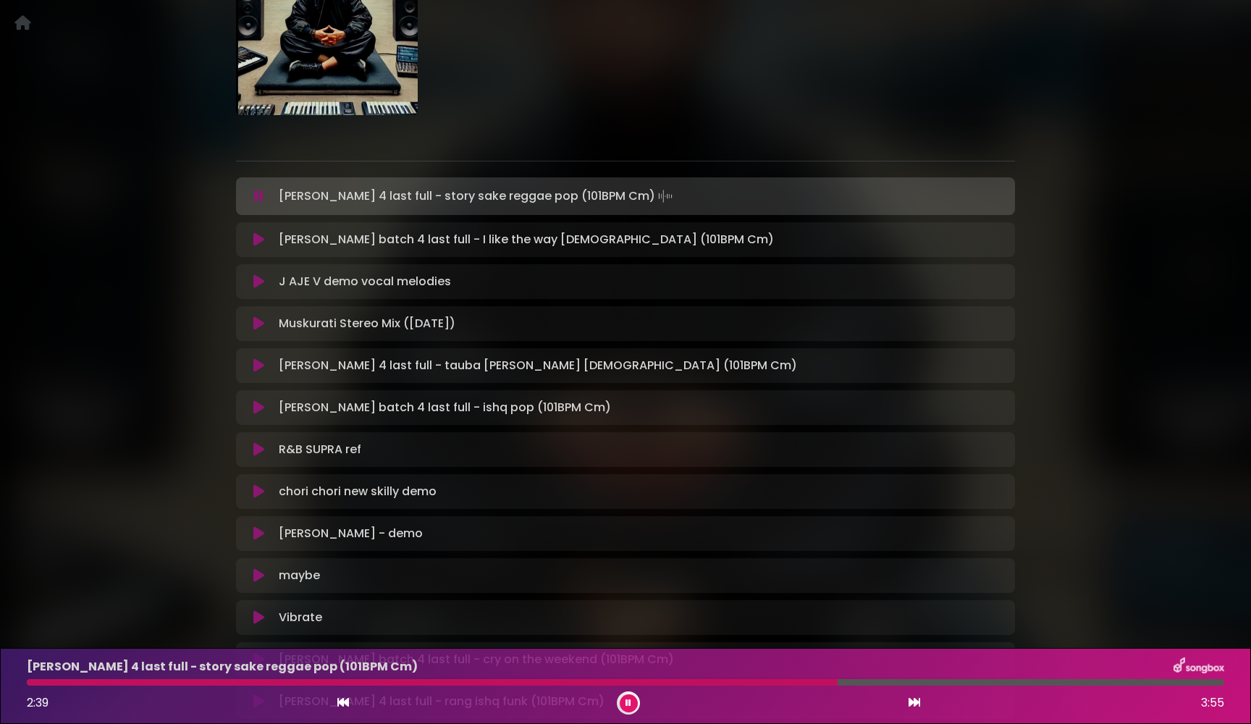
click at [261, 200] on icon at bounding box center [258, 196] width 9 height 14
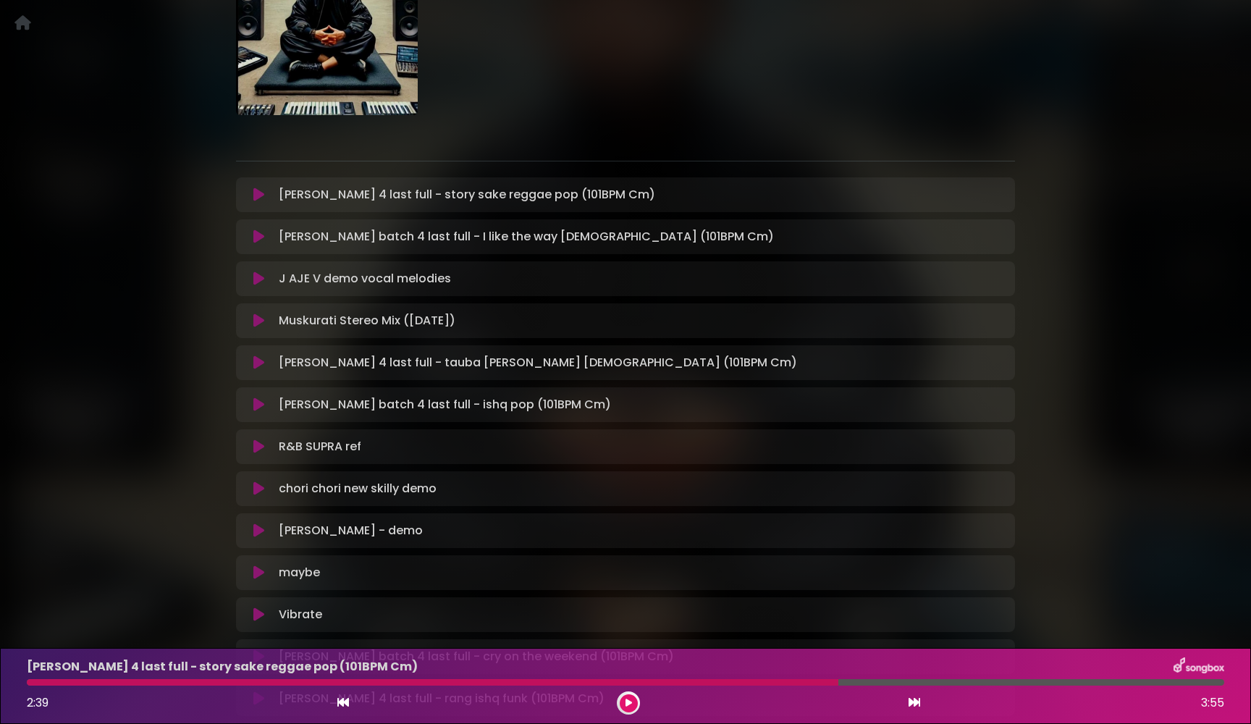
click at [258, 234] on icon at bounding box center [258, 236] width 11 height 14
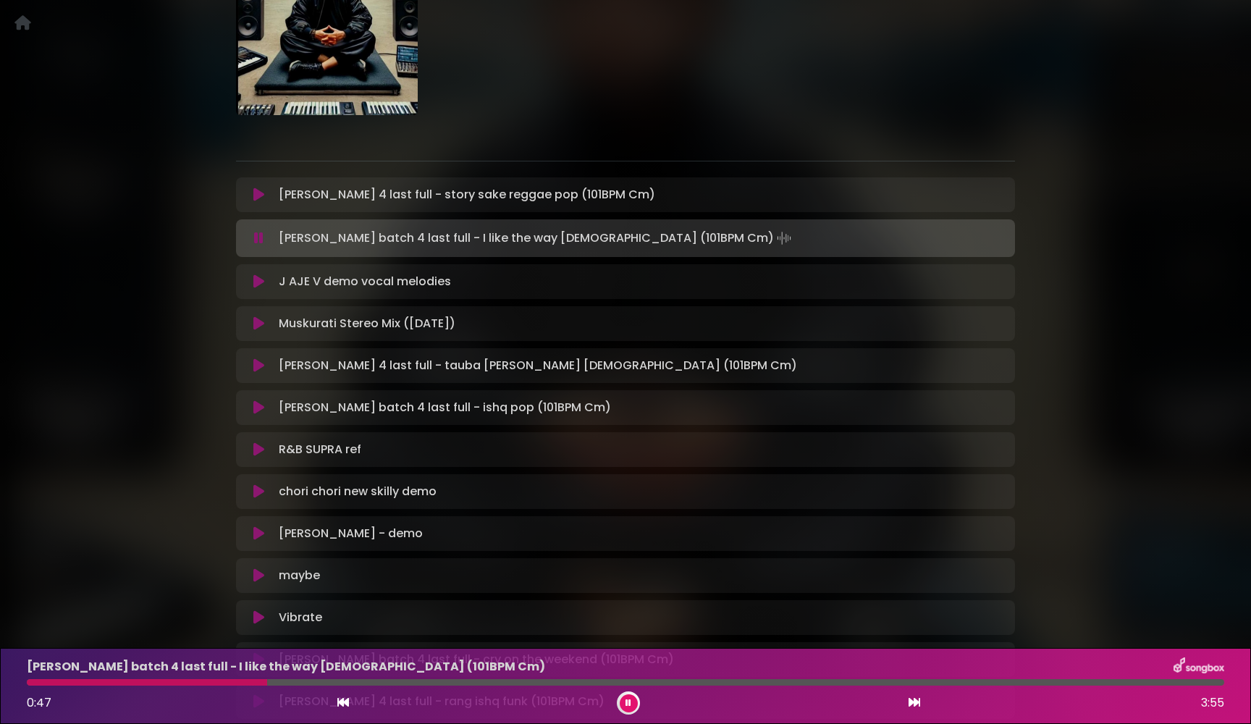
click at [258, 234] on icon at bounding box center [258, 238] width 9 height 14
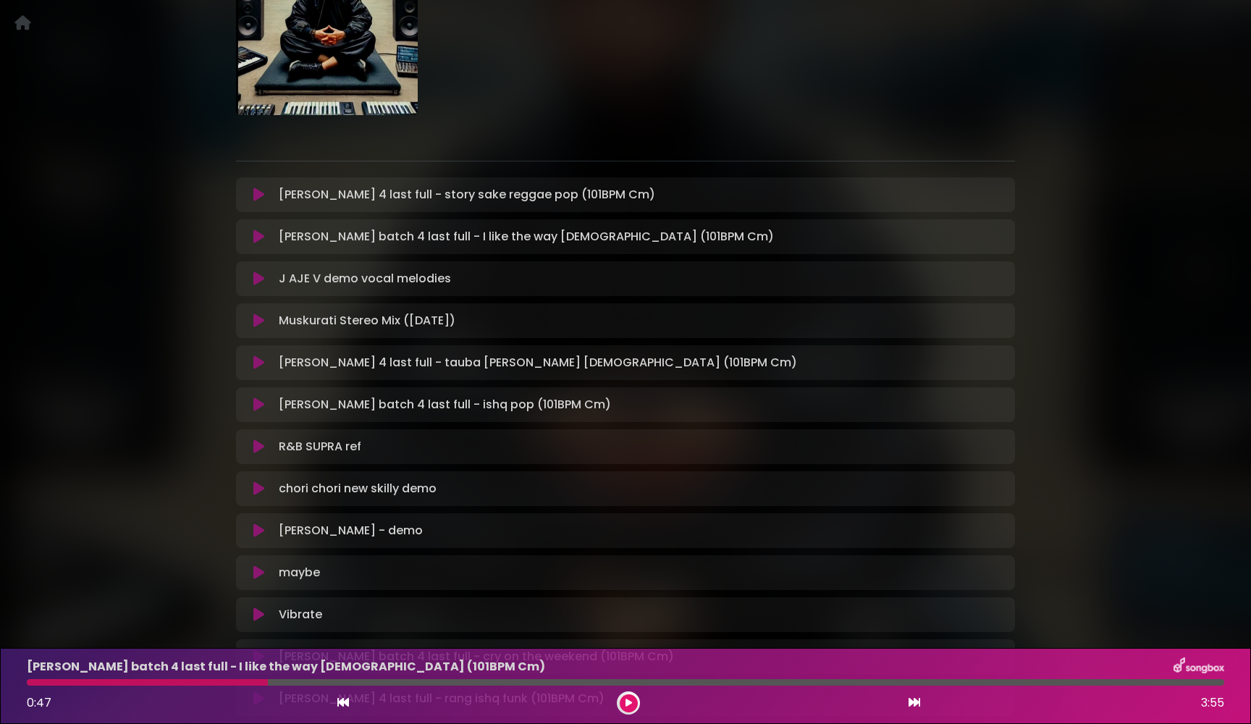
click at [260, 403] on icon at bounding box center [258, 404] width 11 height 14
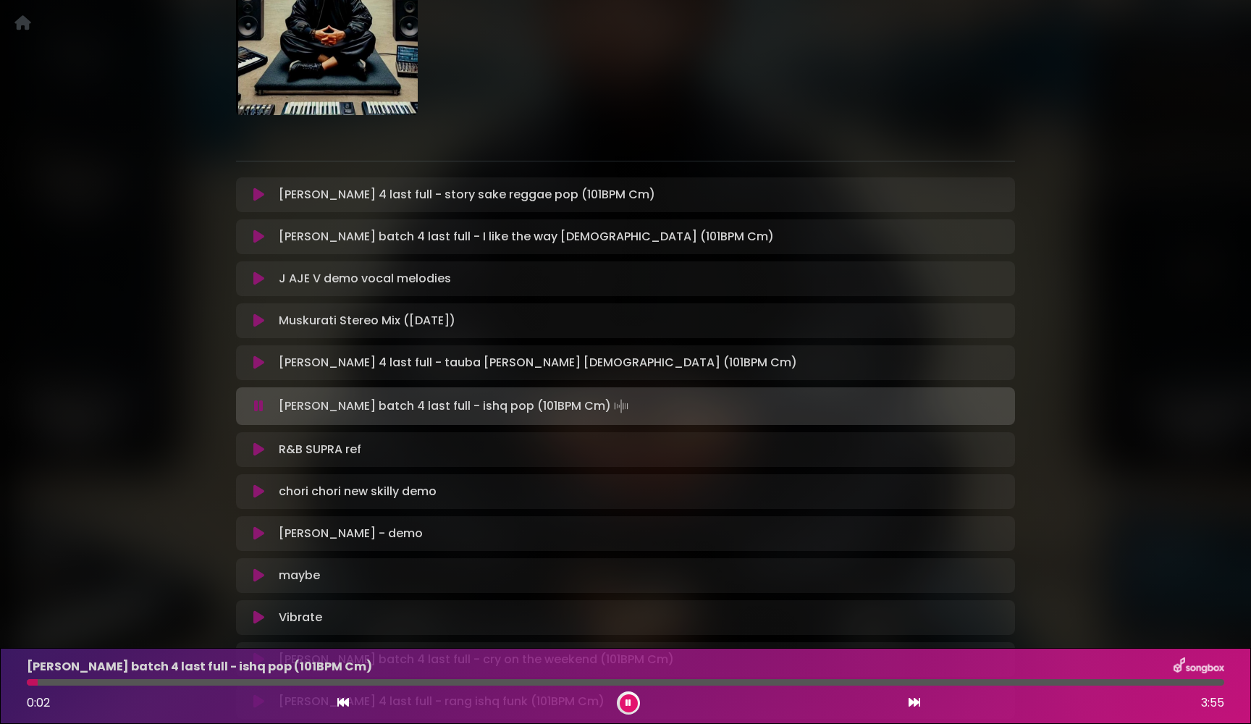
click at [260, 403] on icon at bounding box center [258, 406] width 9 height 14
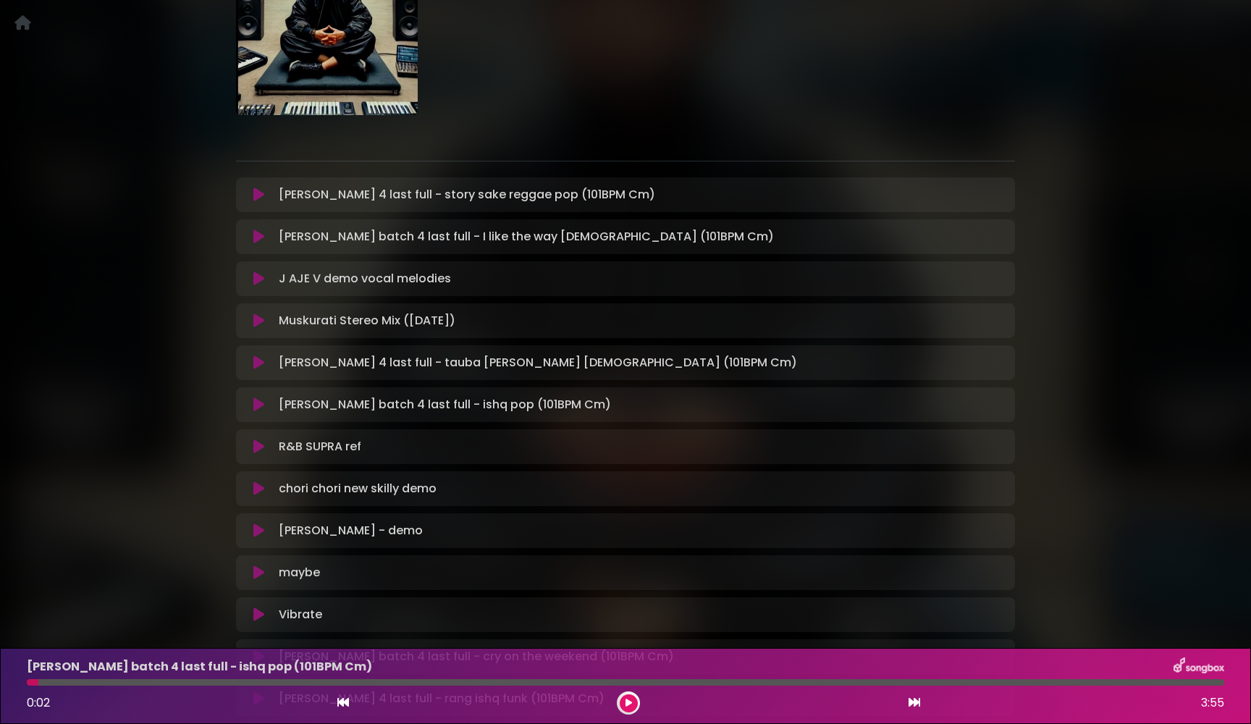
click at [260, 403] on icon at bounding box center [258, 404] width 11 height 14
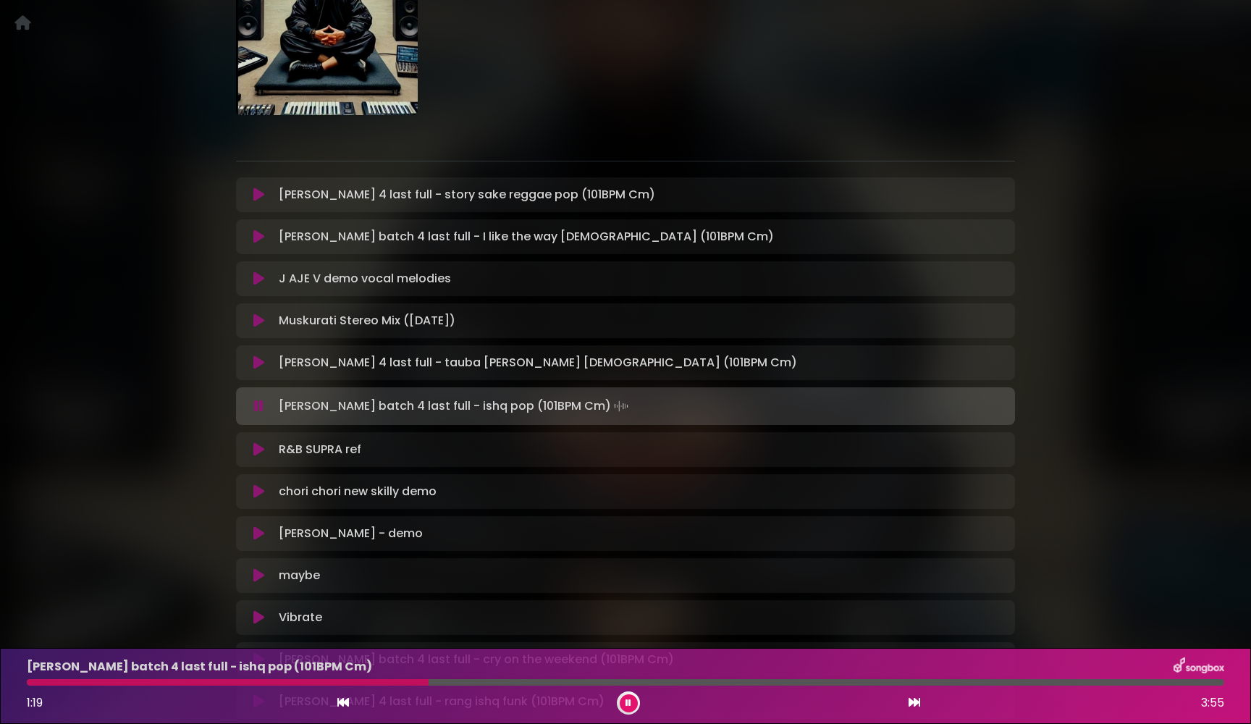
click at [260, 403] on icon at bounding box center [258, 406] width 9 height 14
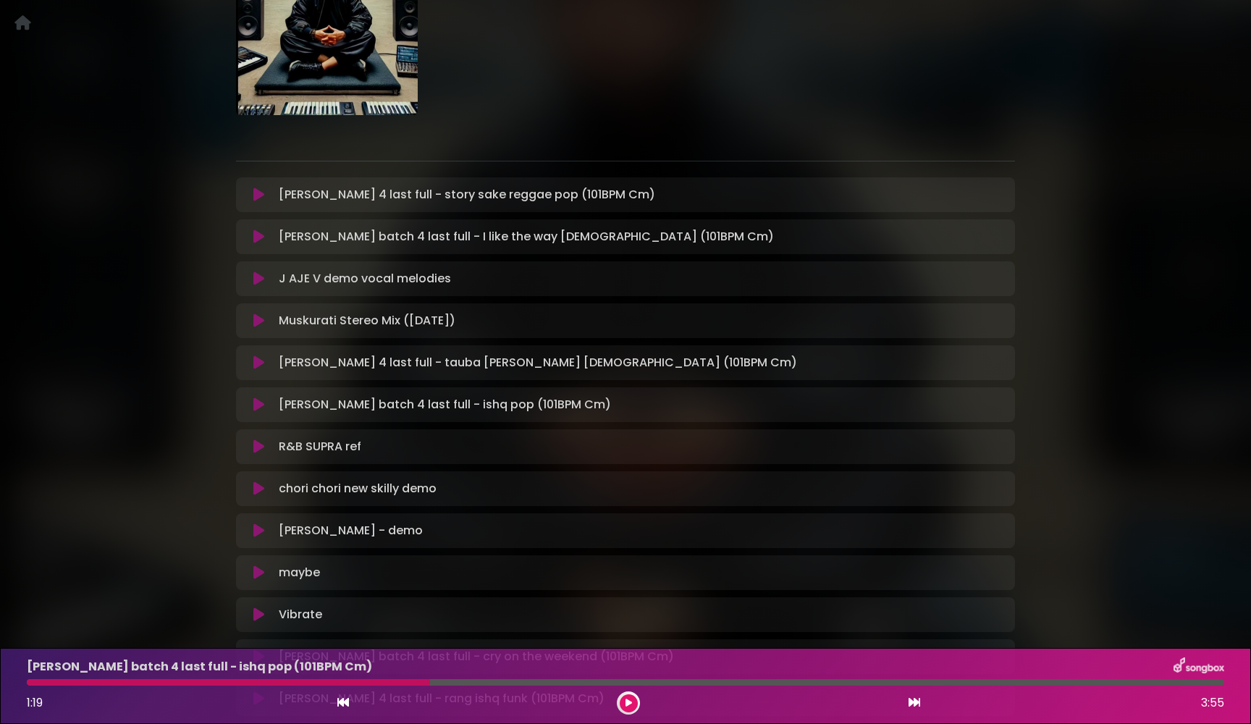
click at [260, 403] on icon at bounding box center [258, 404] width 11 height 14
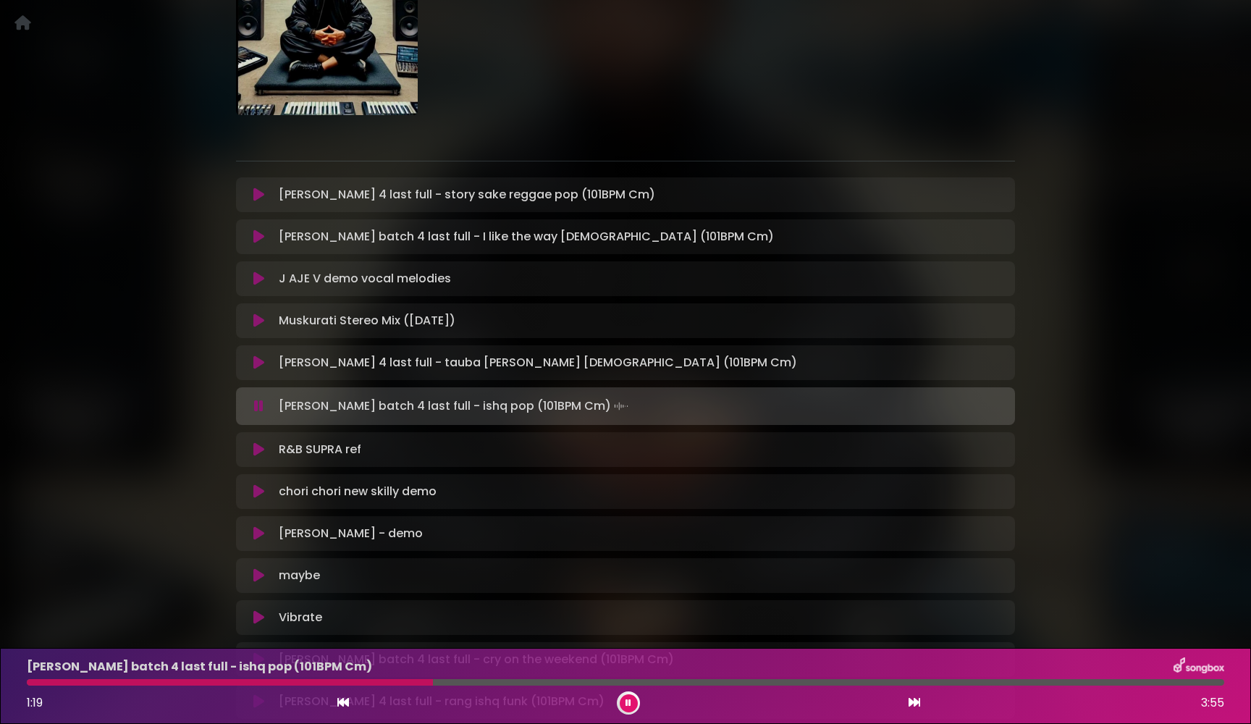
click at [260, 403] on icon at bounding box center [258, 406] width 9 height 14
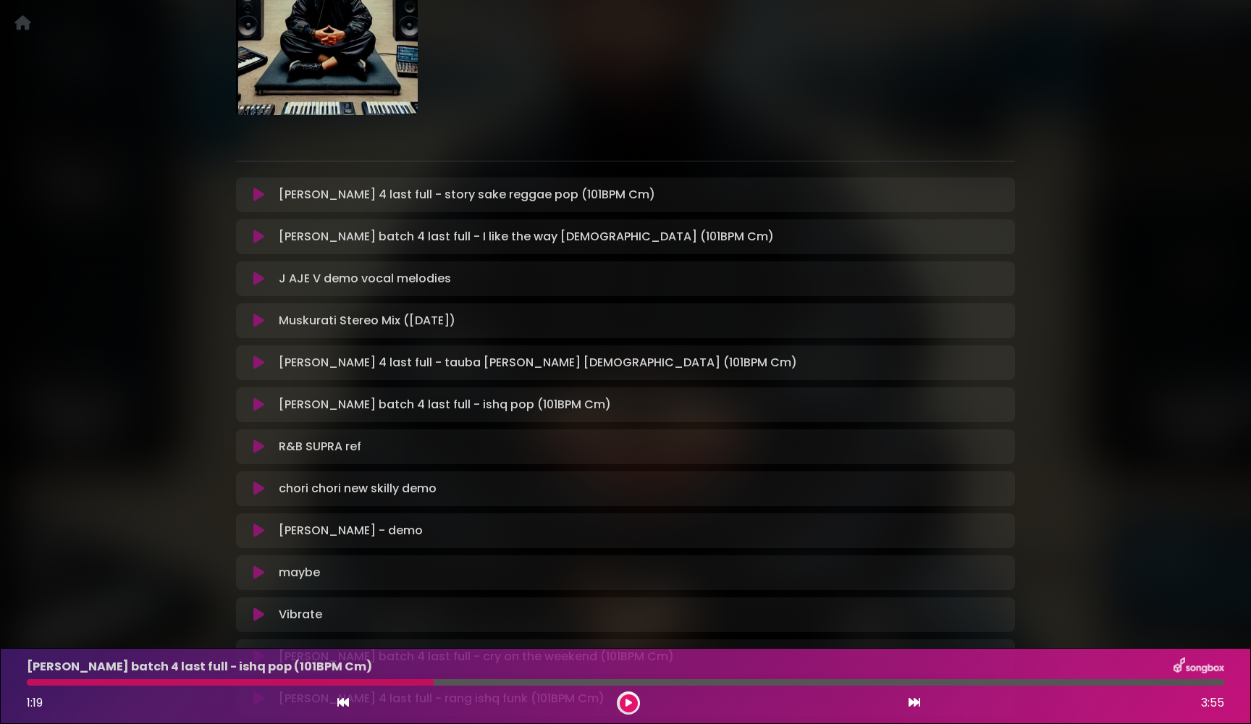
click at [126, 682] on div at bounding box center [230, 682] width 407 height 7
click at [105, 685] on div at bounding box center [230, 682] width 407 height 7
click at [260, 403] on icon at bounding box center [258, 404] width 11 height 14
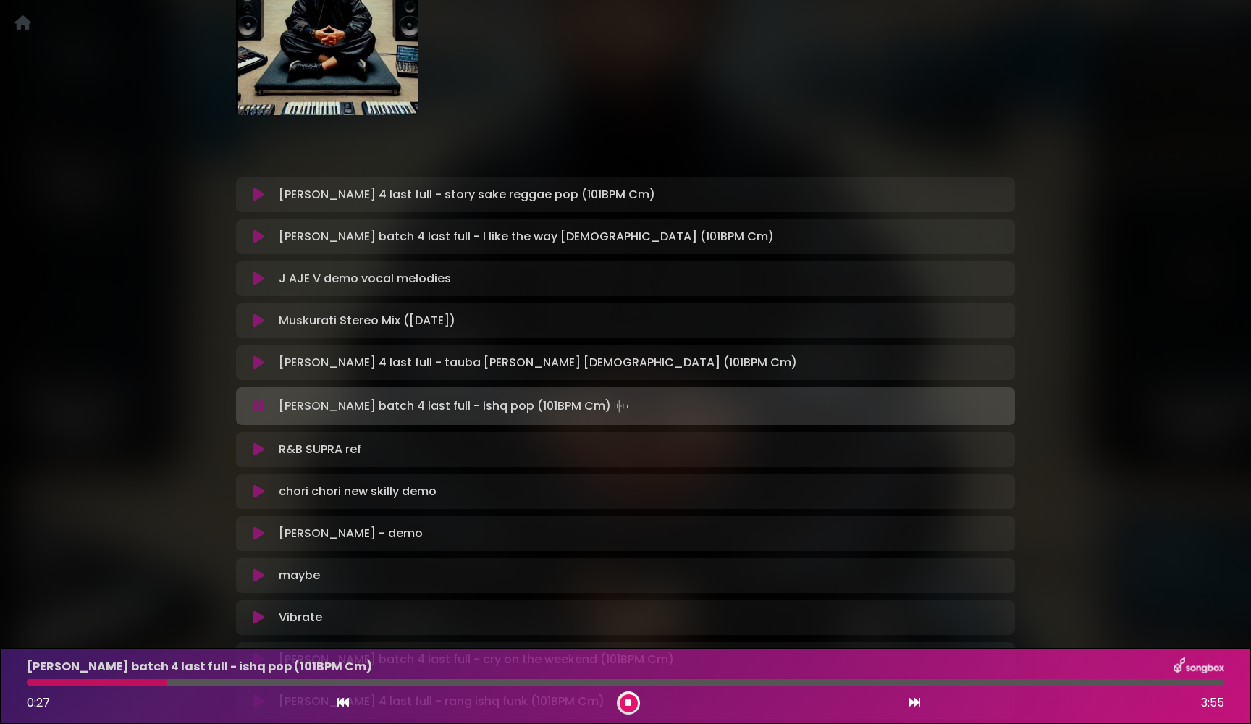
click at [260, 403] on icon at bounding box center [258, 406] width 9 height 14
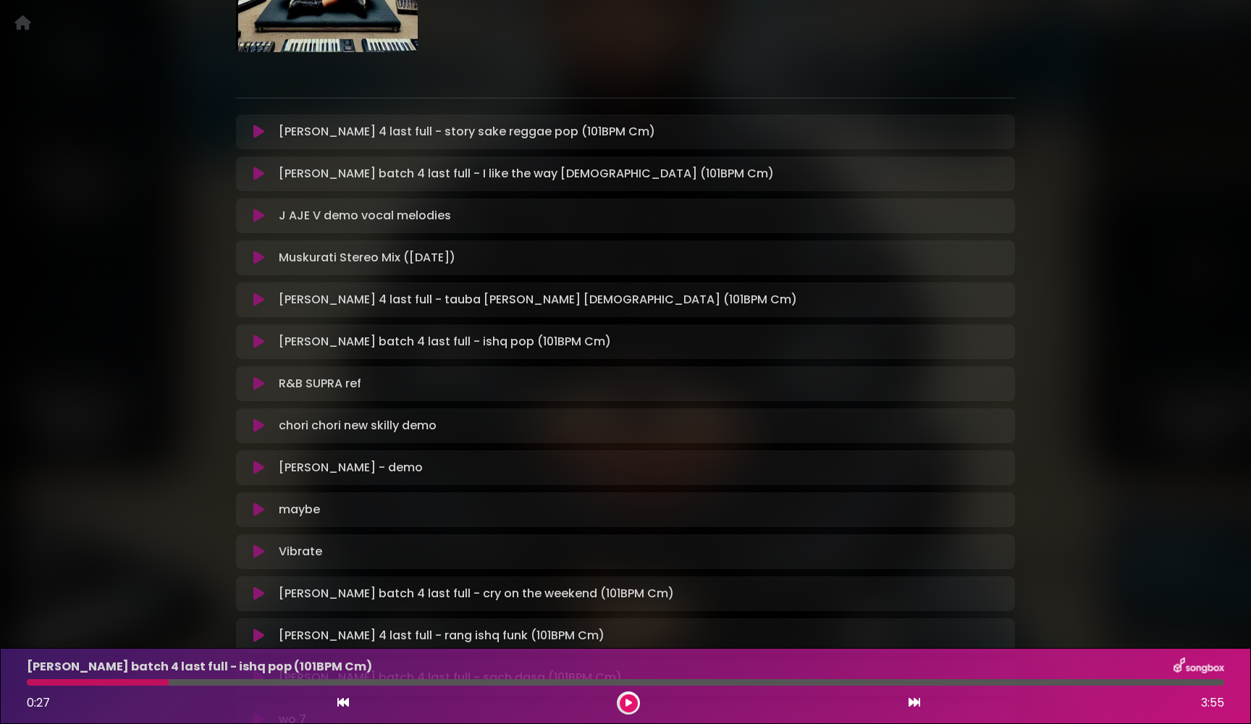
scroll to position [235, 0]
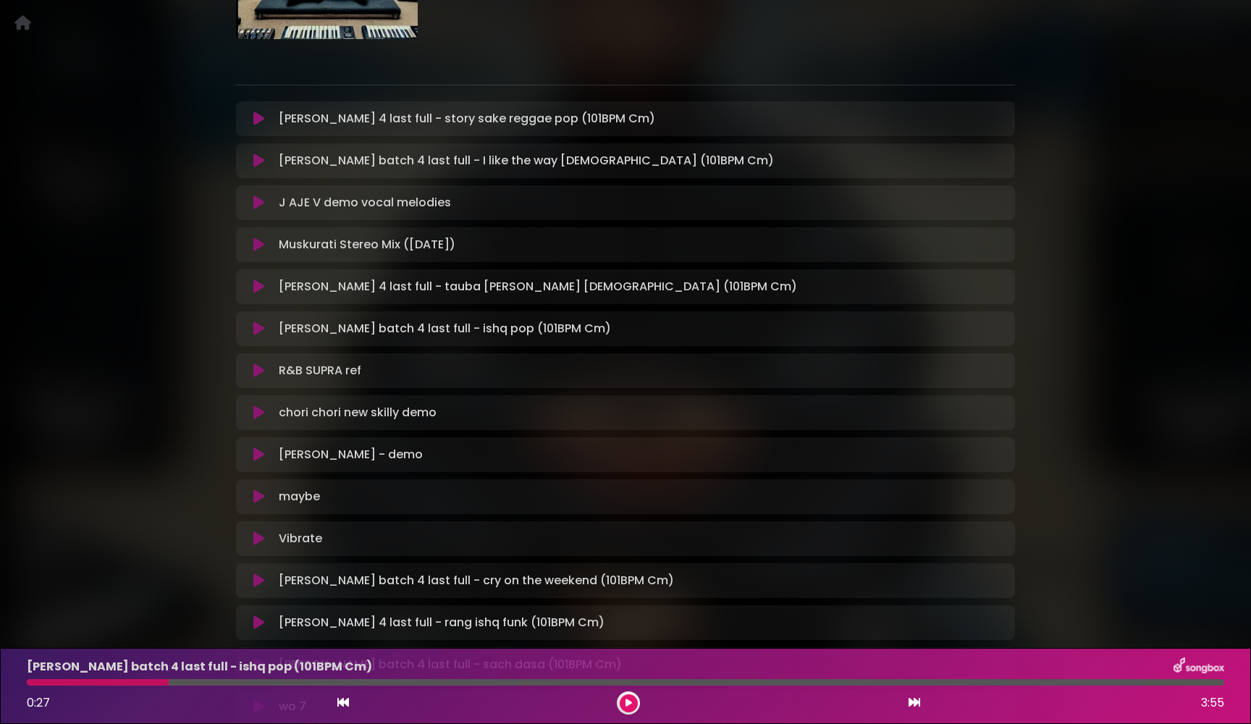
click at [257, 410] on icon at bounding box center [258, 412] width 11 height 14
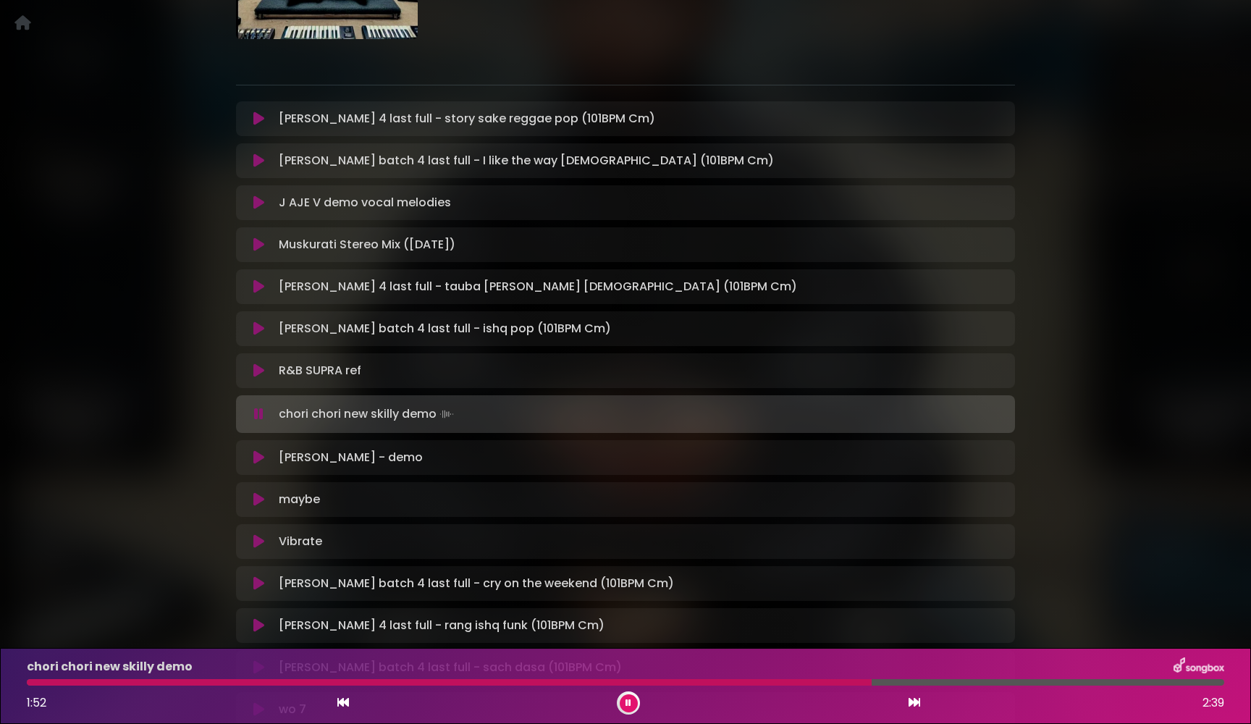
click at [257, 410] on icon at bounding box center [258, 414] width 9 height 14
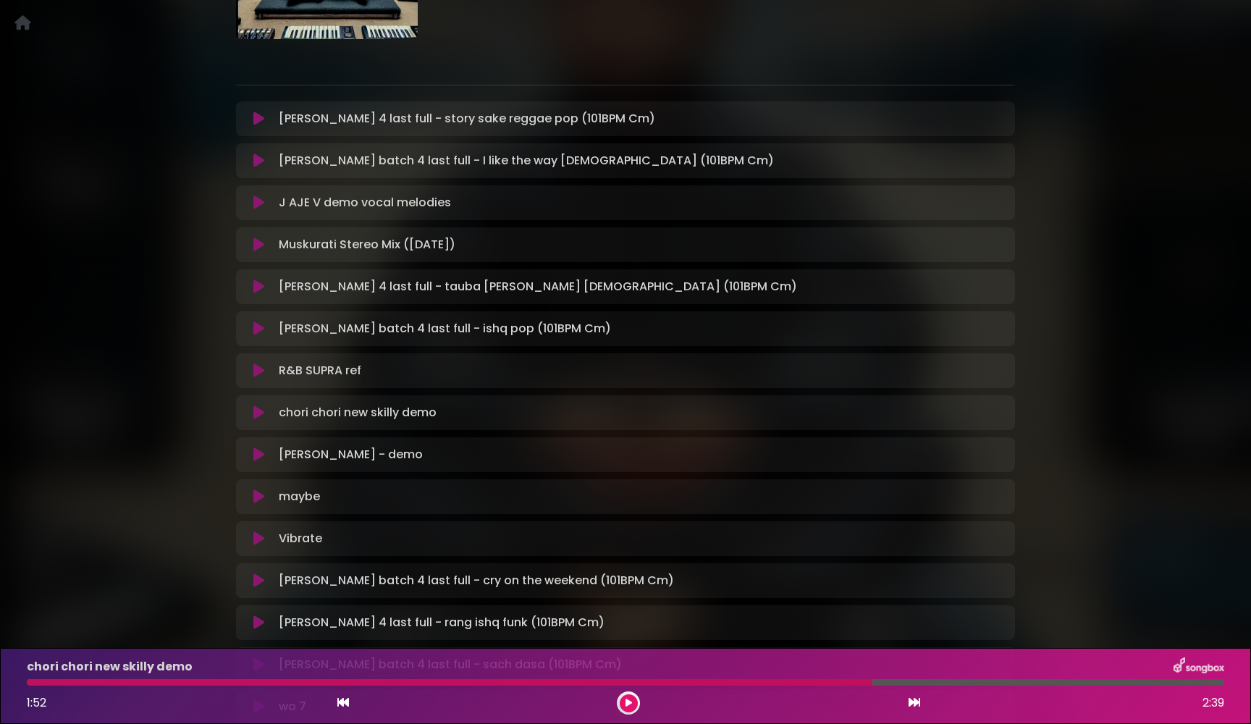
click at [257, 410] on icon at bounding box center [258, 412] width 11 height 14
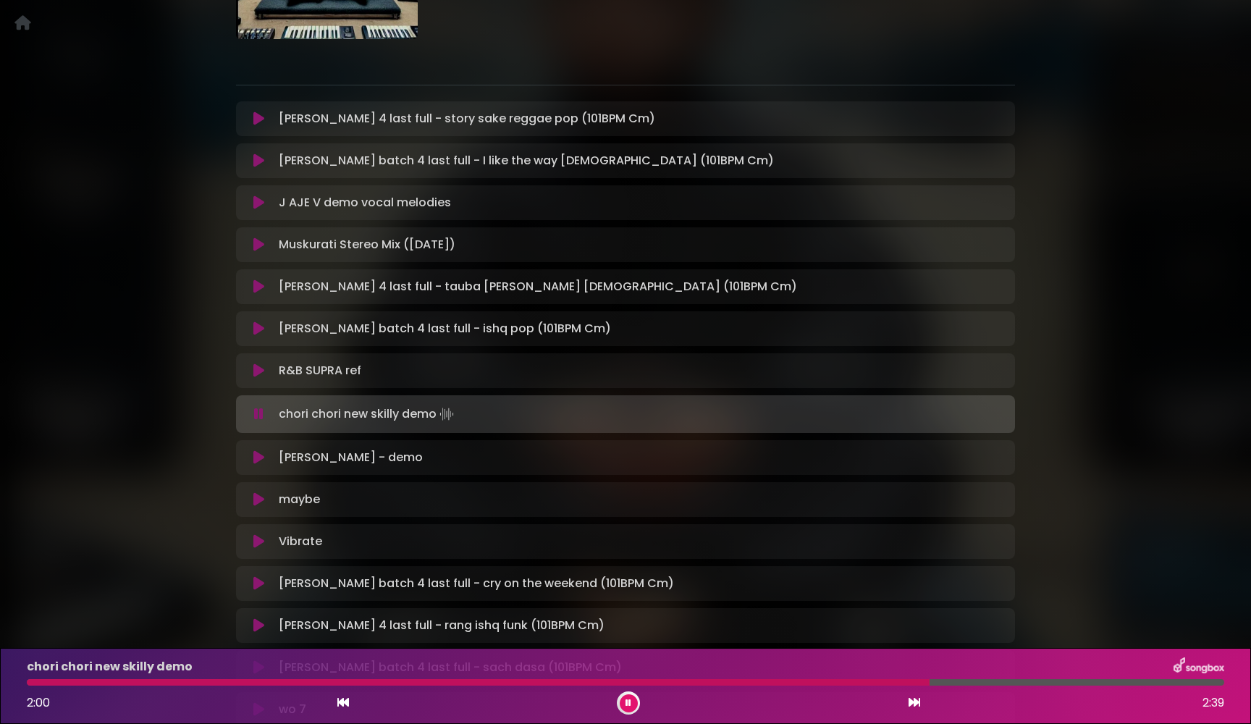
click at [257, 410] on icon at bounding box center [258, 414] width 9 height 14
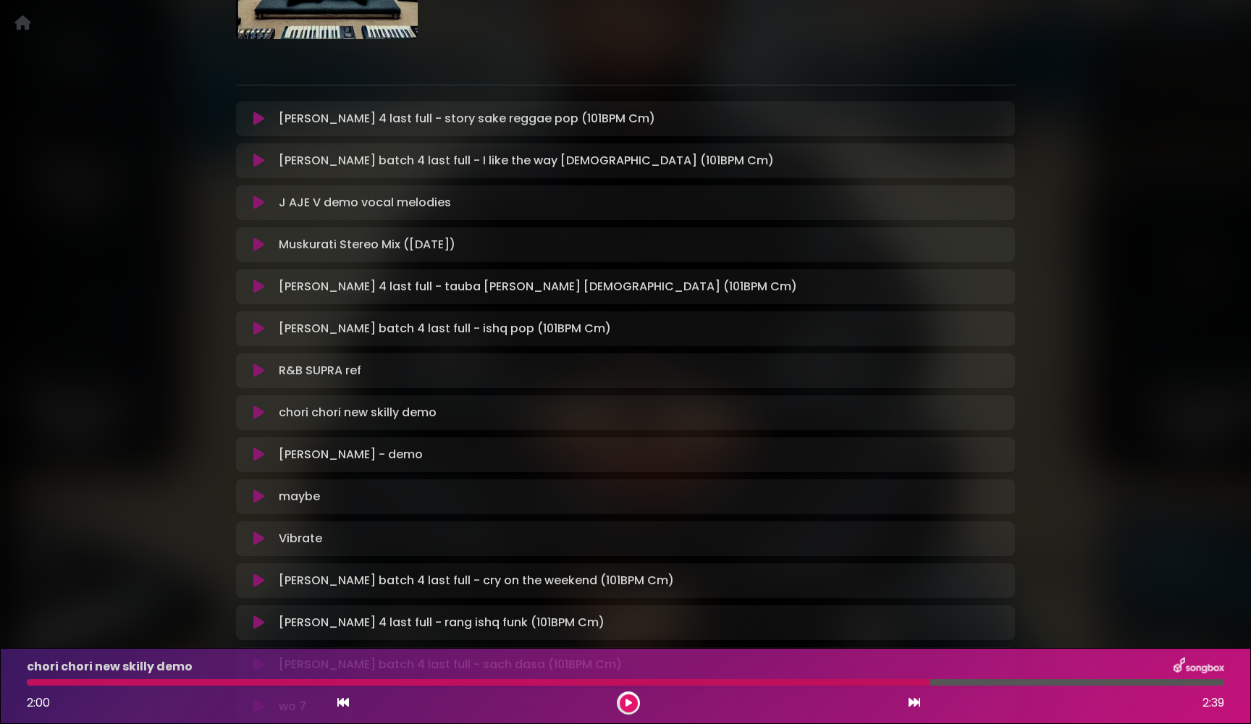
click at [257, 410] on icon at bounding box center [258, 412] width 11 height 14
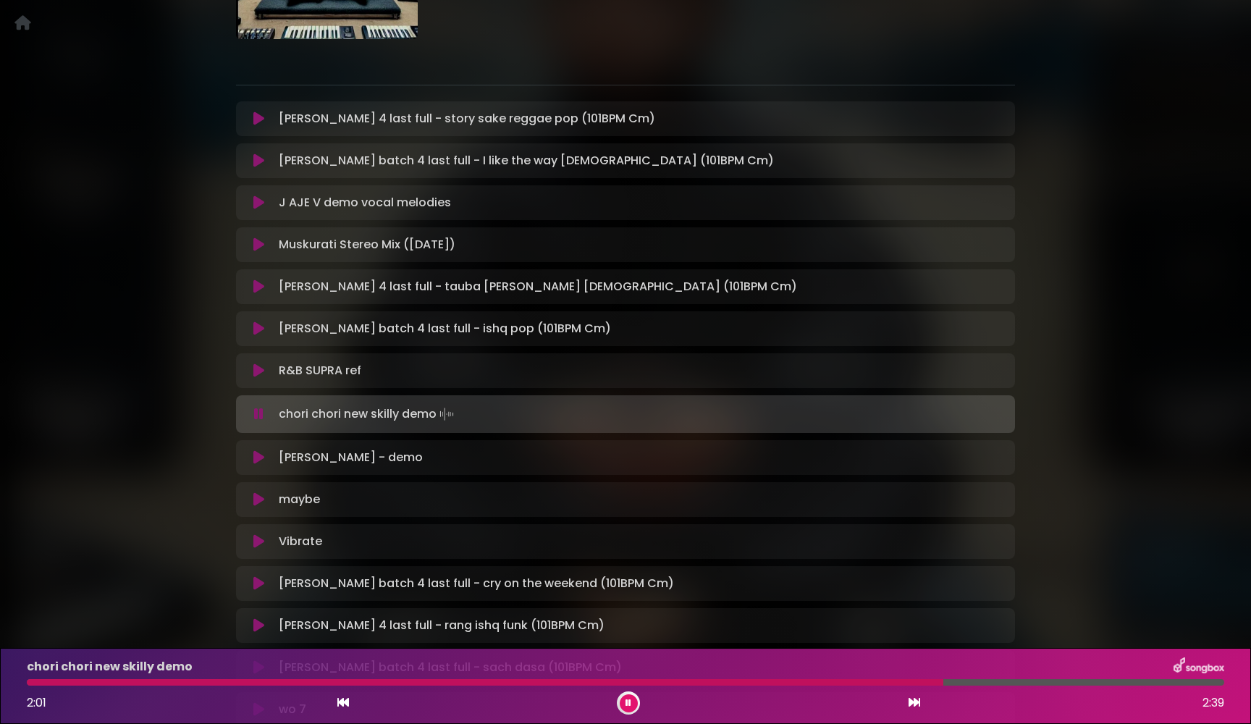
click at [257, 410] on icon at bounding box center [258, 414] width 9 height 14
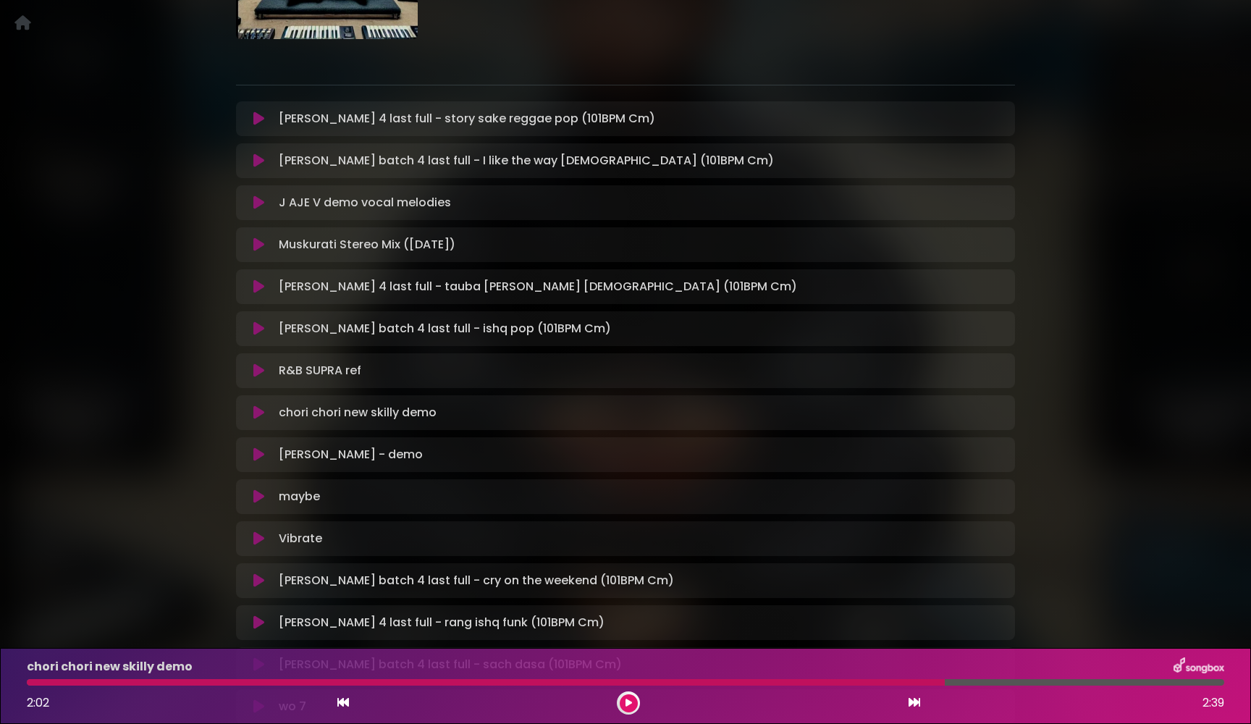
click at [257, 410] on icon at bounding box center [258, 412] width 11 height 14
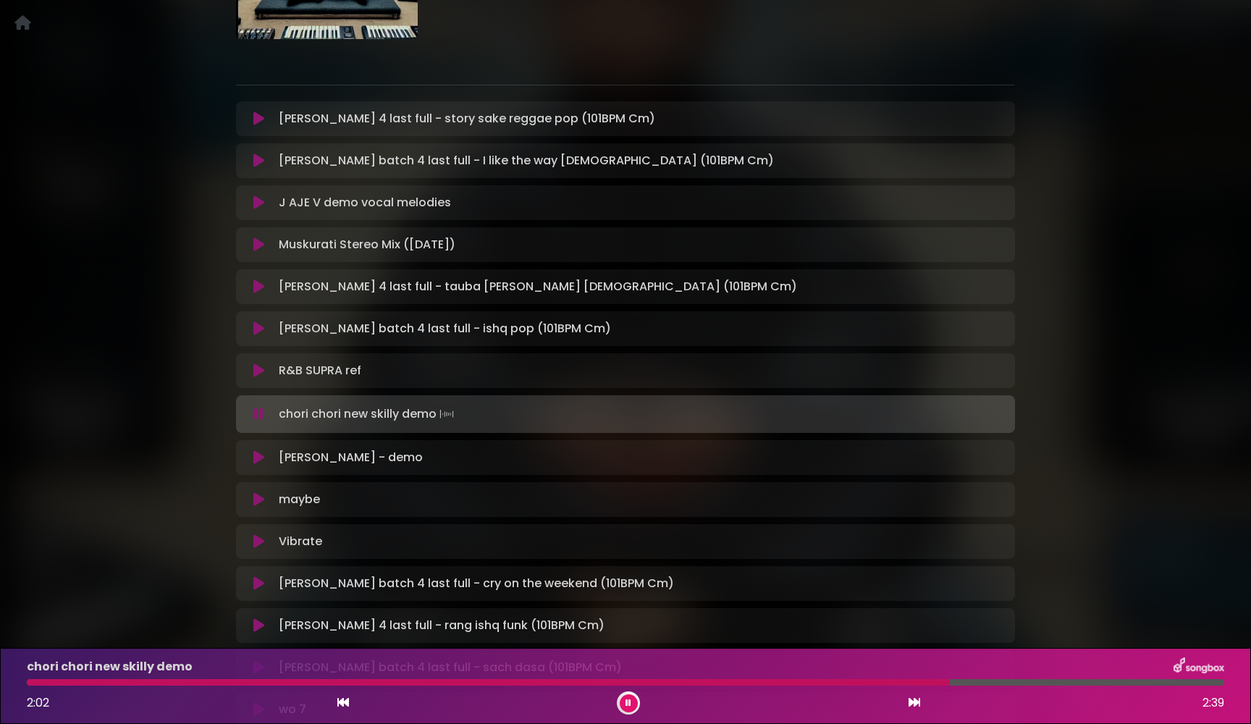
click at [257, 410] on icon at bounding box center [258, 414] width 9 height 14
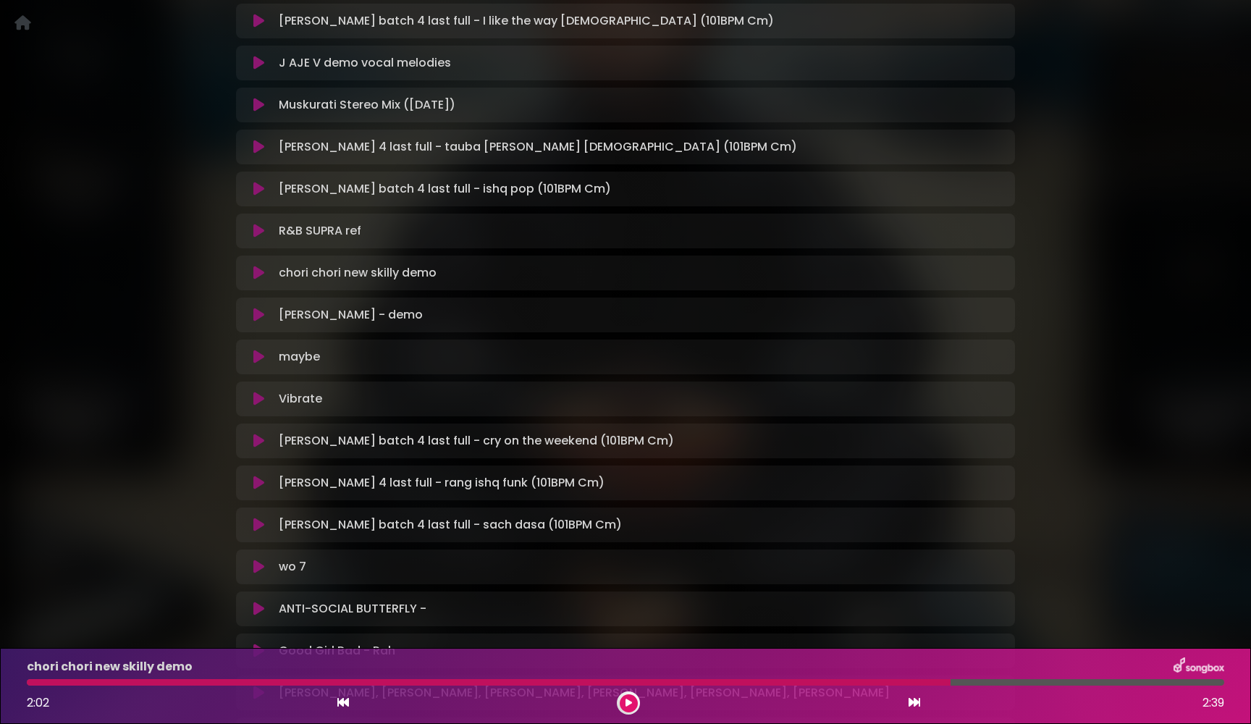
scroll to position [386, 0]
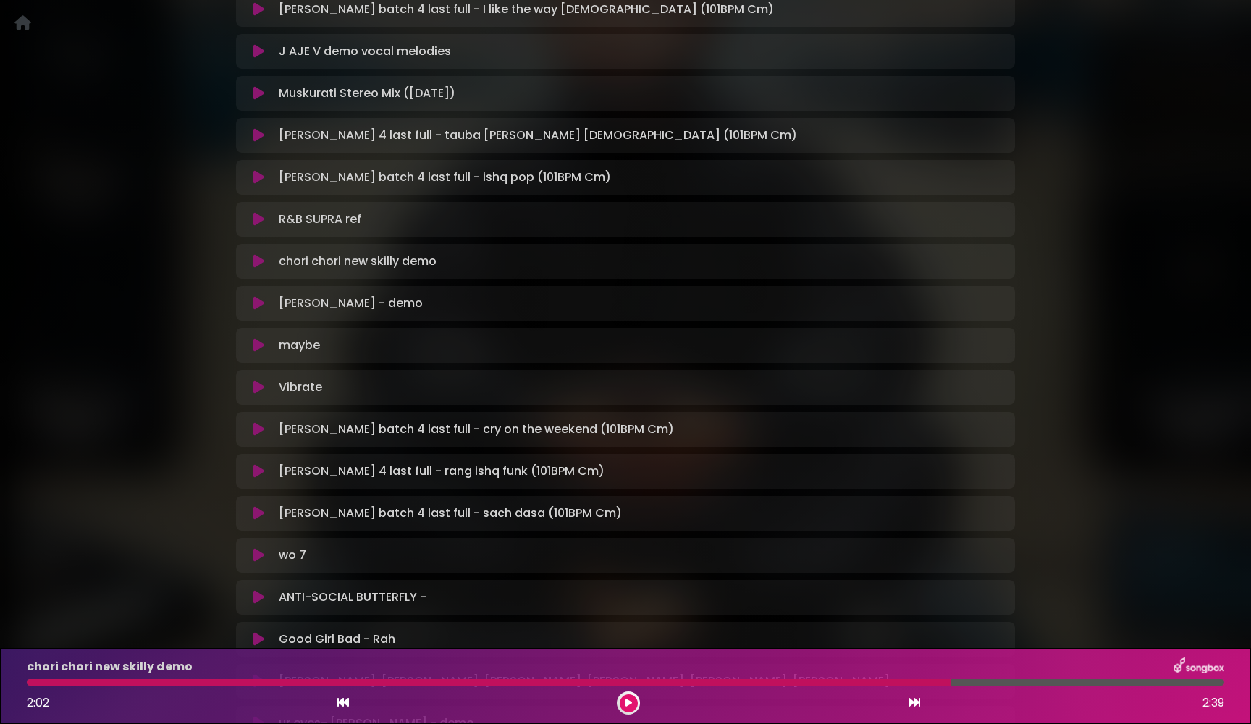
click at [258, 427] on icon at bounding box center [258, 429] width 11 height 14
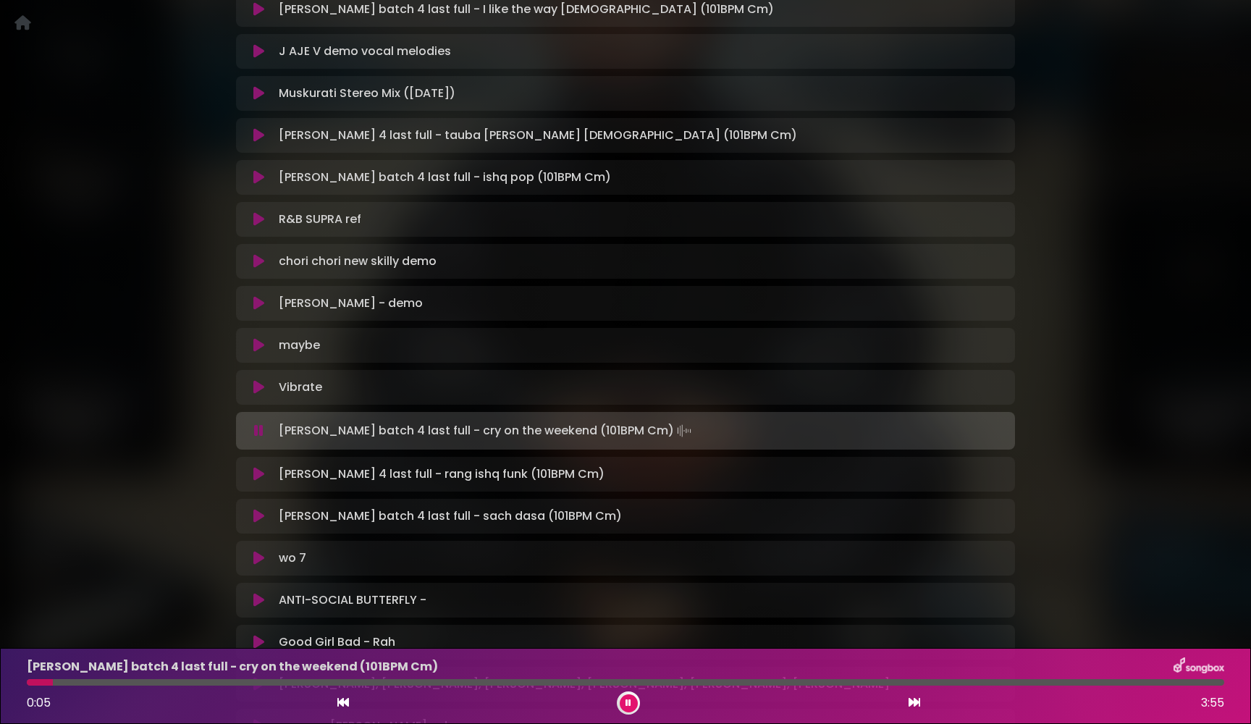
click at [258, 427] on icon at bounding box center [258, 430] width 9 height 14
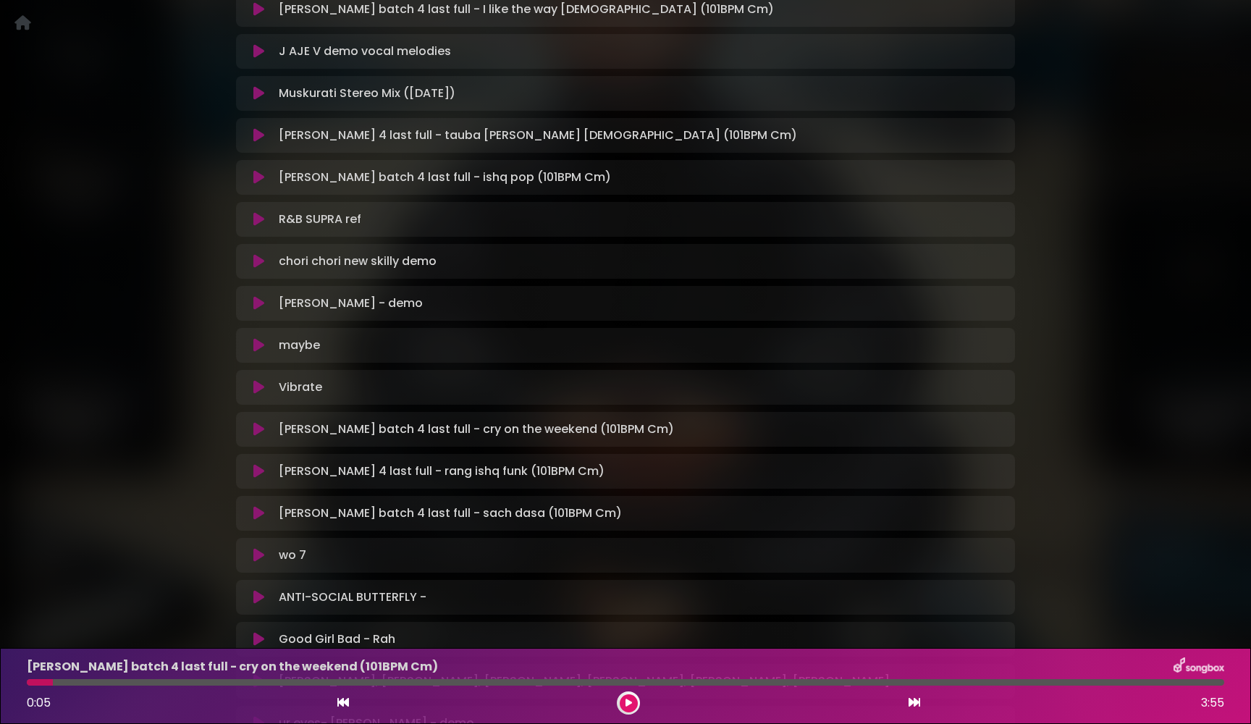
click at [258, 427] on icon at bounding box center [258, 429] width 11 height 14
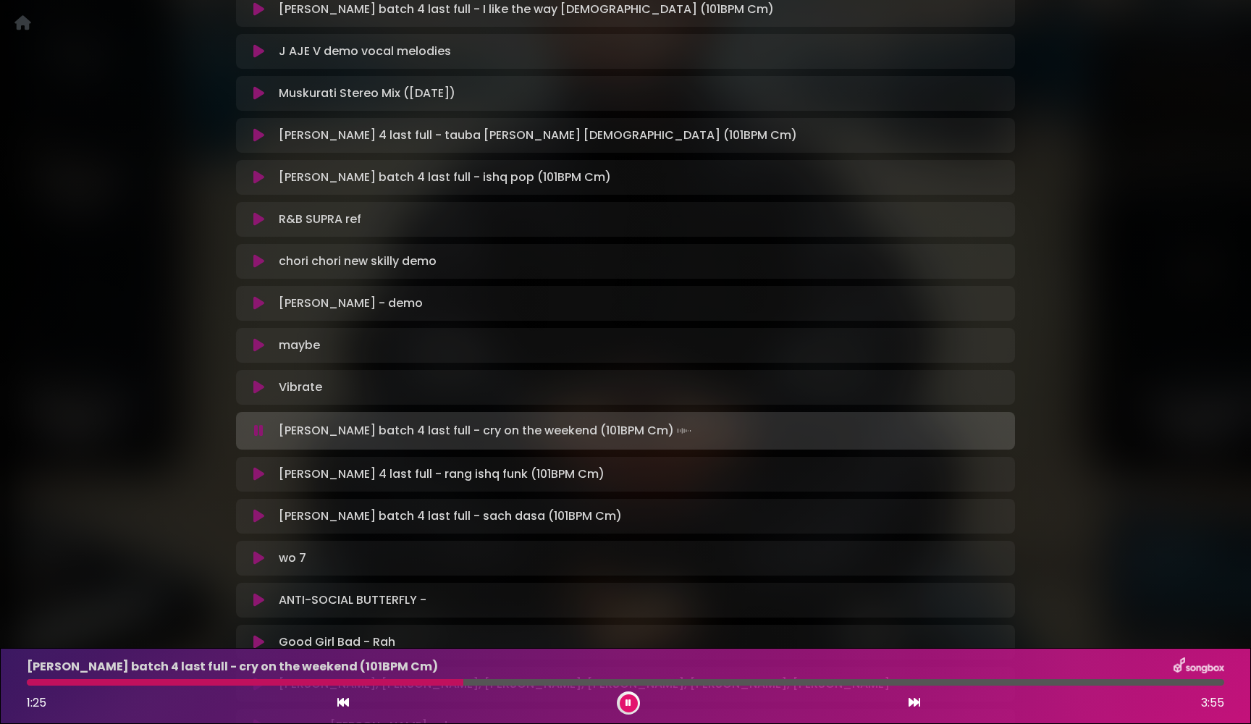
click at [258, 427] on icon at bounding box center [258, 430] width 9 height 14
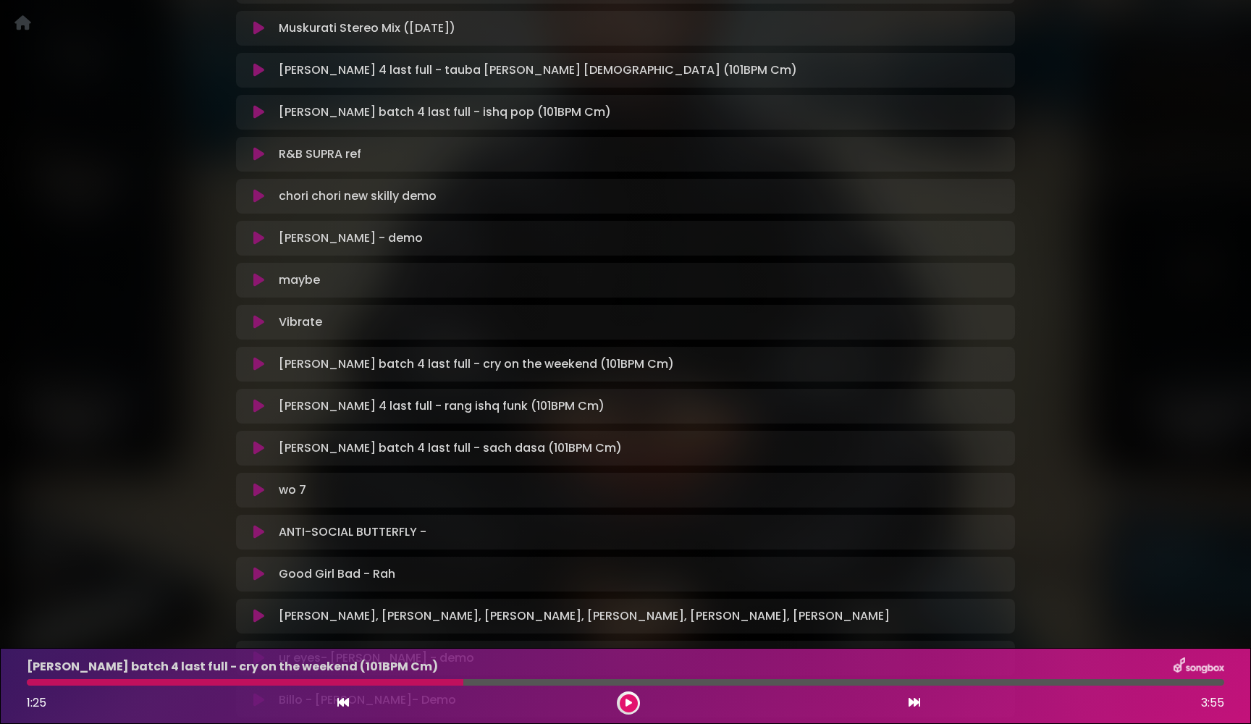
scroll to position [473, 0]
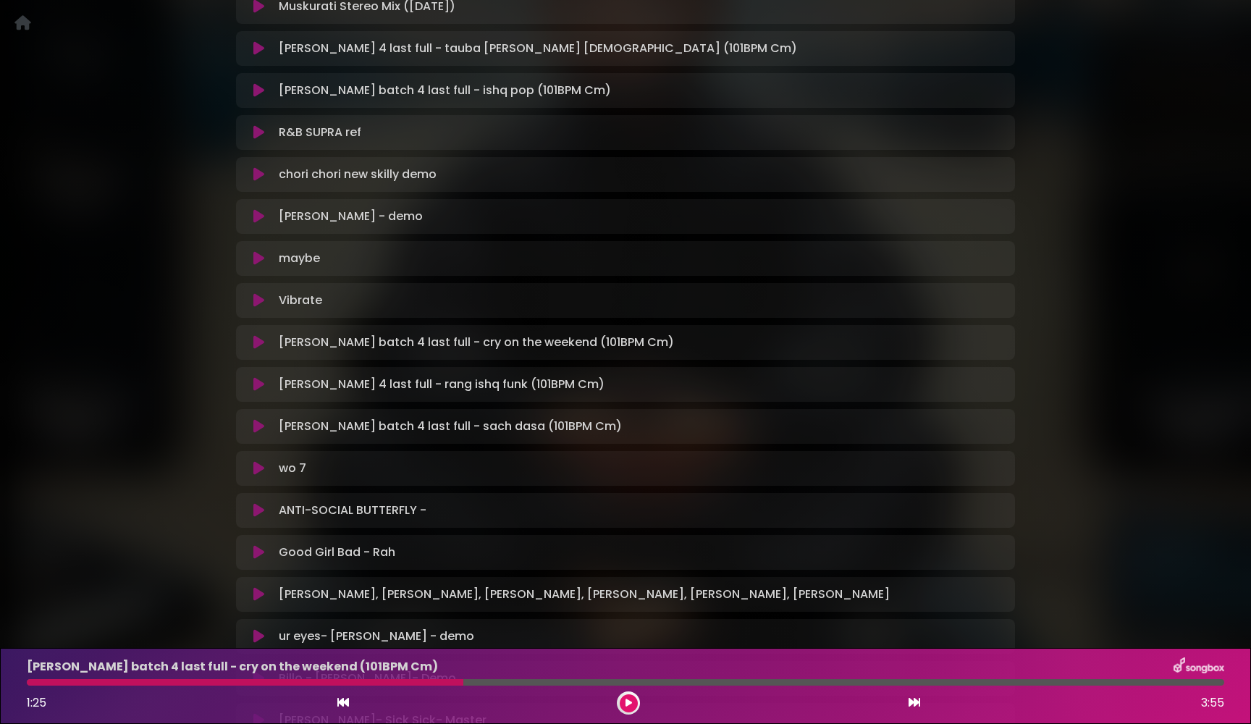
click at [260, 424] on icon at bounding box center [258, 426] width 11 height 14
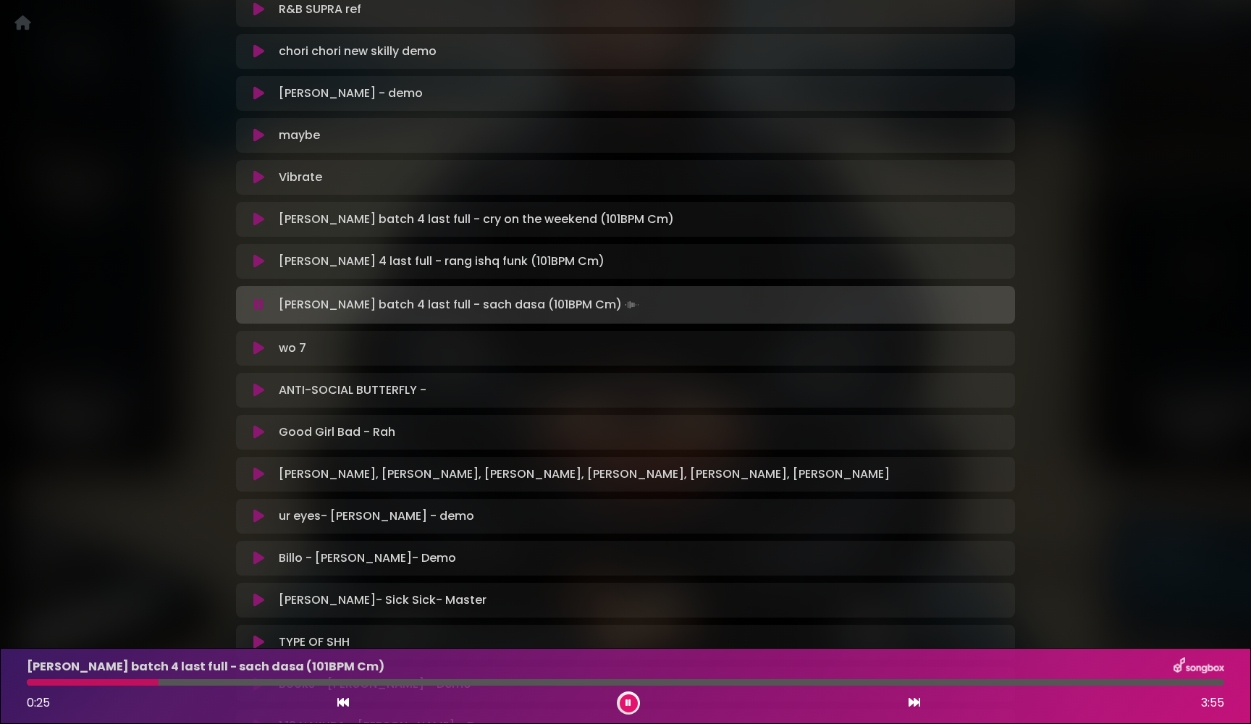
scroll to position [607, 0]
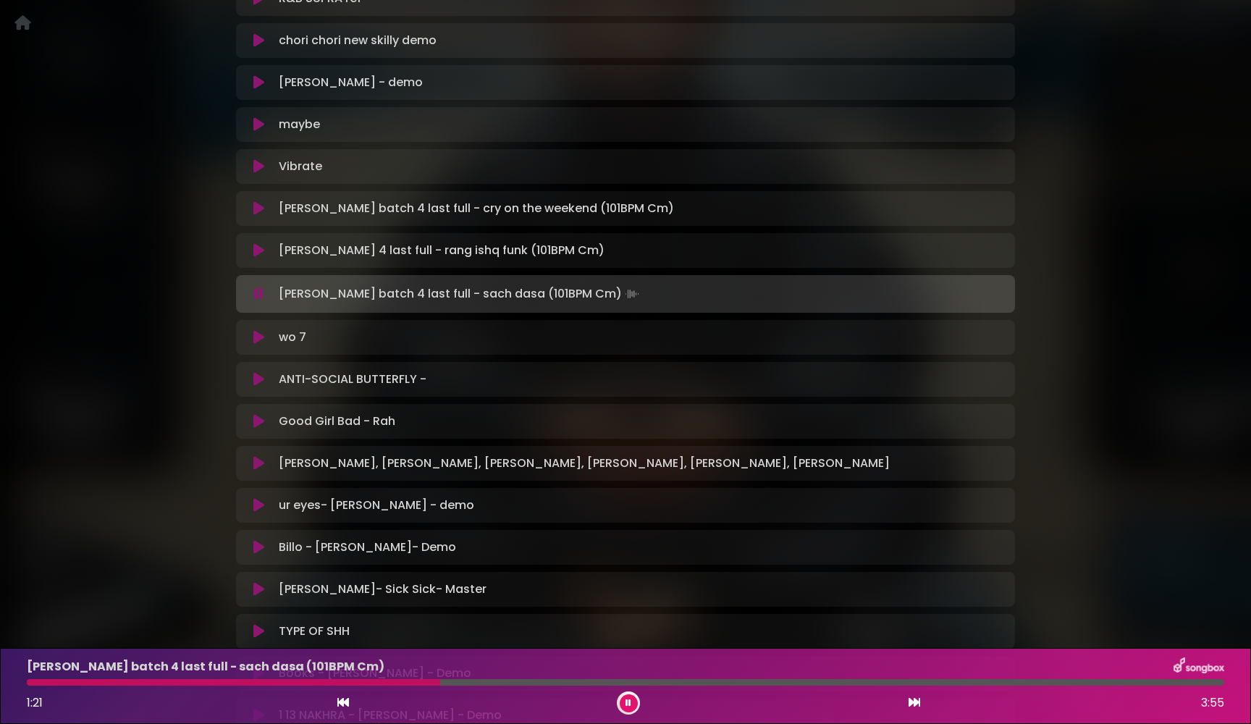
click at [260, 294] on icon at bounding box center [258, 294] width 9 height 14
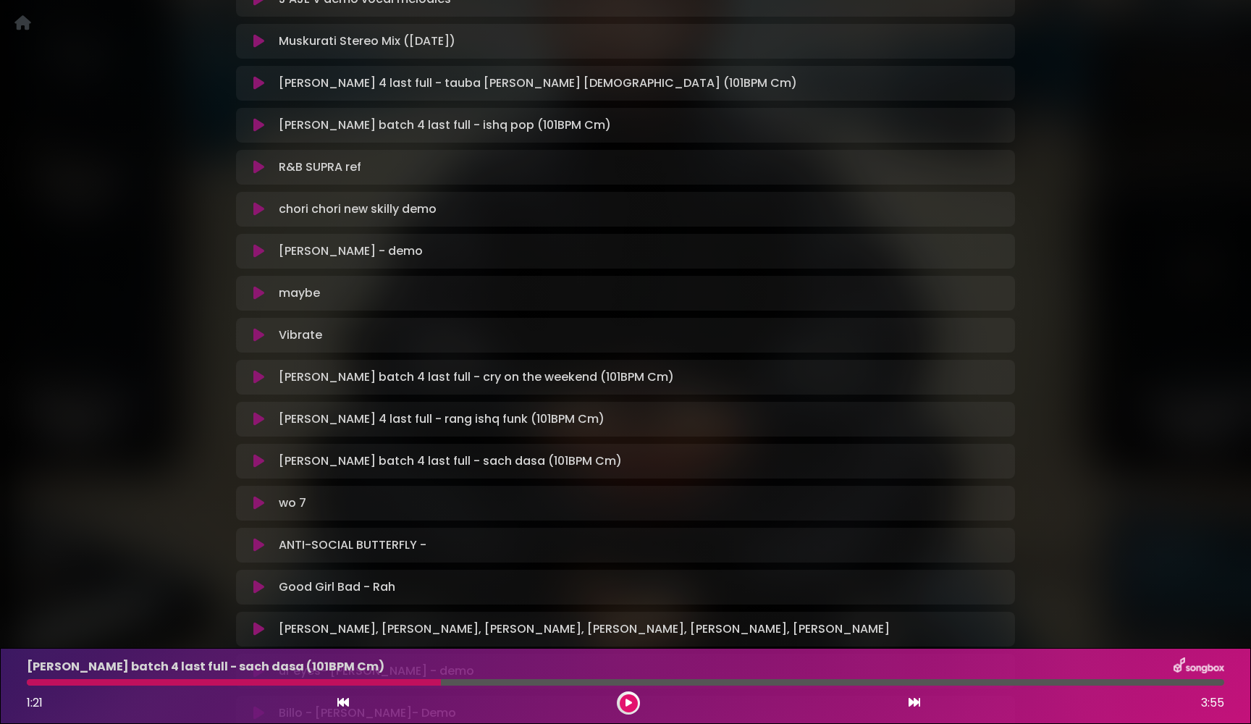
scroll to position [440, 0]
click at [254, 250] on icon at bounding box center [258, 249] width 11 height 14
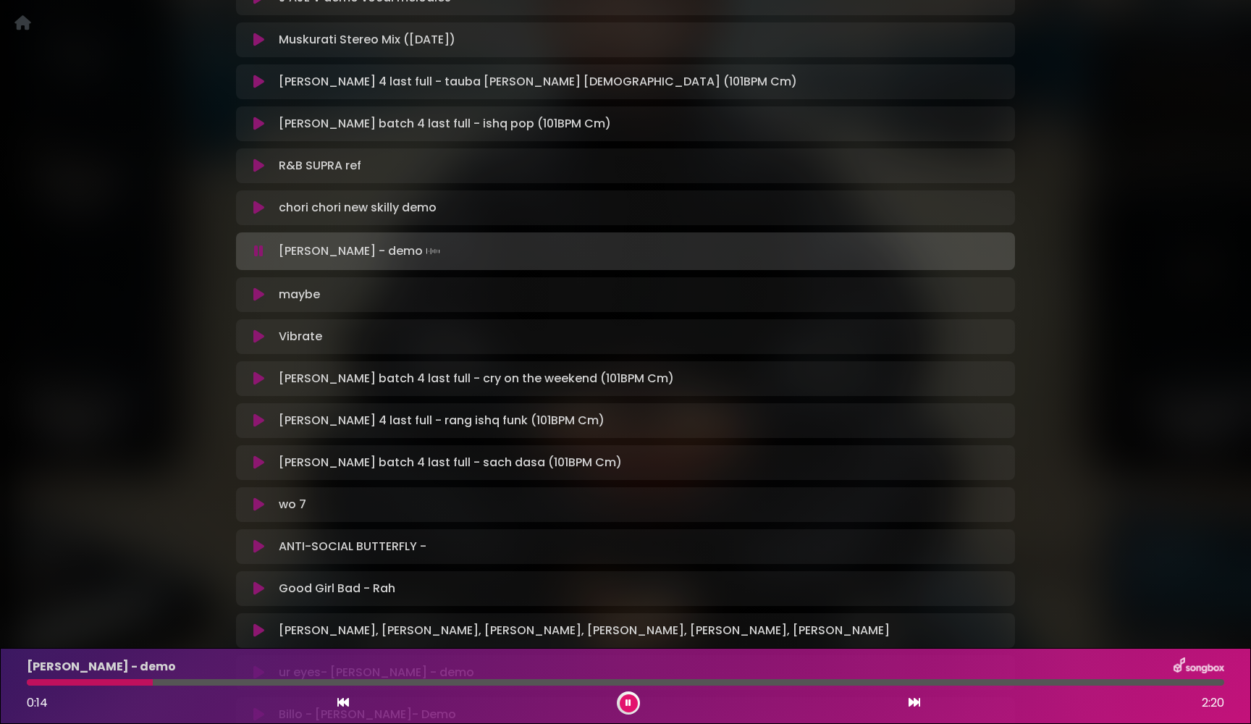
click at [254, 250] on icon at bounding box center [258, 251] width 9 height 14
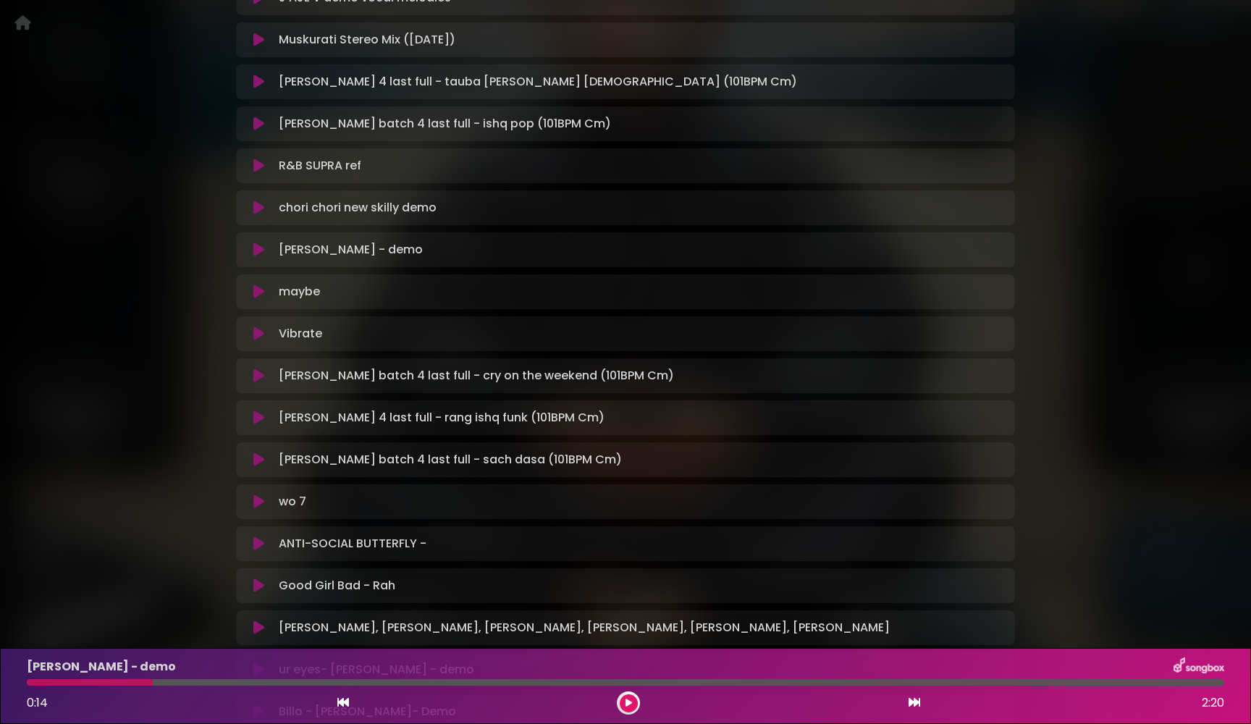
click at [254, 250] on icon at bounding box center [258, 249] width 11 height 14
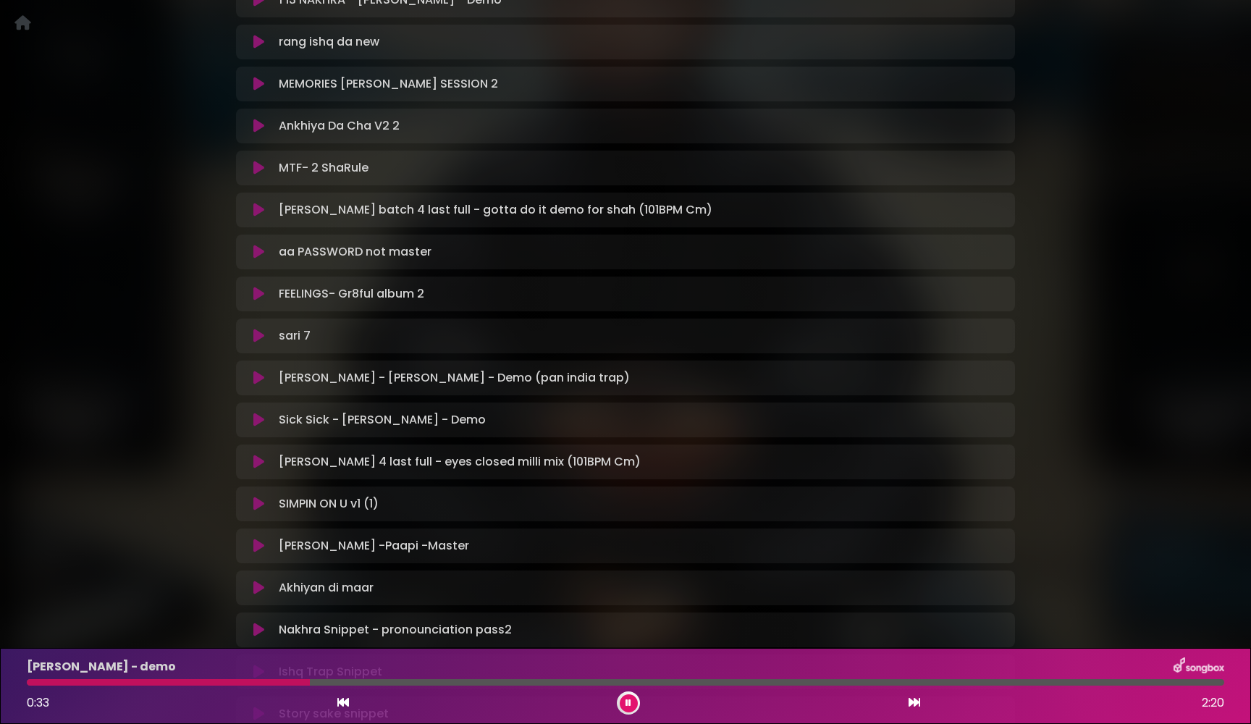
scroll to position [1323, 0]
click at [258, 459] on icon at bounding box center [258, 461] width 11 height 14
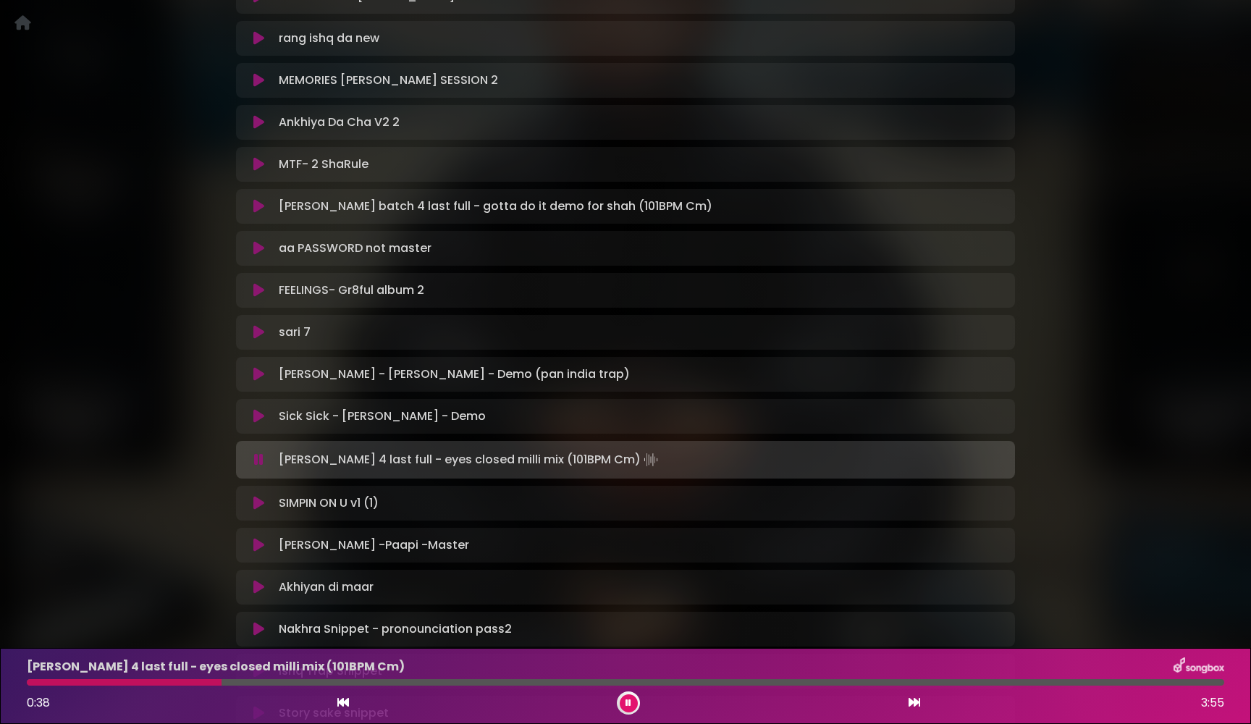
click at [258, 459] on icon at bounding box center [258, 459] width 9 height 14
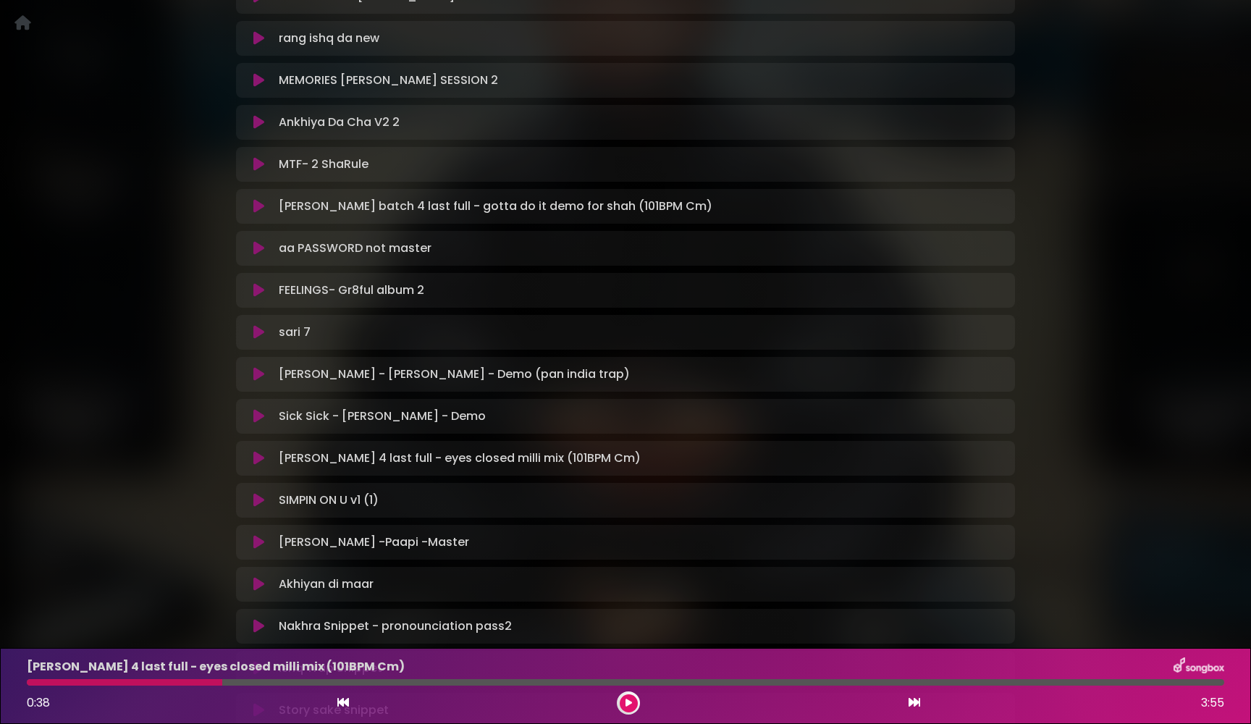
click at [258, 459] on icon at bounding box center [258, 458] width 11 height 14
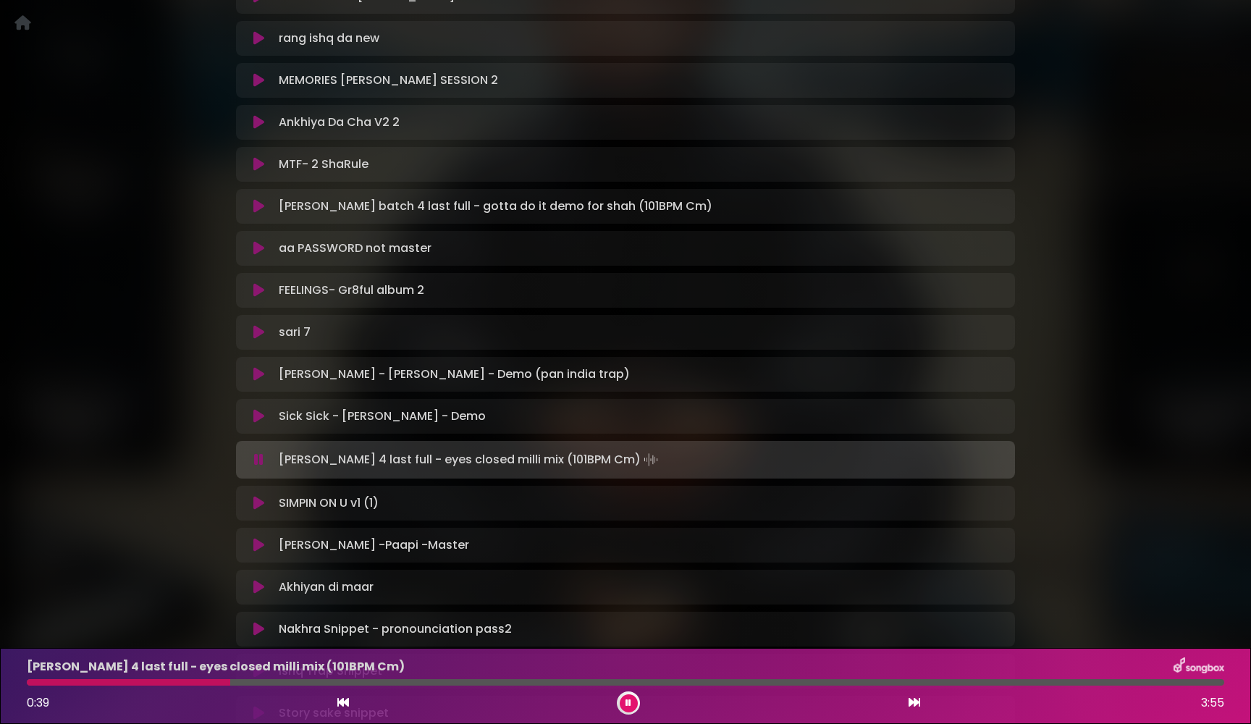
click at [258, 459] on icon at bounding box center [258, 459] width 9 height 14
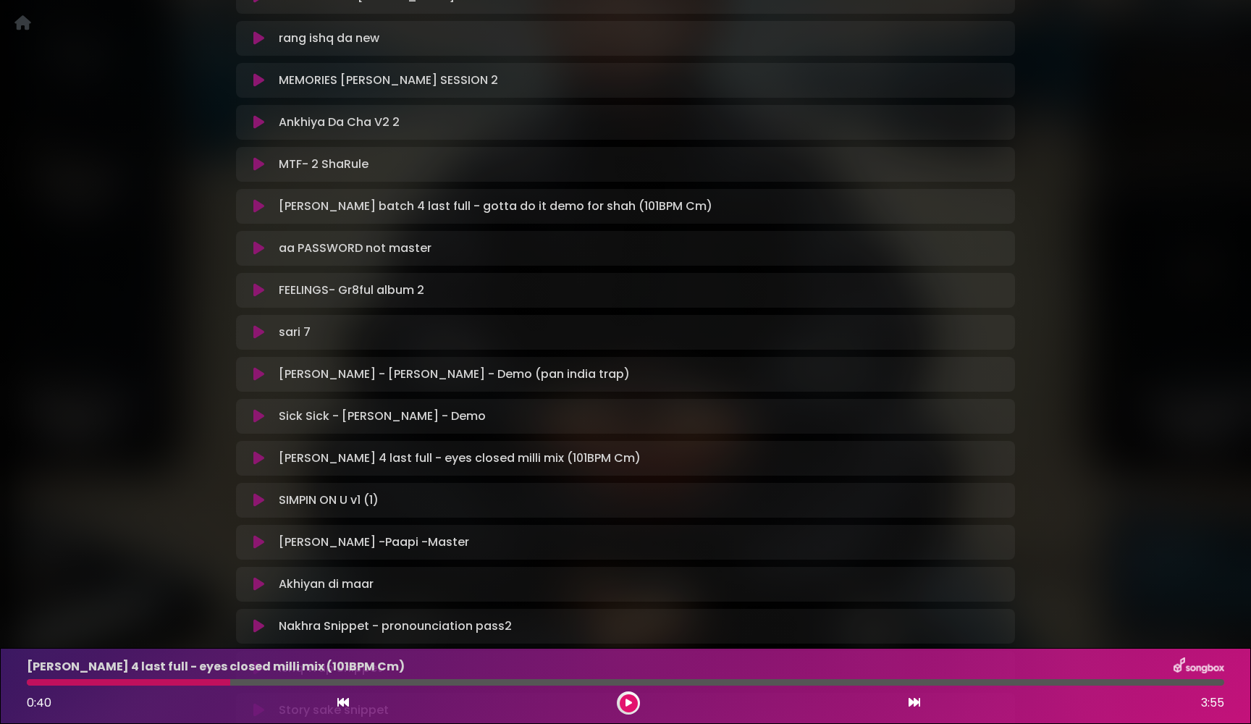
click at [258, 459] on icon at bounding box center [258, 458] width 11 height 14
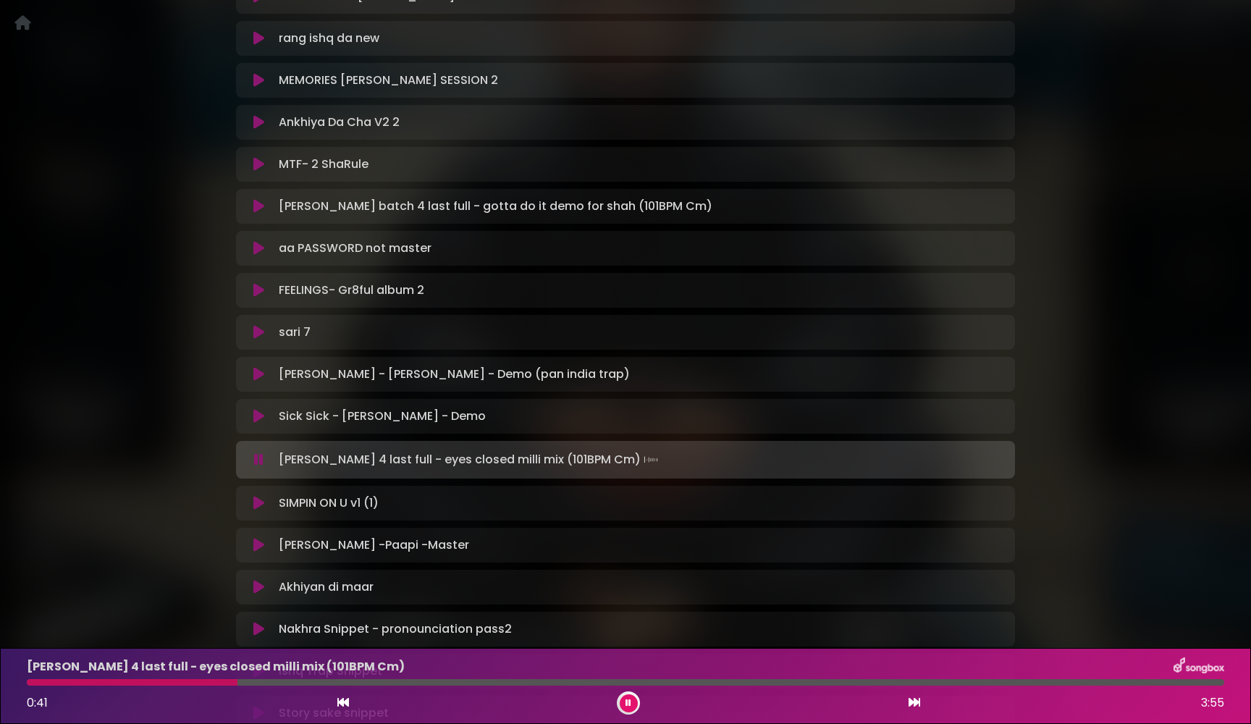
click at [258, 459] on icon at bounding box center [258, 459] width 9 height 14
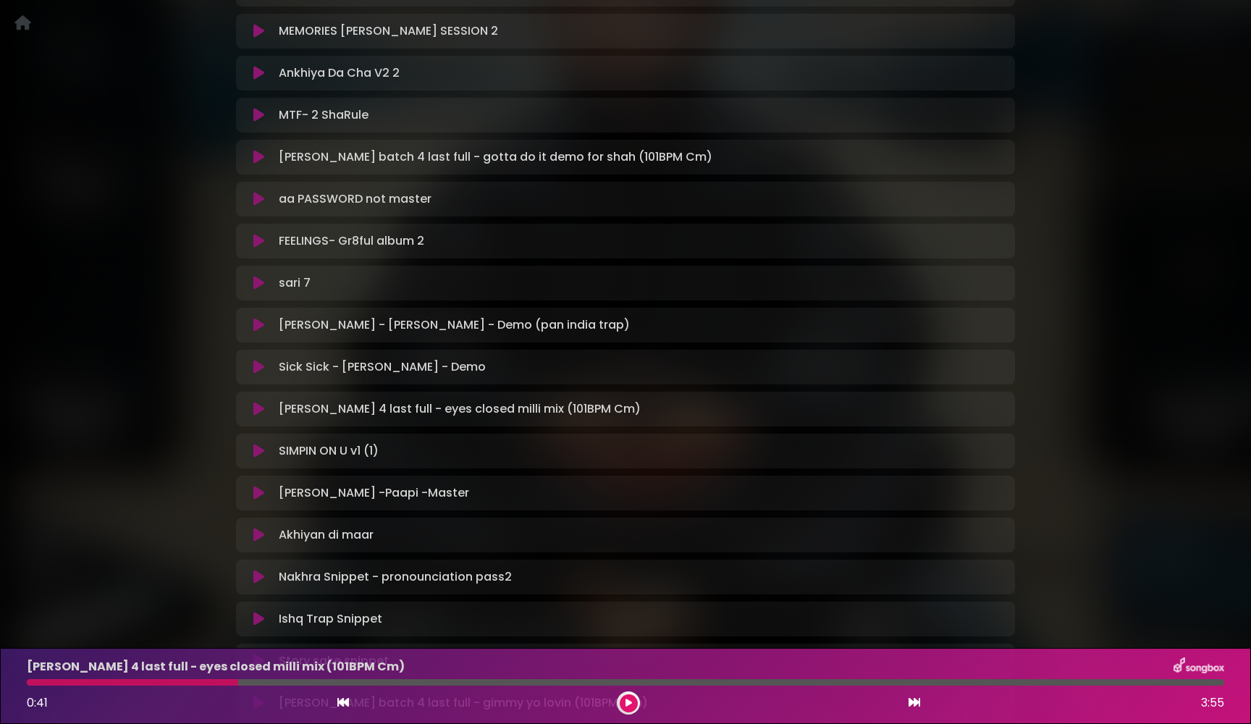
scroll to position [1401, 0]
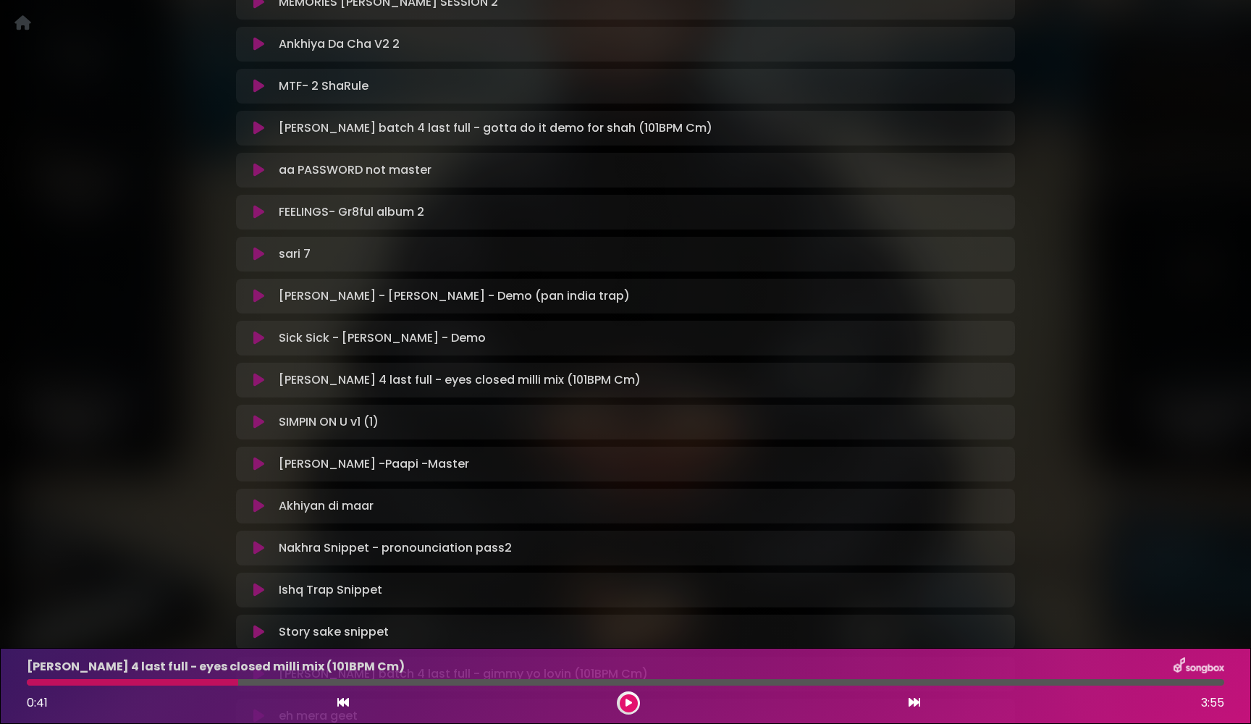
click at [263, 503] on icon at bounding box center [258, 506] width 11 height 14
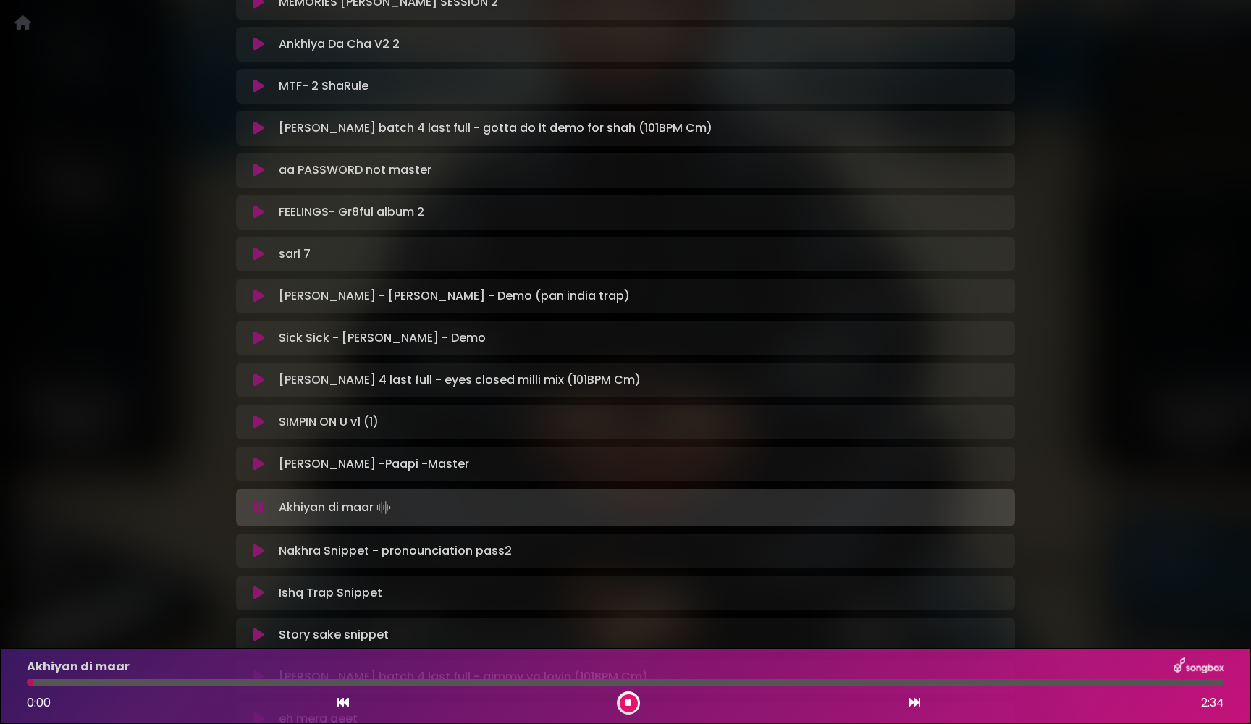
click at [263, 503] on button at bounding box center [259, 507] width 28 height 14
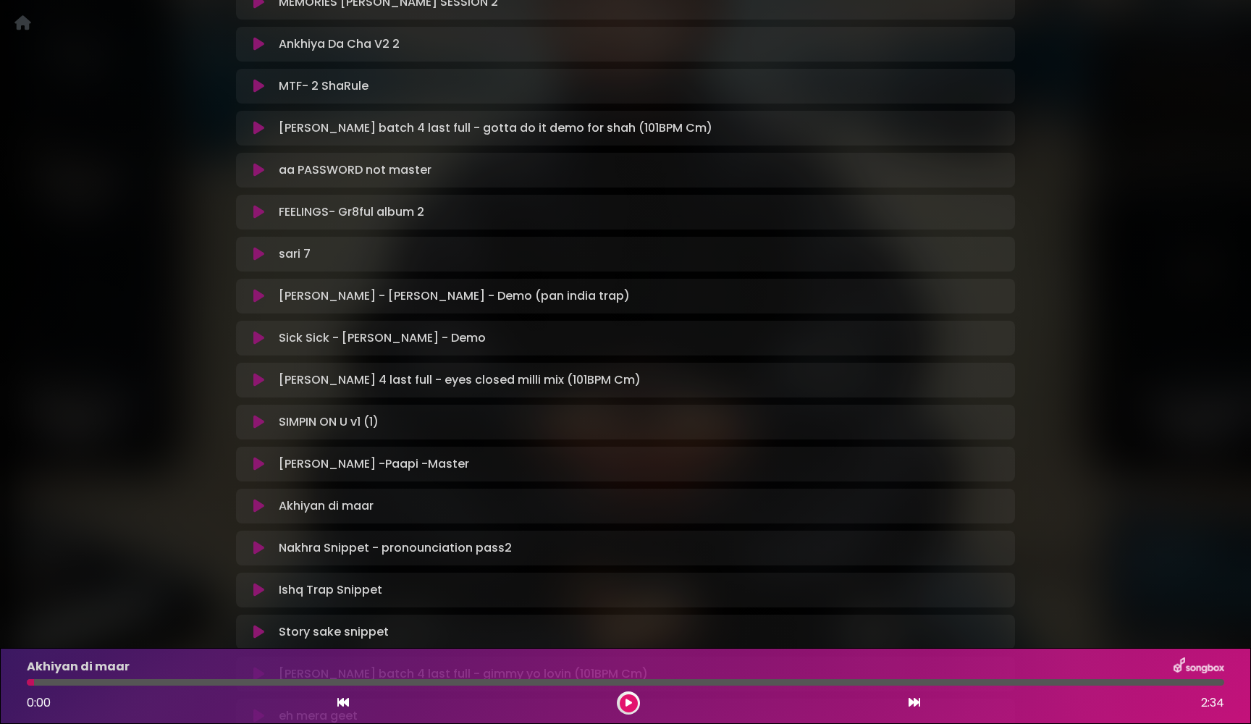
click at [263, 503] on icon at bounding box center [258, 506] width 11 height 14
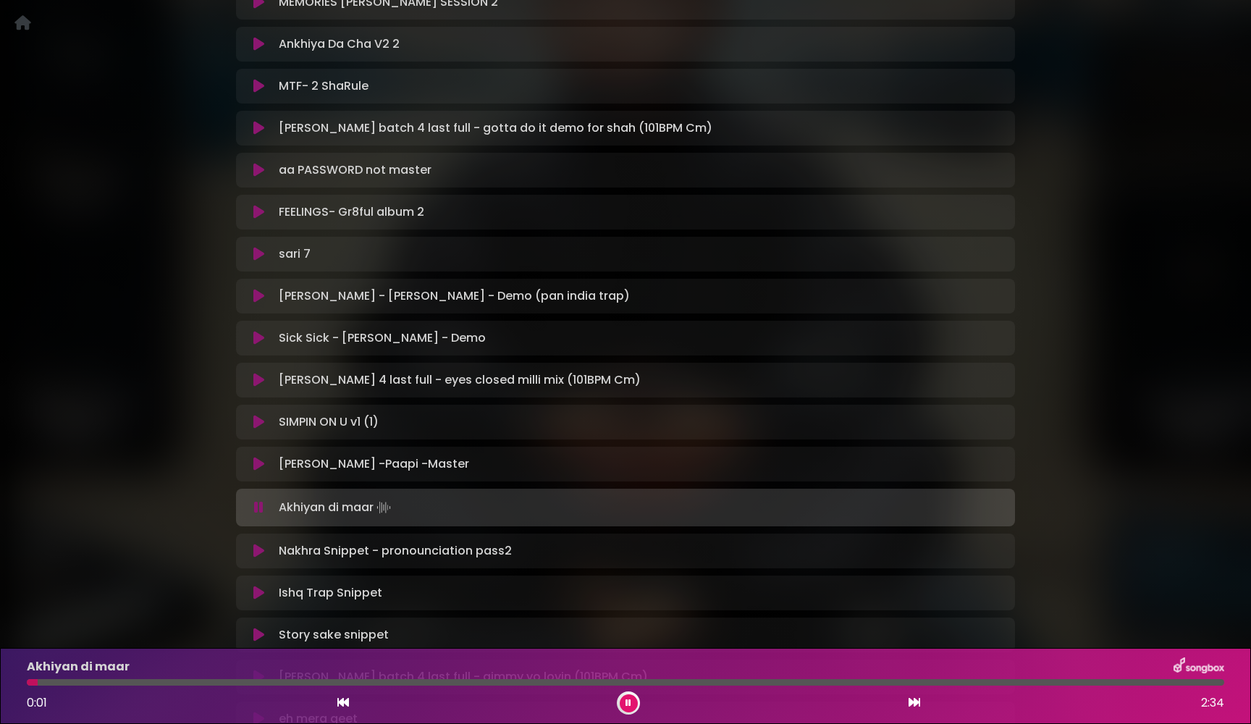
click at [263, 503] on button at bounding box center [259, 507] width 28 height 14
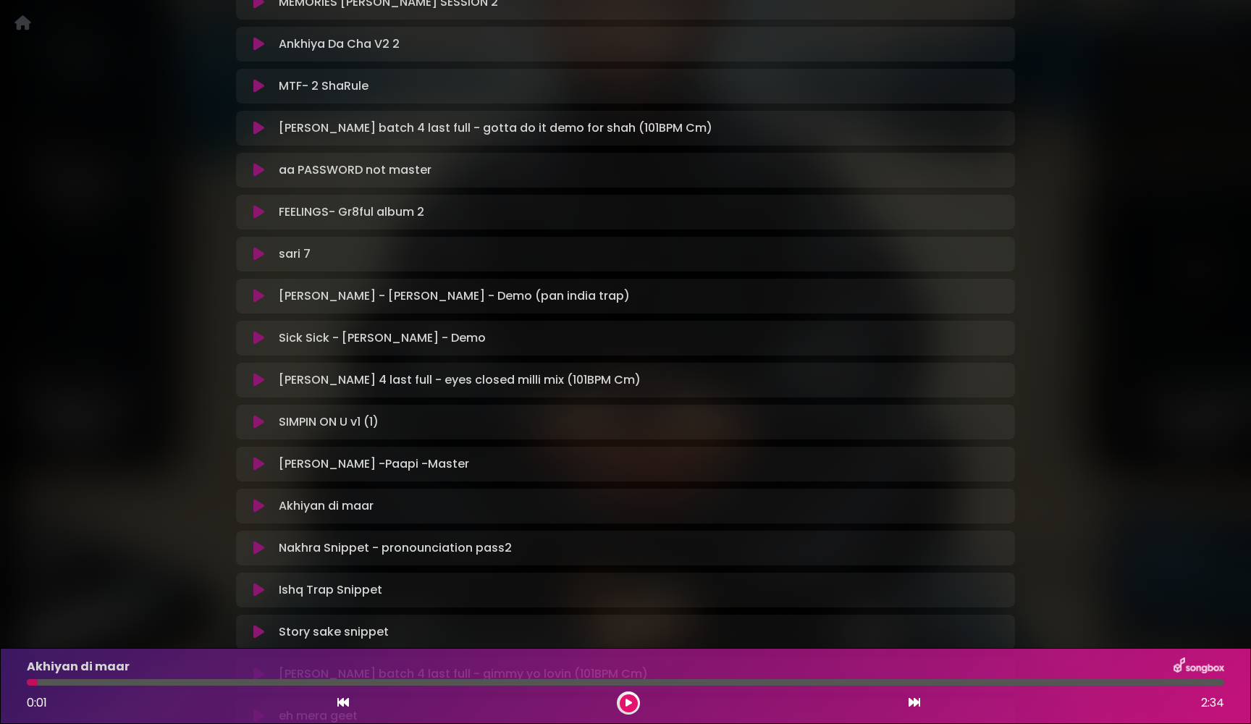
click at [263, 503] on icon at bounding box center [258, 506] width 11 height 14
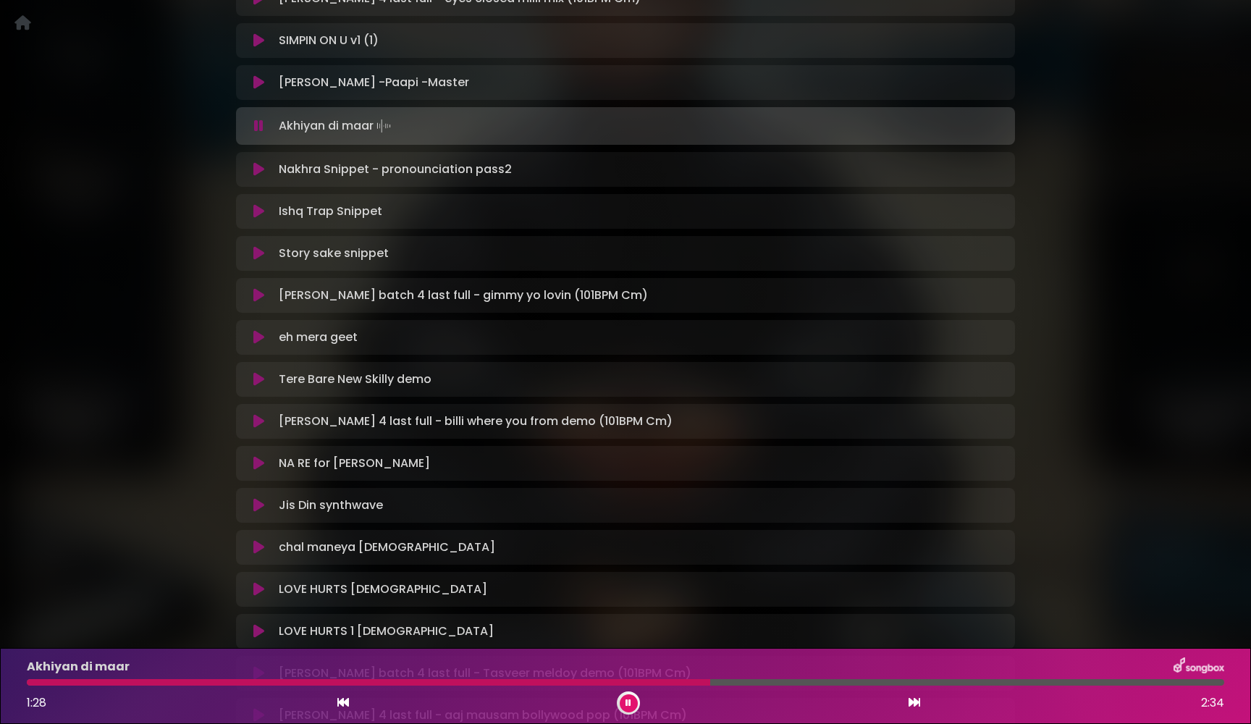
scroll to position [1783, 0]
click at [261, 129] on icon at bounding box center [258, 125] width 9 height 14
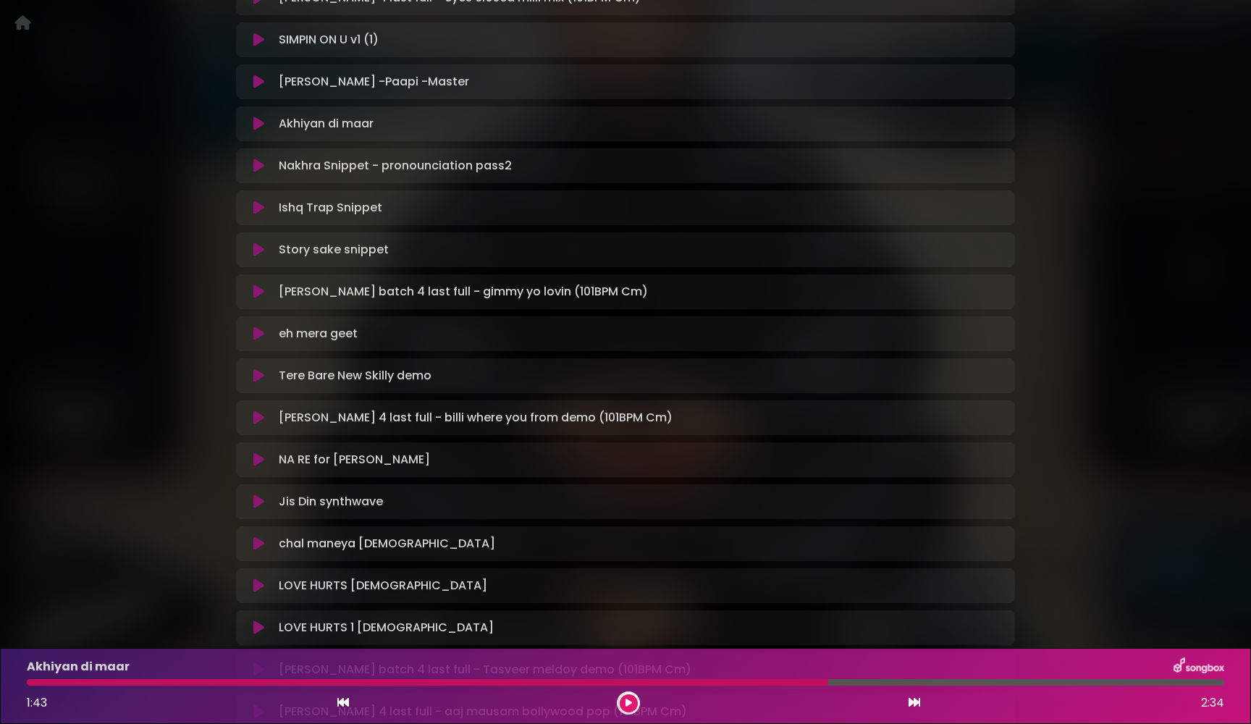
click at [259, 457] on icon at bounding box center [258, 459] width 11 height 14
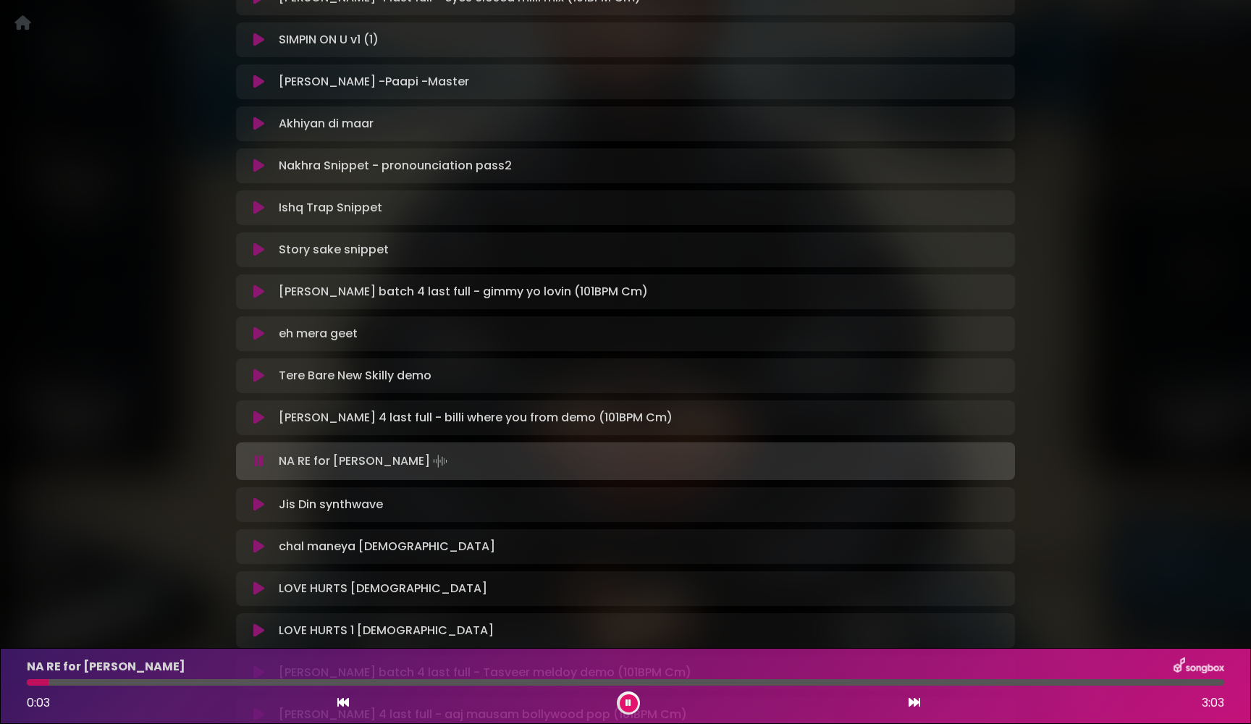
click at [259, 457] on icon at bounding box center [258, 461] width 9 height 14
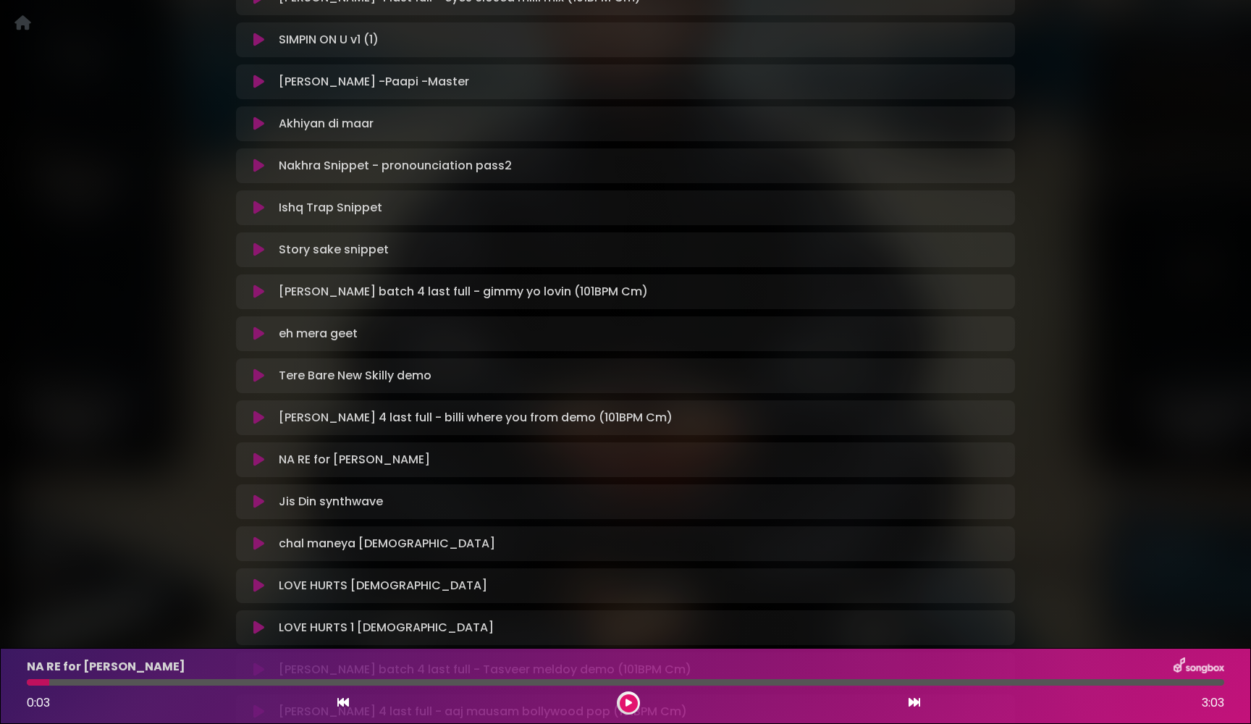
click at [259, 457] on icon at bounding box center [258, 459] width 11 height 14
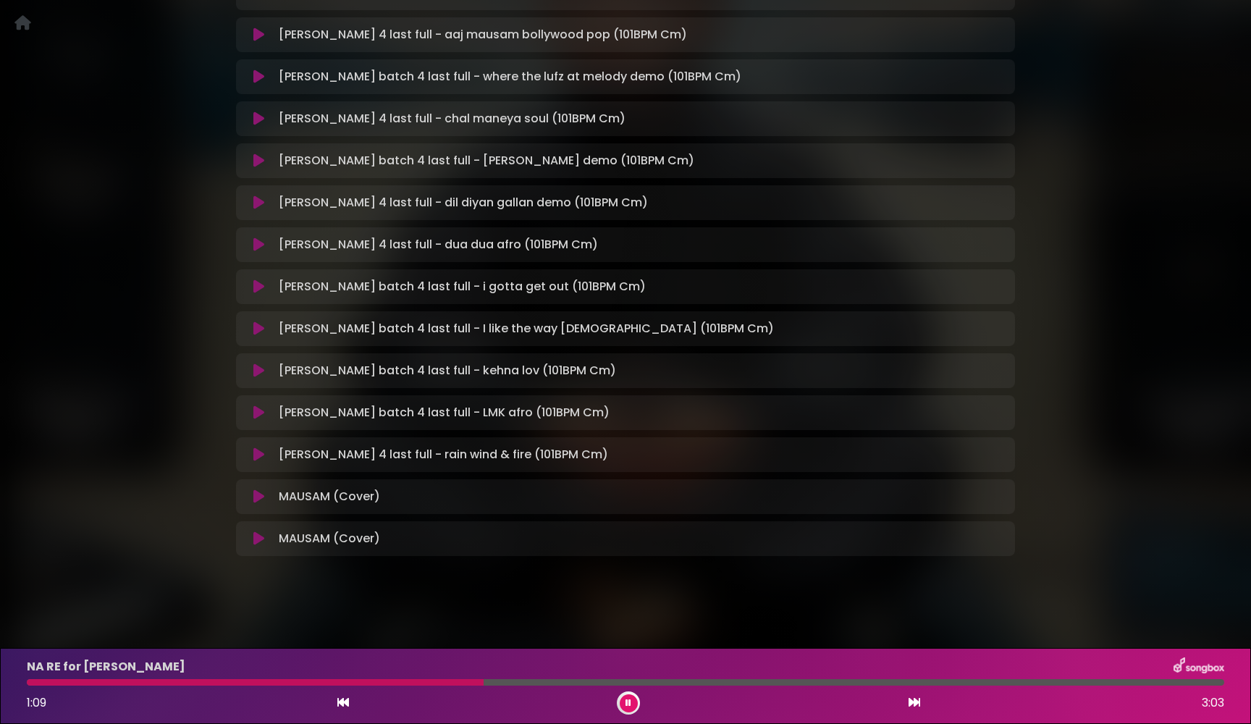
scroll to position [2463, 0]
click at [258, 461] on icon at bounding box center [258, 454] width 11 height 14
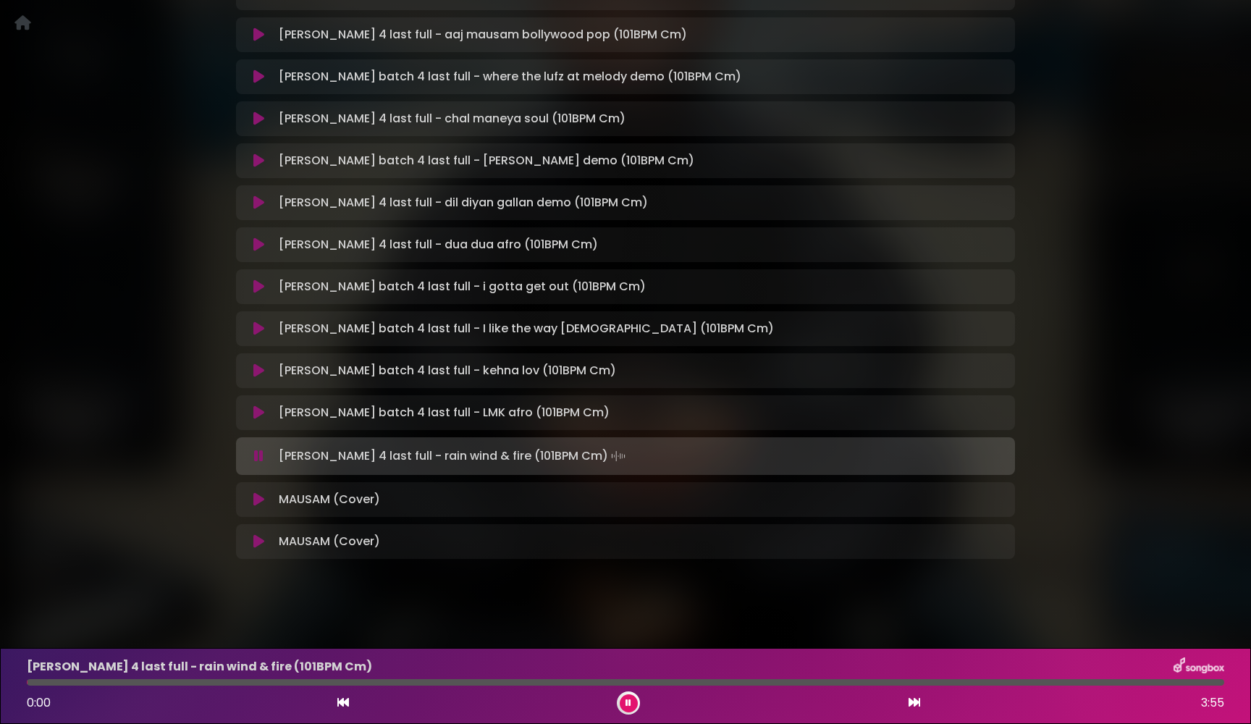
click at [260, 457] on icon at bounding box center [258, 456] width 9 height 14
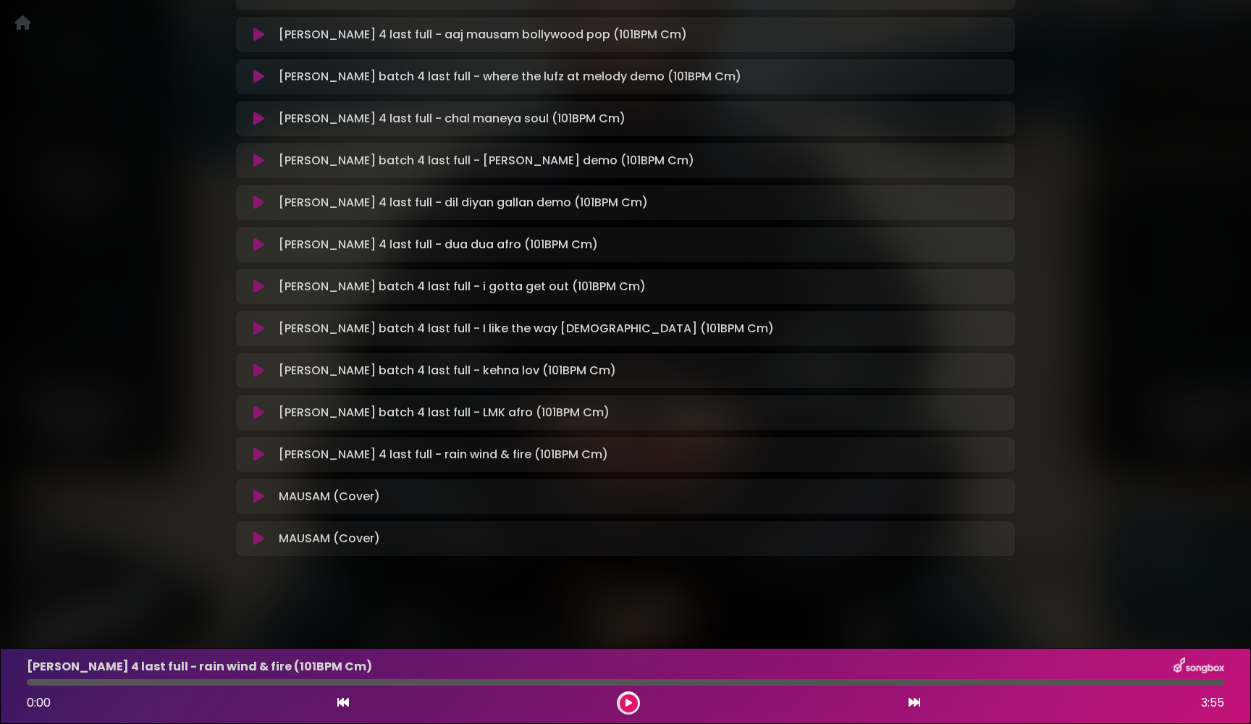
click at [258, 501] on icon at bounding box center [258, 496] width 11 height 14
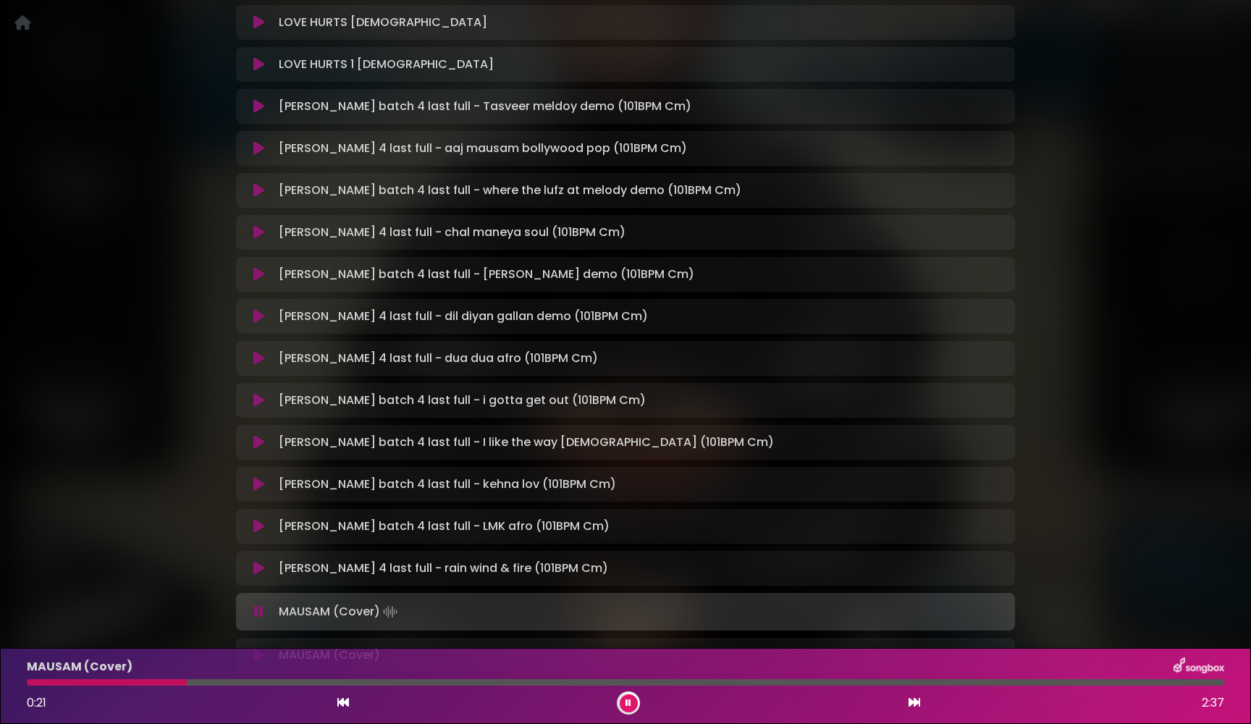
scroll to position [2344, 0]
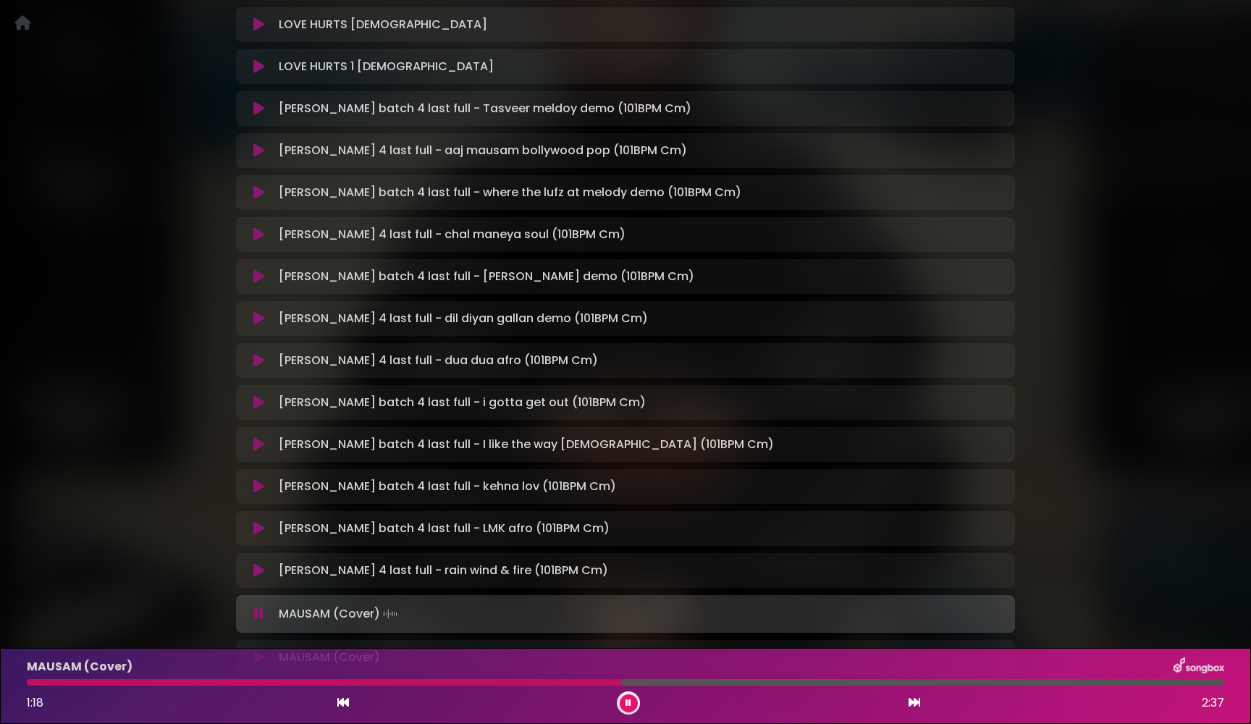
click at [258, 615] on icon at bounding box center [258, 613] width 9 height 14
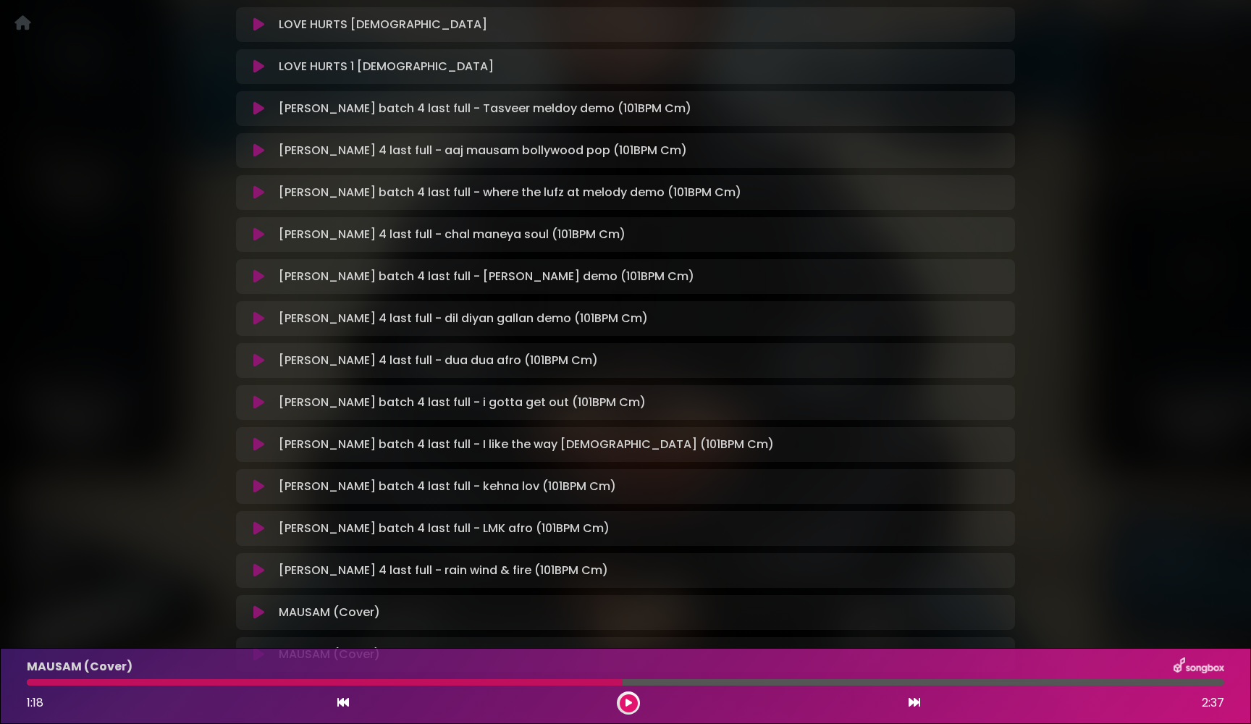
click at [258, 151] on icon at bounding box center [258, 150] width 11 height 14
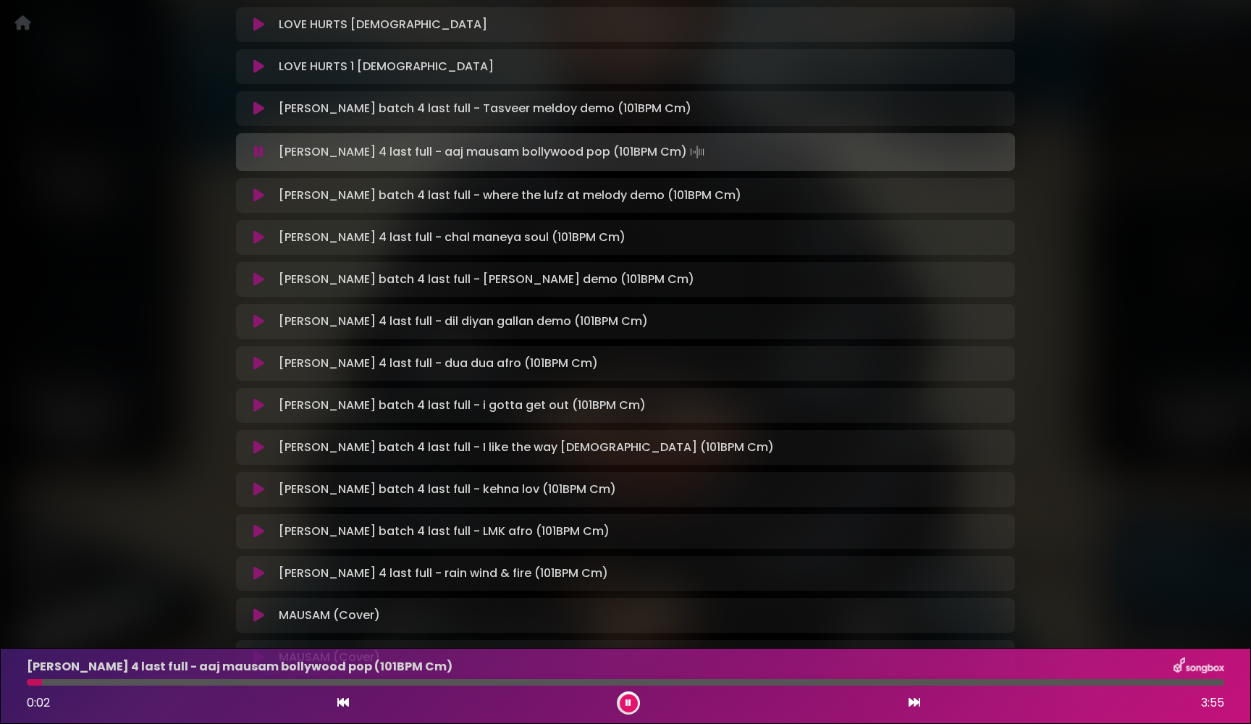
click at [258, 151] on icon at bounding box center [258, 152] width 9 height 14
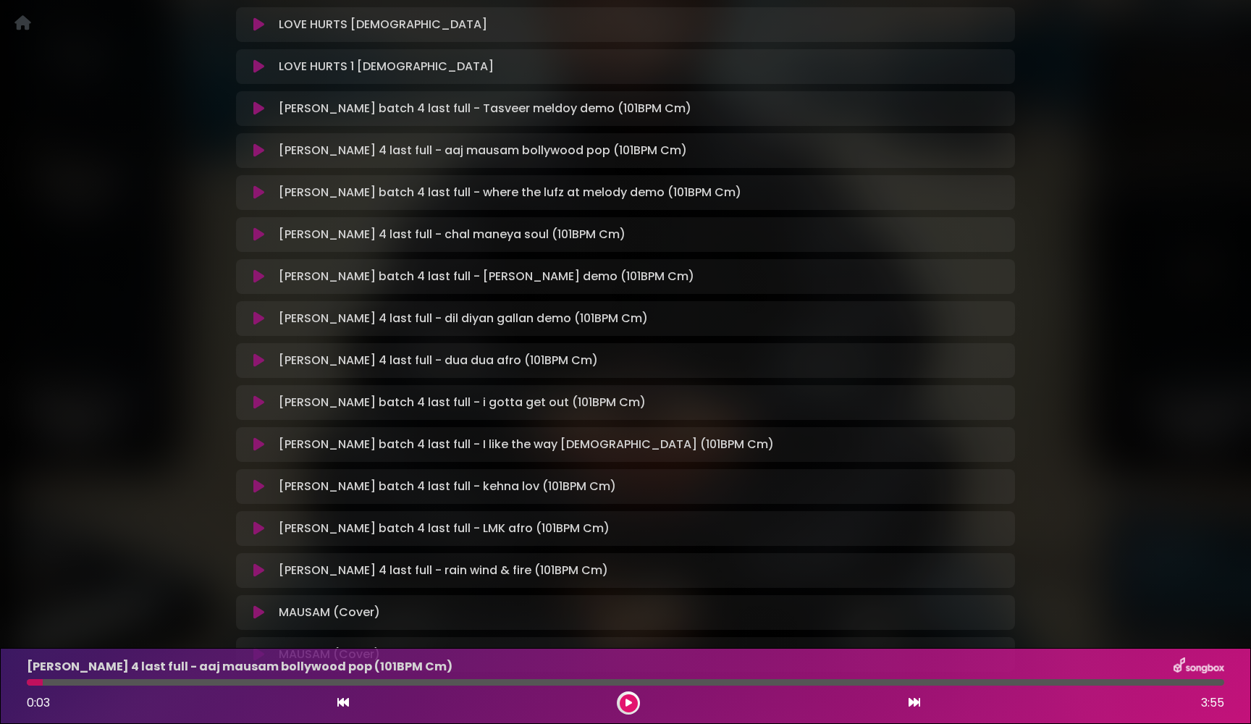
click at [258, 151] on icon at bounding box center [258, 150] width 11 height 14
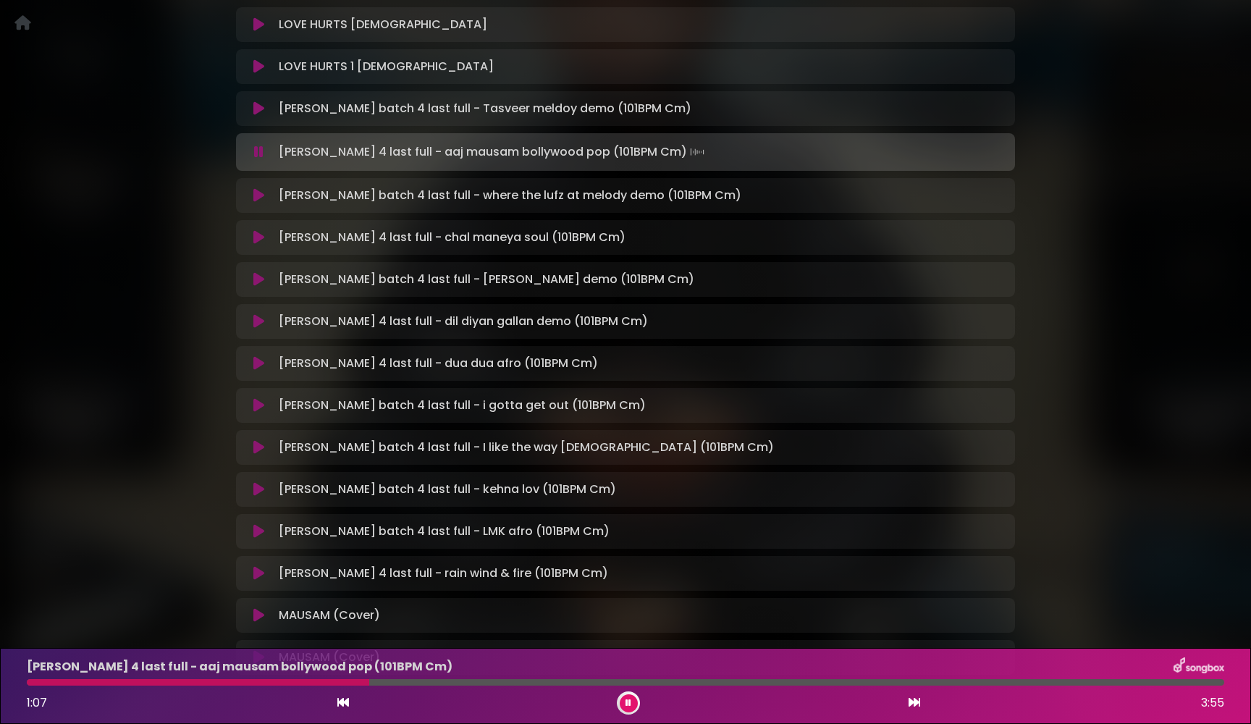
click at [255, 152] on icon at bounding box center [258, 152] width 9 height 14
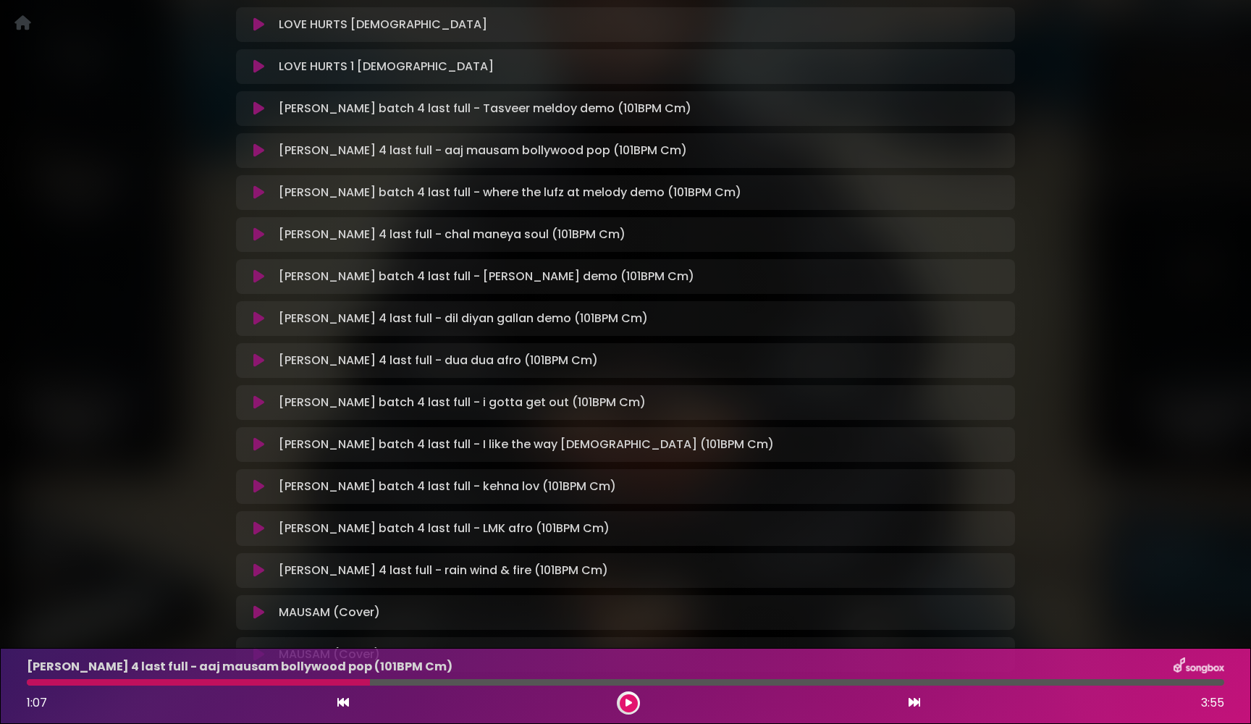
click at [261, 276] on icon at bounding box center [258, 276] width 11 height 14
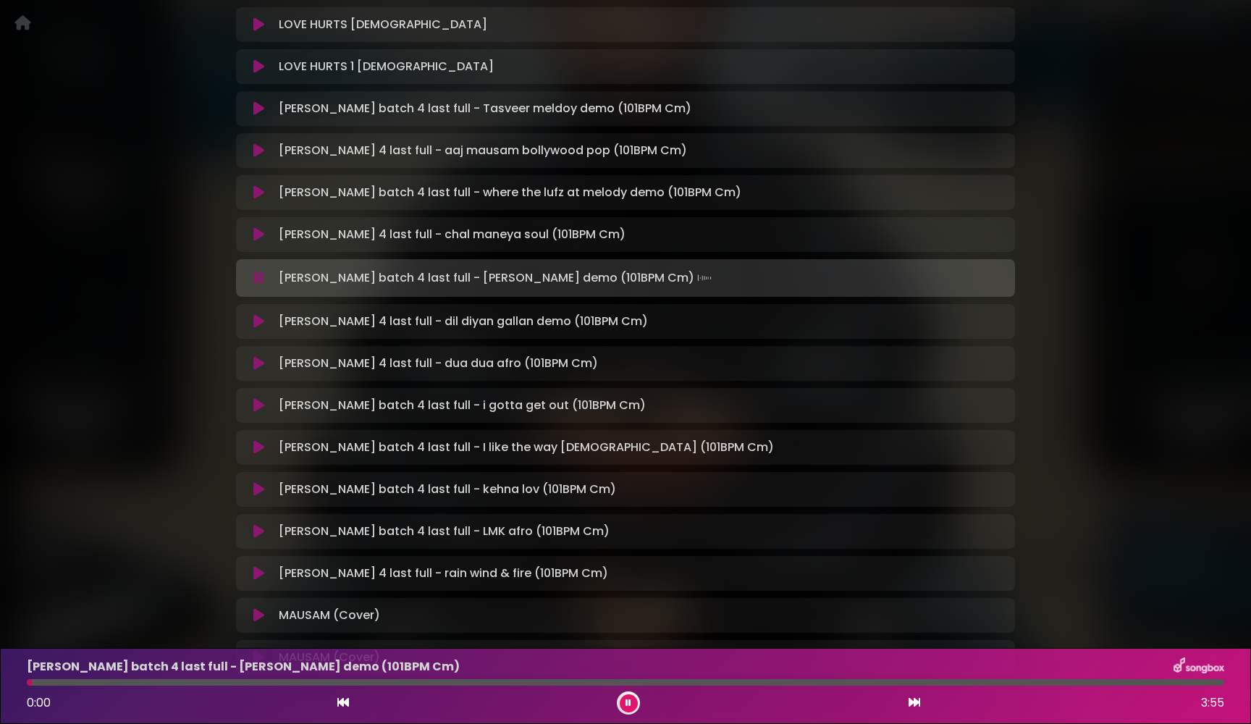
click at [261, 276] on icon at bounding box center [258, 278] width 9 height 14
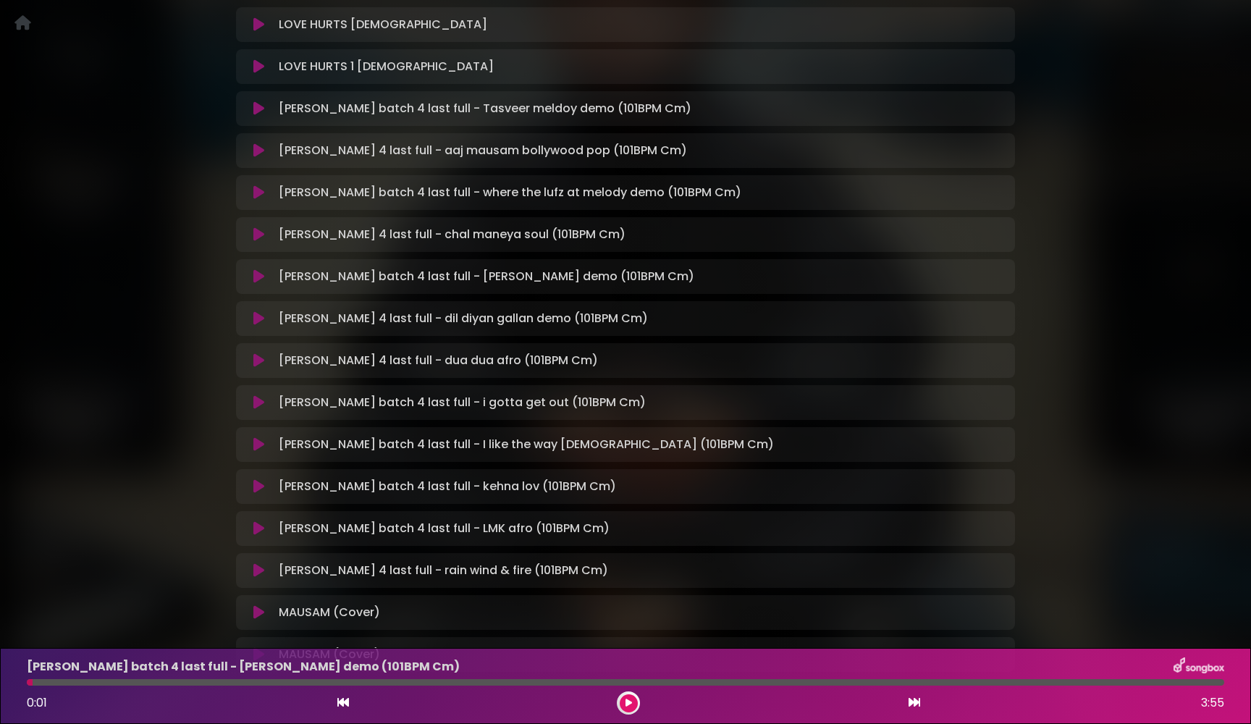
click at [261, 276] on icon at bounding box center [258, 276] width 11 height 14
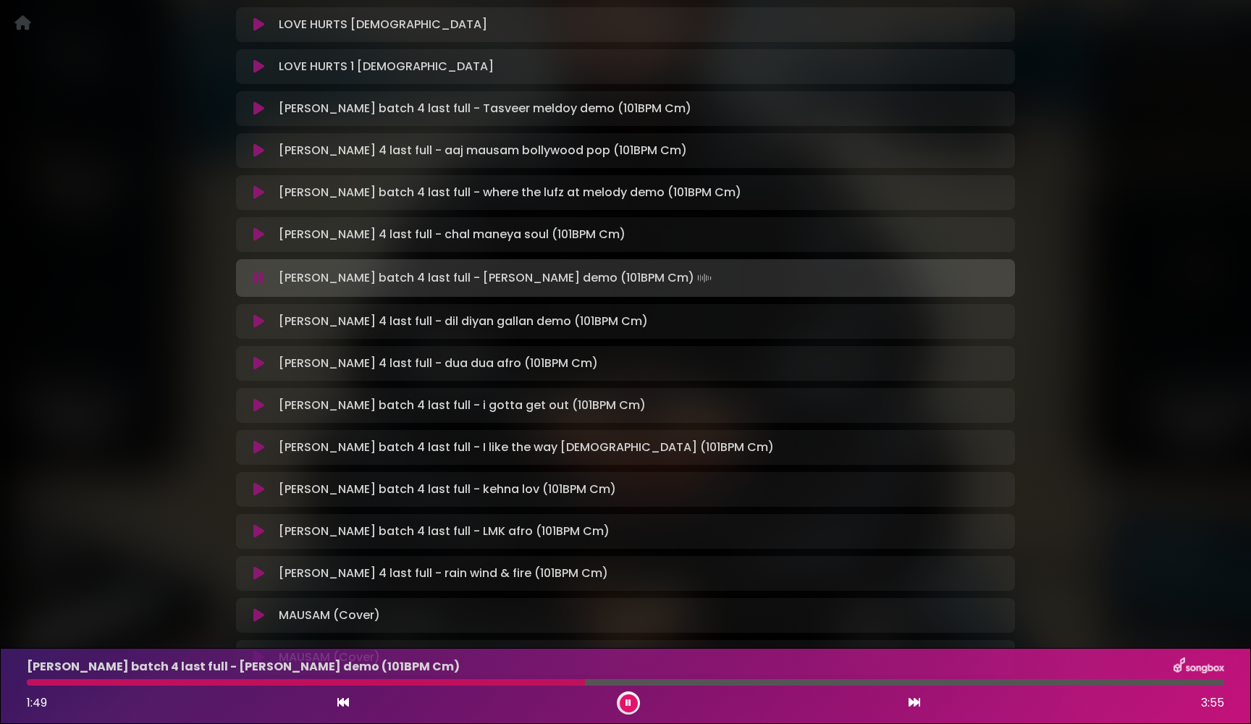
click at [261, 276] on icon at bounding box center [258, 278] width 9 height 14
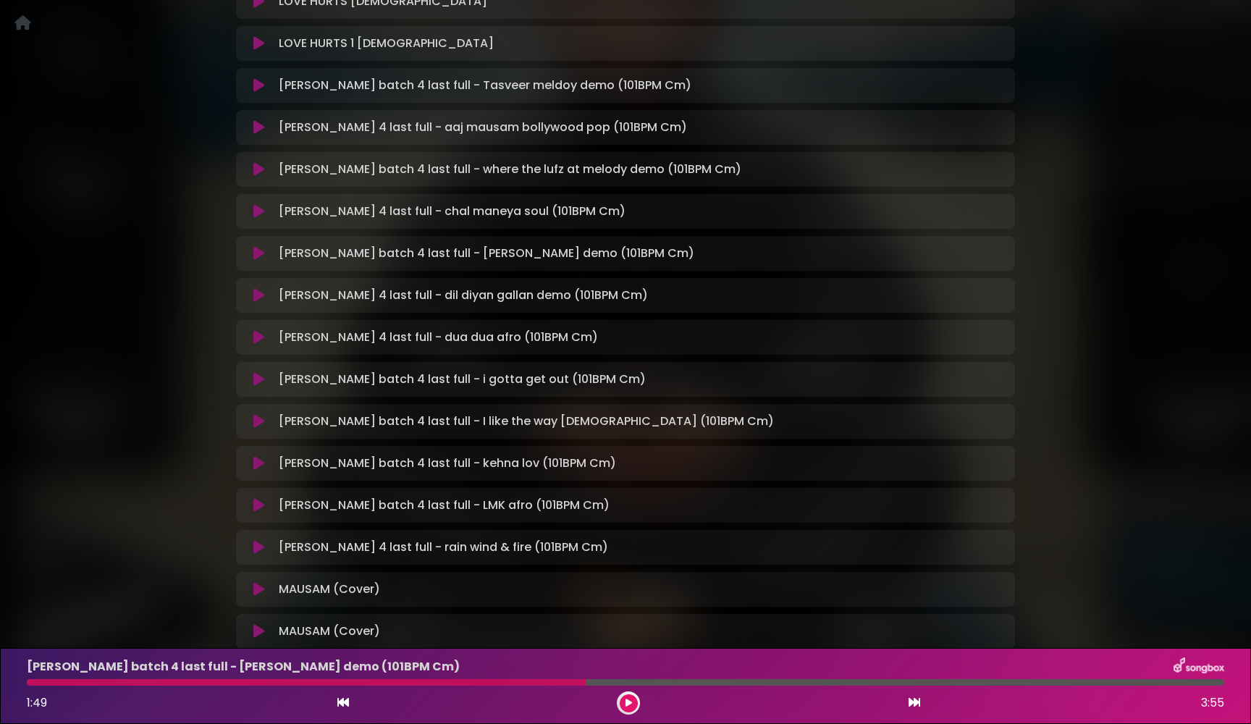
scroll to position [2384, 0]
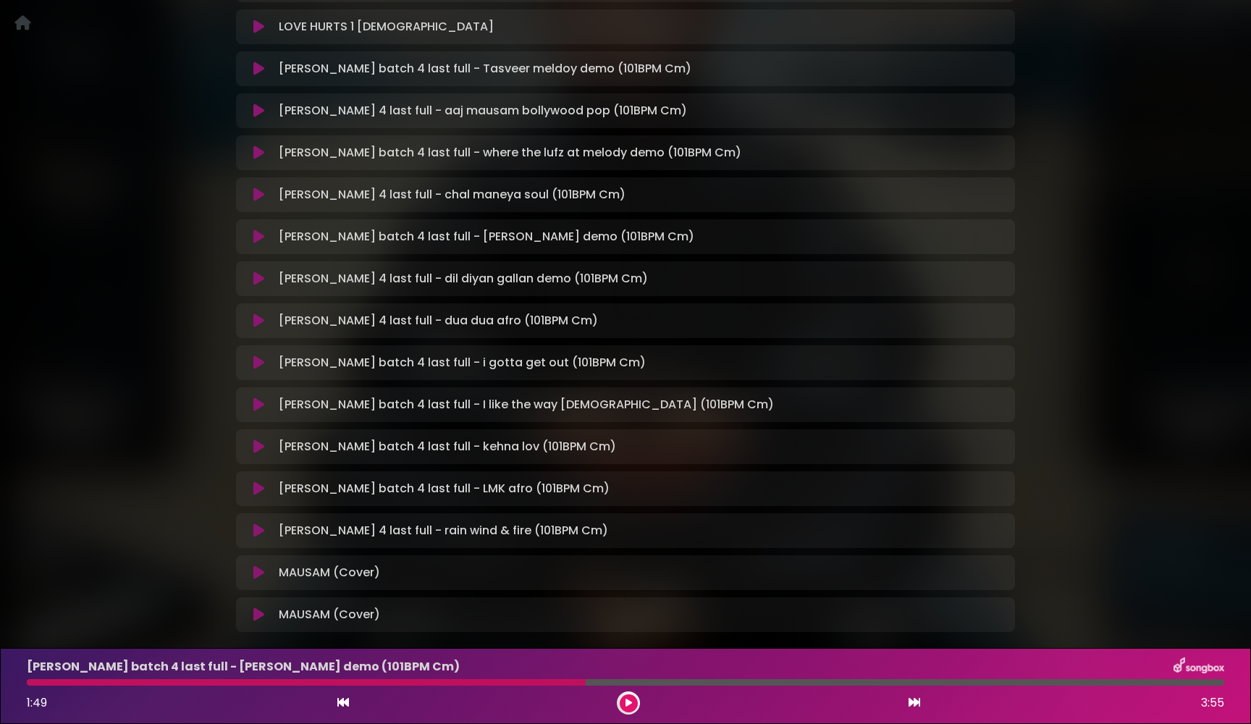
click at [259, 406] on icon at bounding box center [258, 404] width 11 height 14
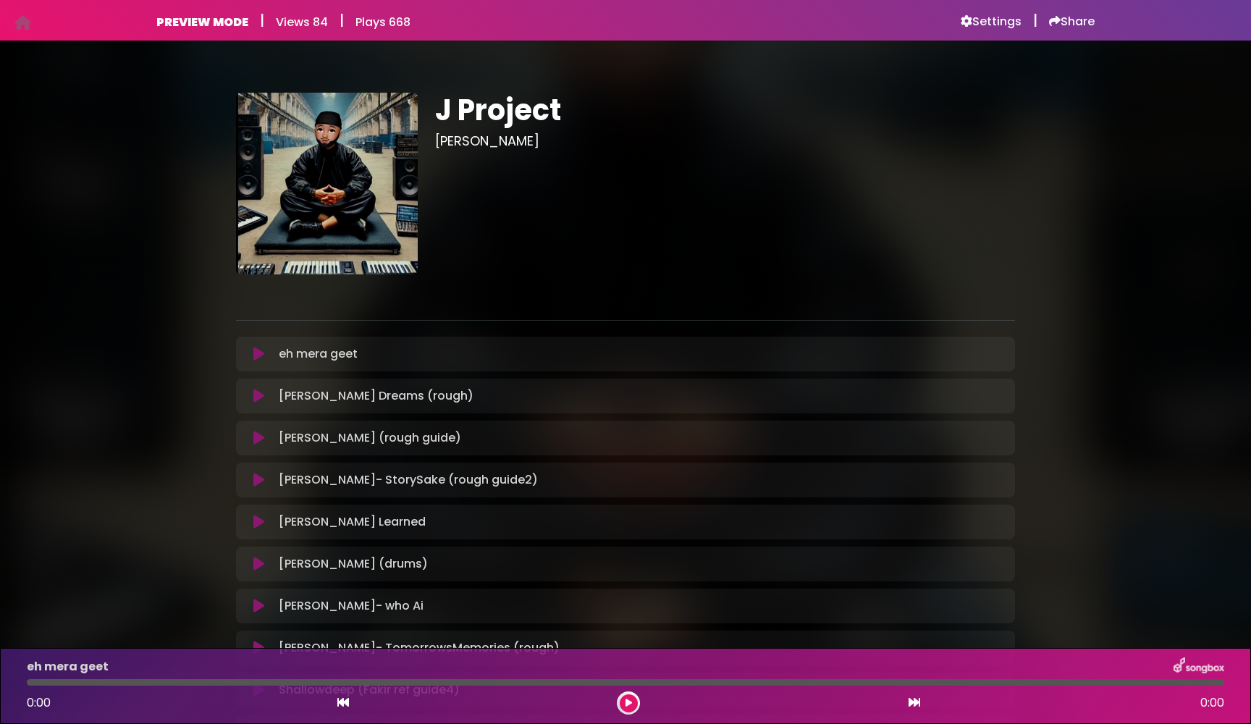
click at [258, 353] on icon at bounding box center [258, 354] width 11 height 14
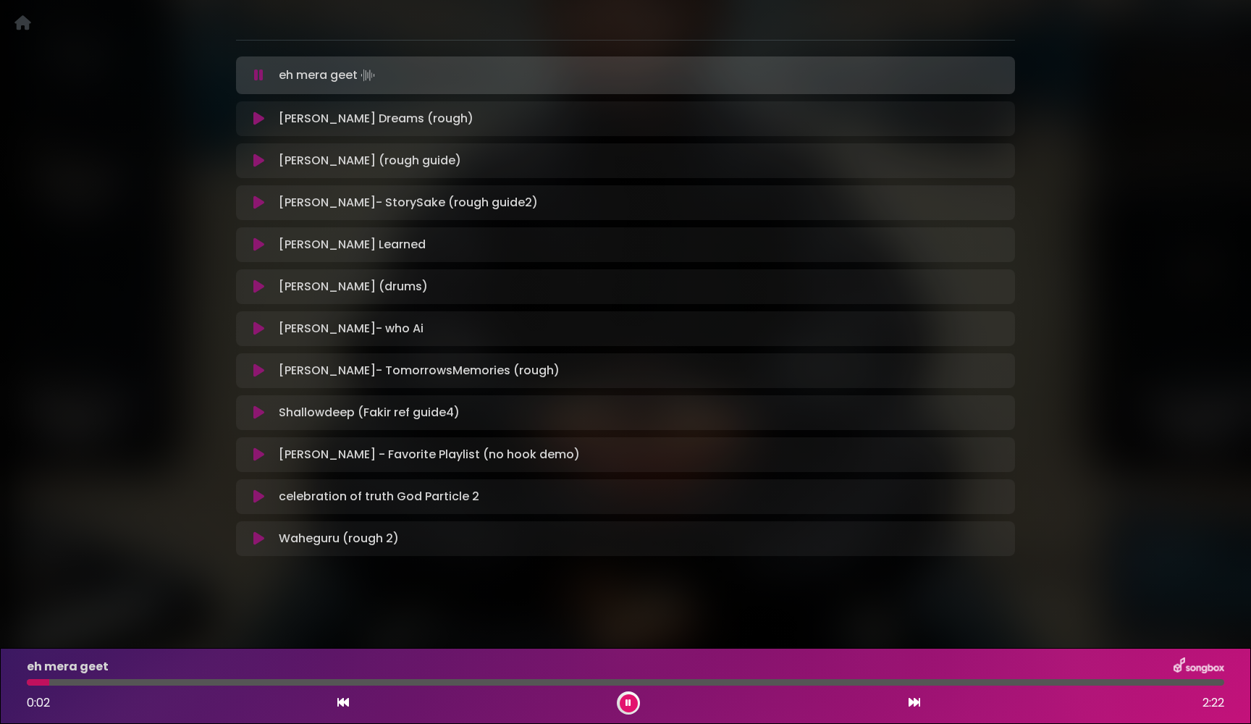
scroll to position [280, 0]
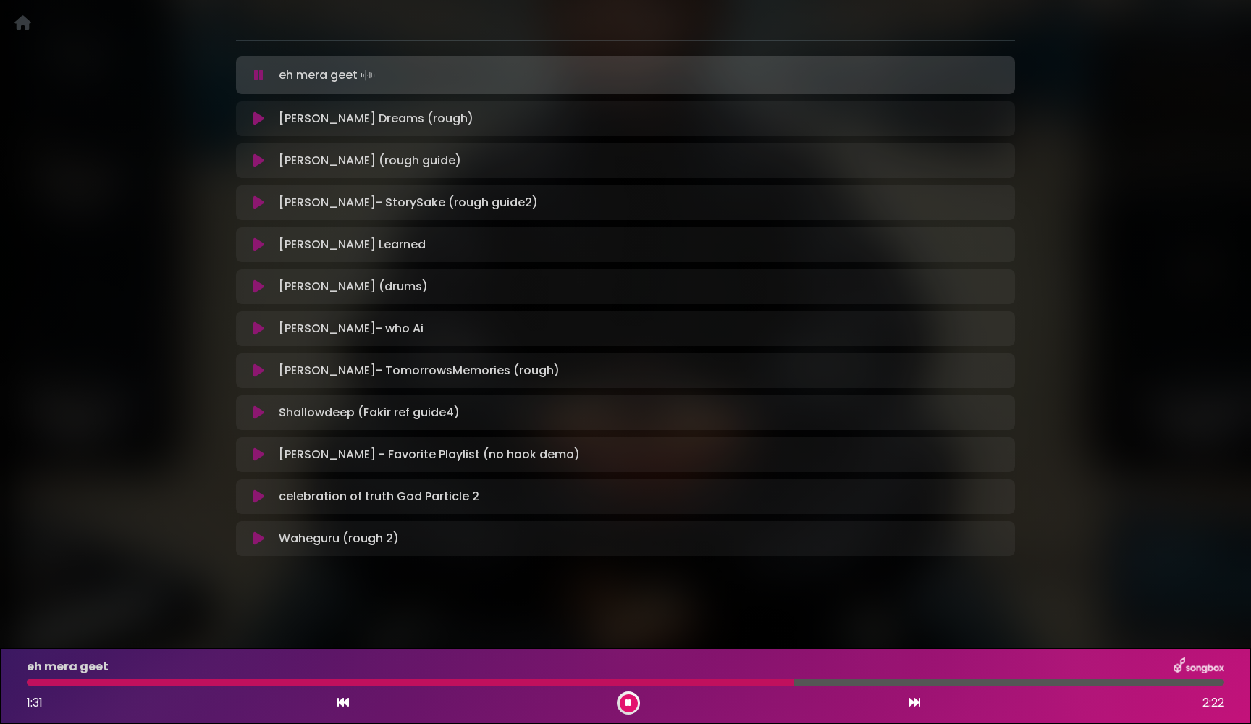
click at [258, 285] on icon at bounding box center [258, 286] width 11 height 14
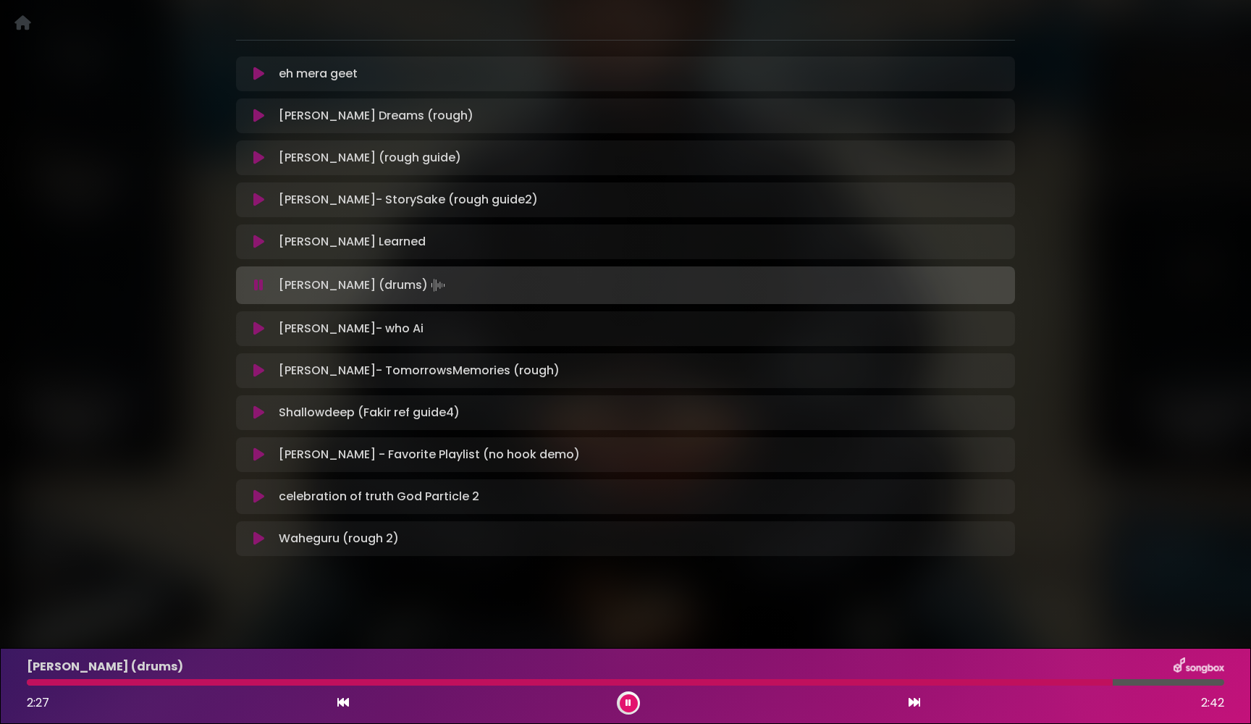
click at [258, 285] on icon at bounding box center [258, 285] width 9 height 14
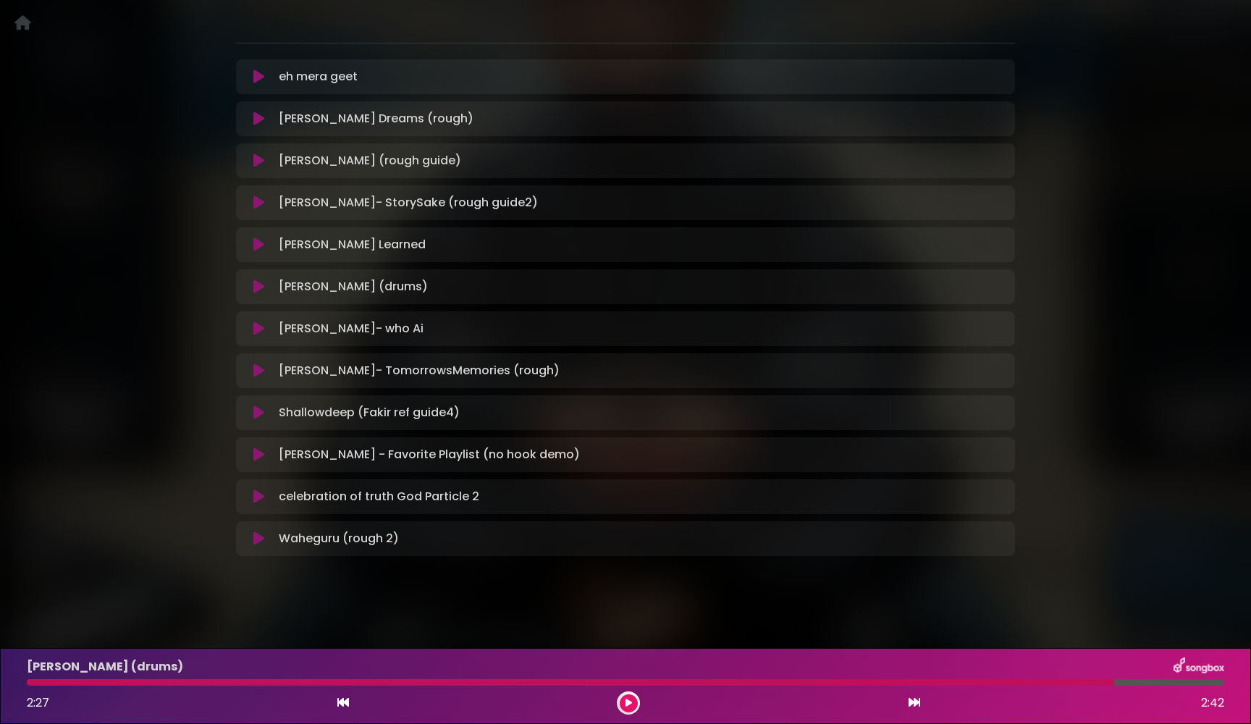
scroll to position [277, 0]
click at [257, 418] on icon at bounding box center [258, 412] width 11 height 14
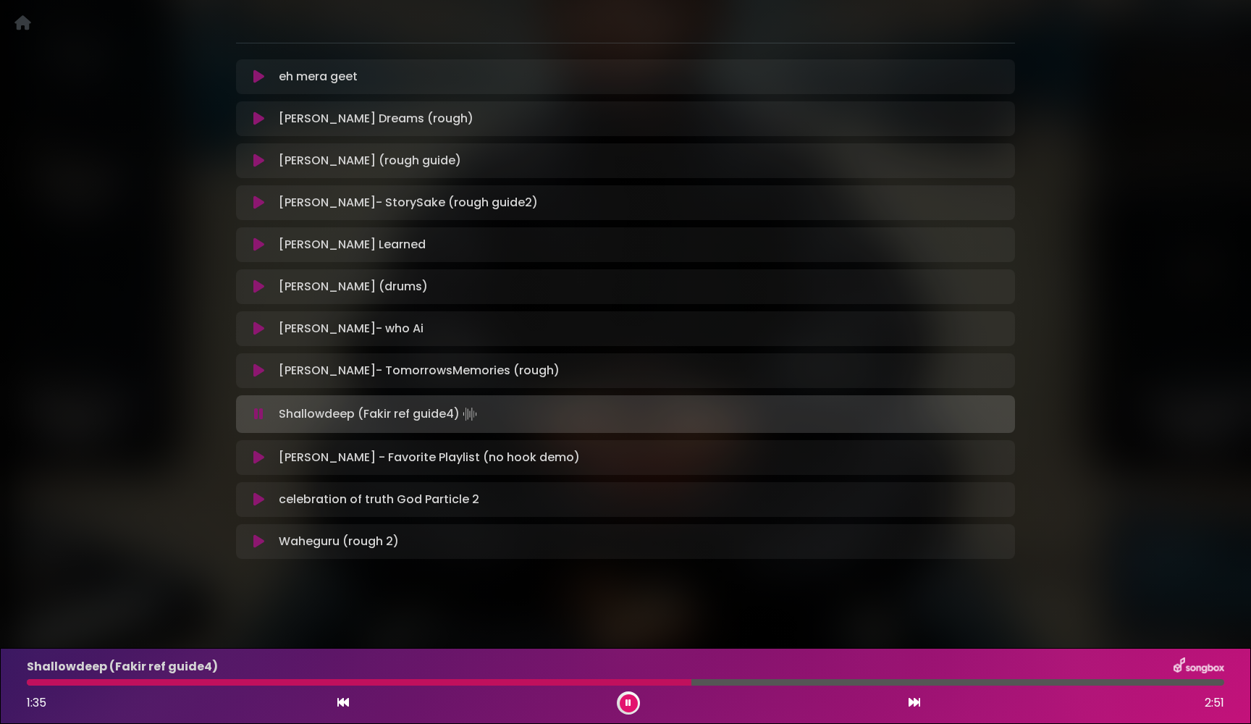
click at [257, 418] on icon at bounding box center [258, 414] width 9 height 14
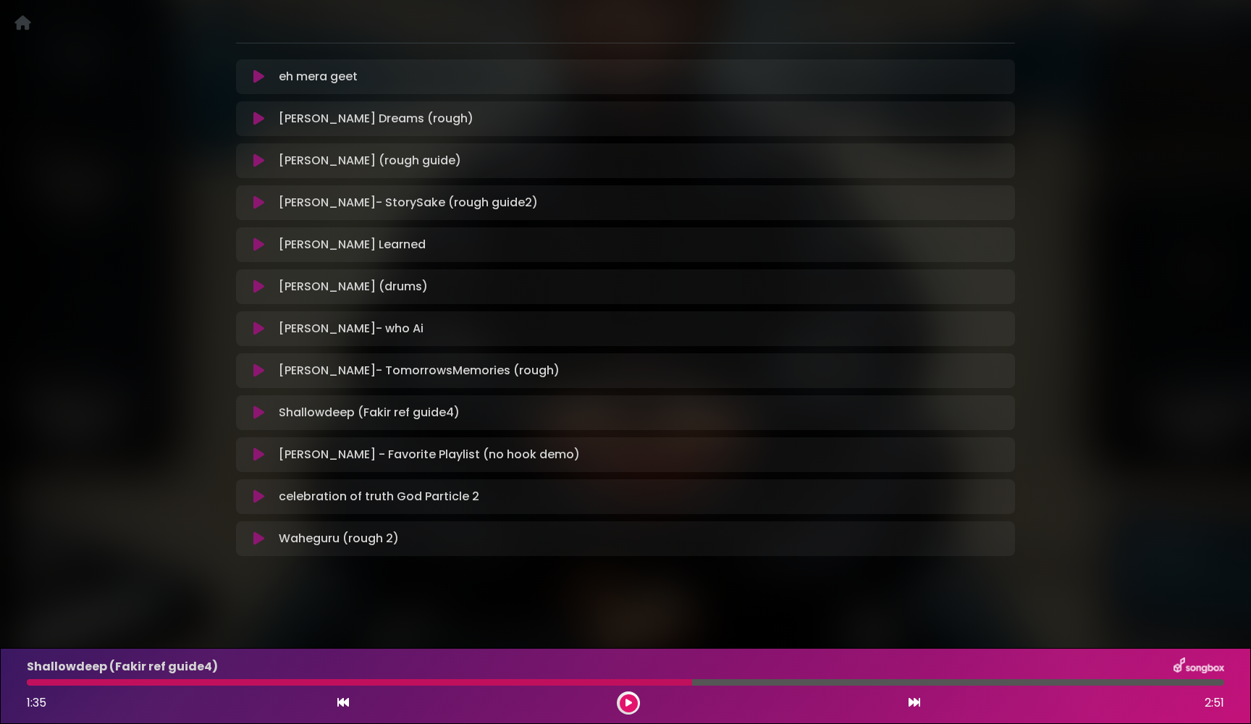
click at [261, 452] on icon at bounding box center [258, 454] width 11 height 14
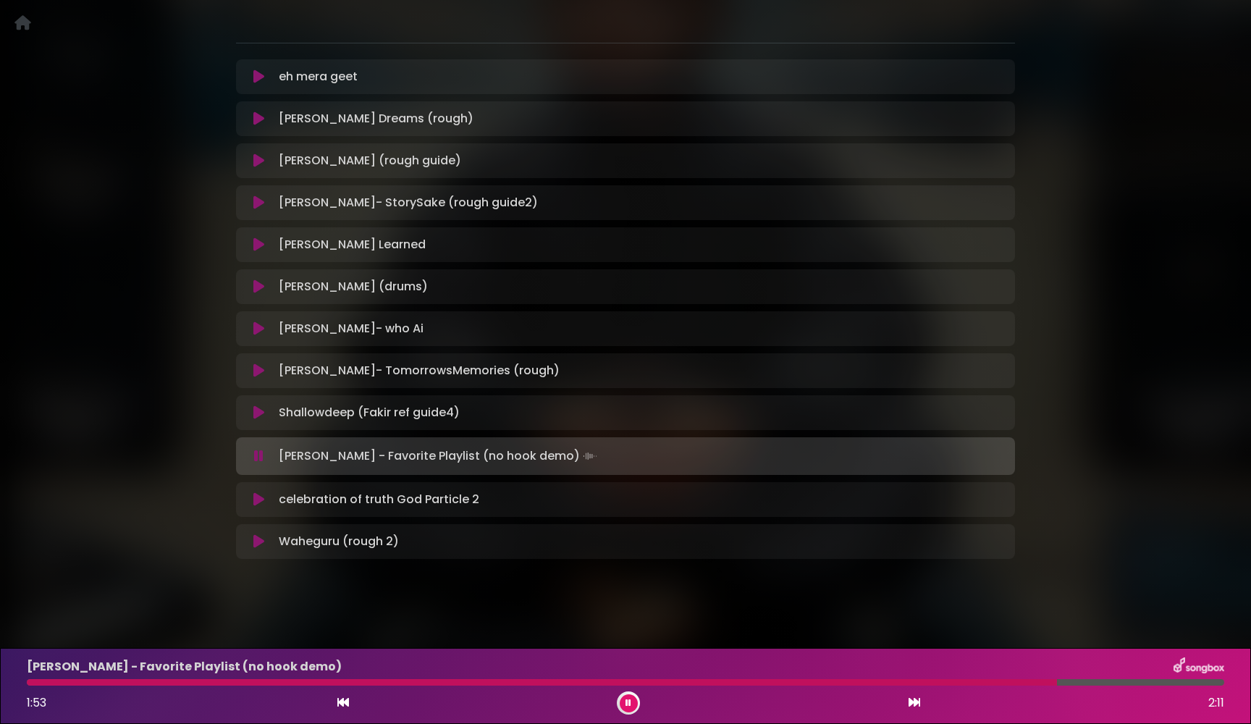
click at [261, 452] on icon at bounding box center [258, 456] width 9 height 14
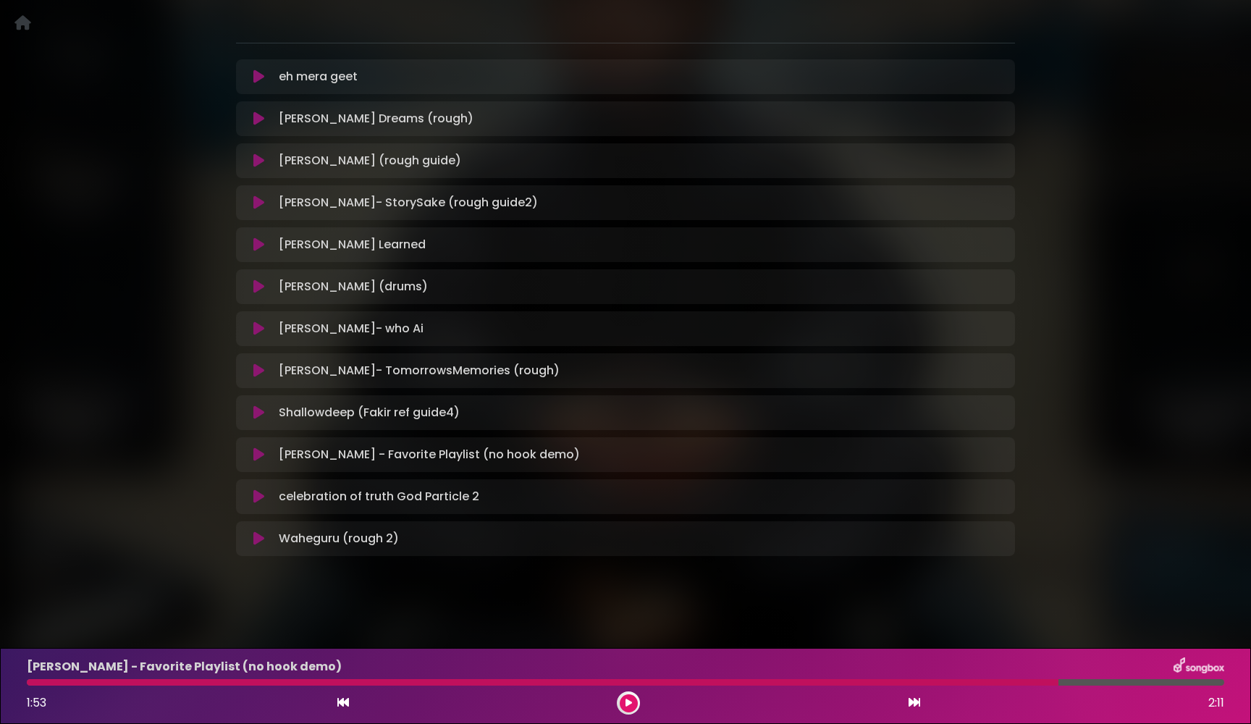
click at [261, 494] on icon at bounding box center [258, 496] width 11 height 14
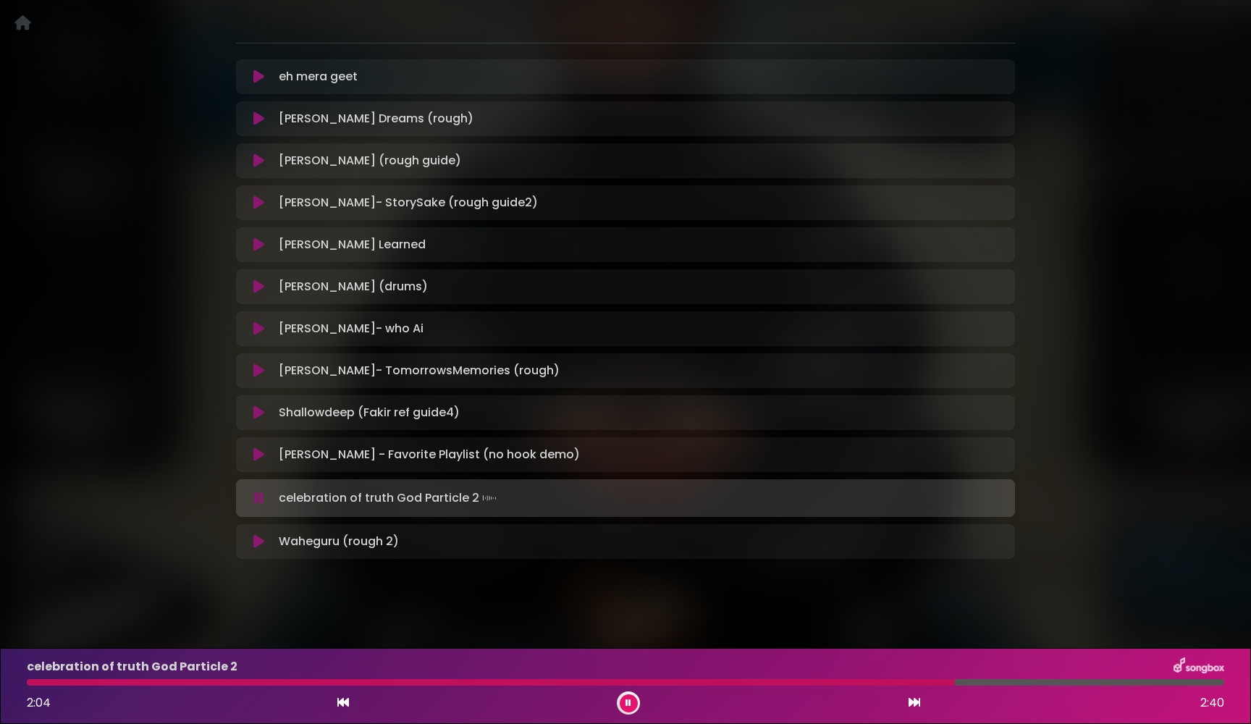
click at [261, 494] on icon at bounding box center [258, 498] width 9 height 14
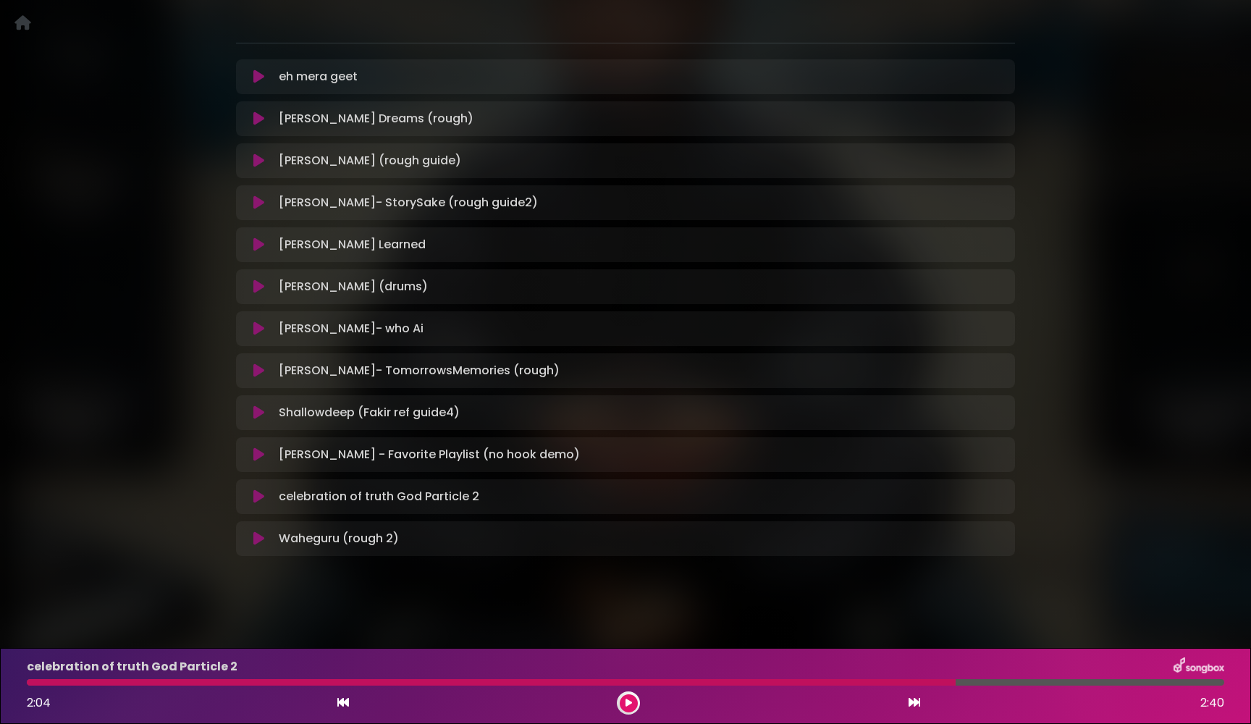
click at [259, 538] on icon at bounding box center [258, 538] width 11 height 14
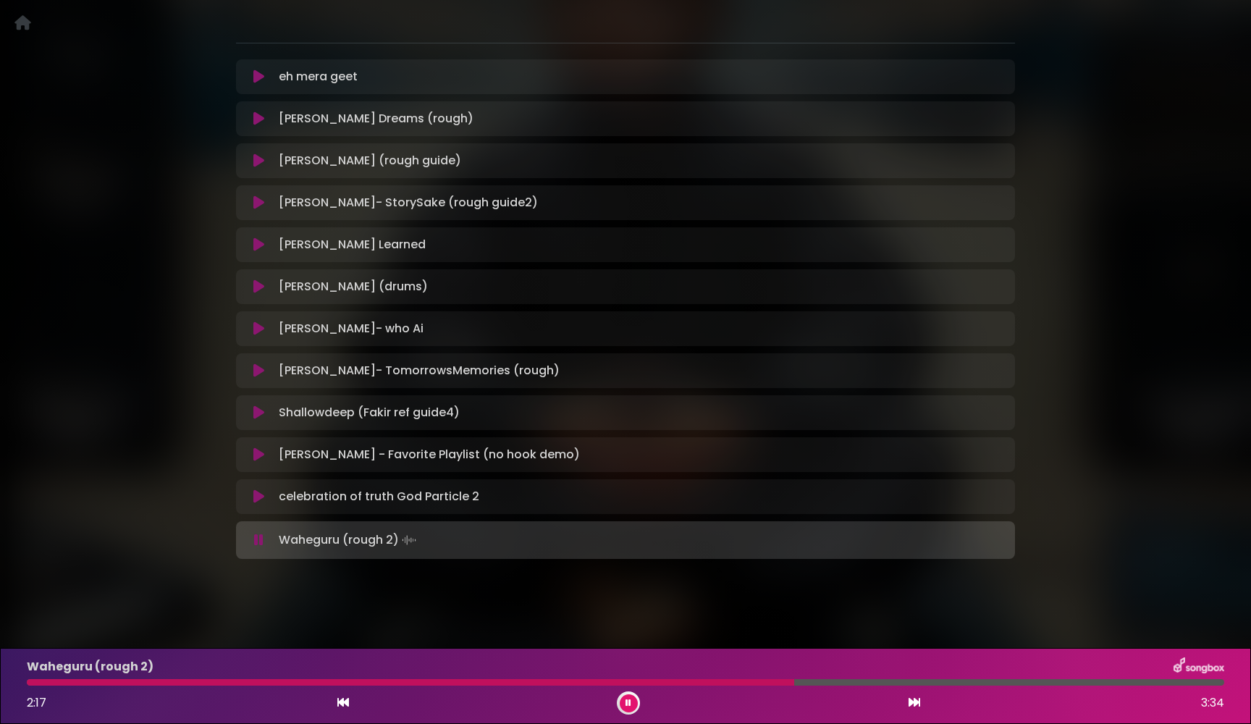
click at [261, 541] on icon at bounding box center [258, 540] width 9 height 14
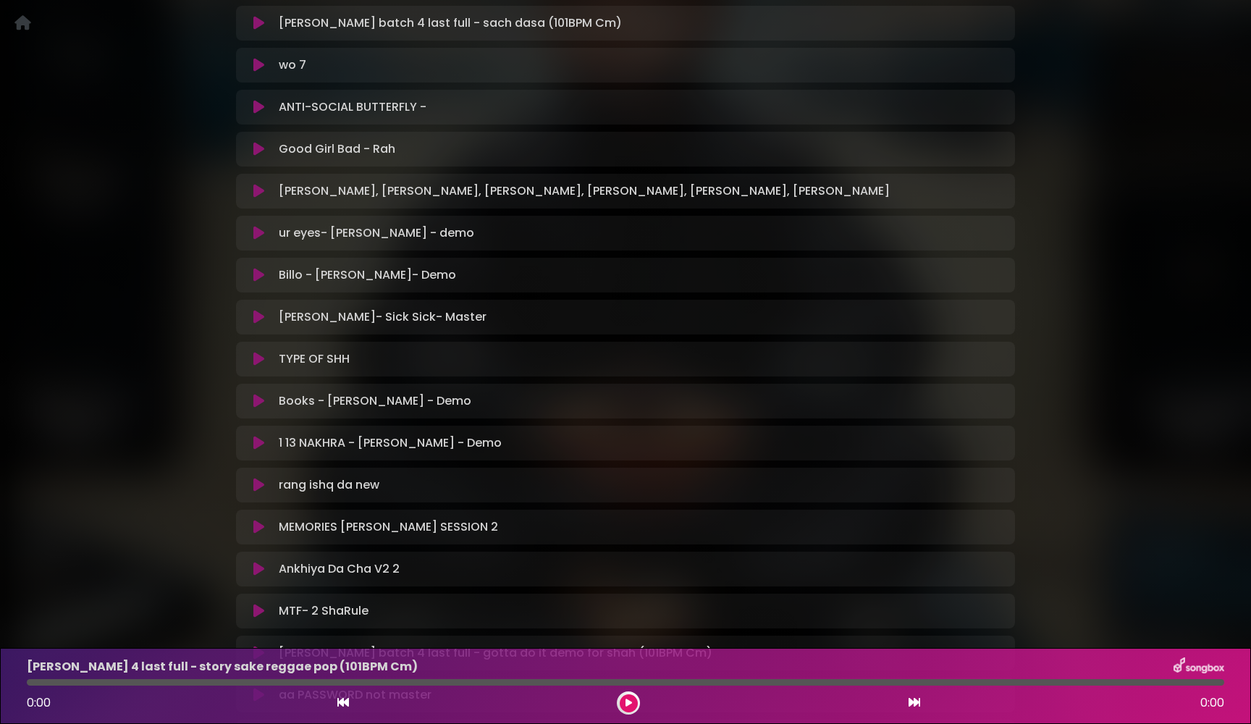
scroll to position [662, 0]
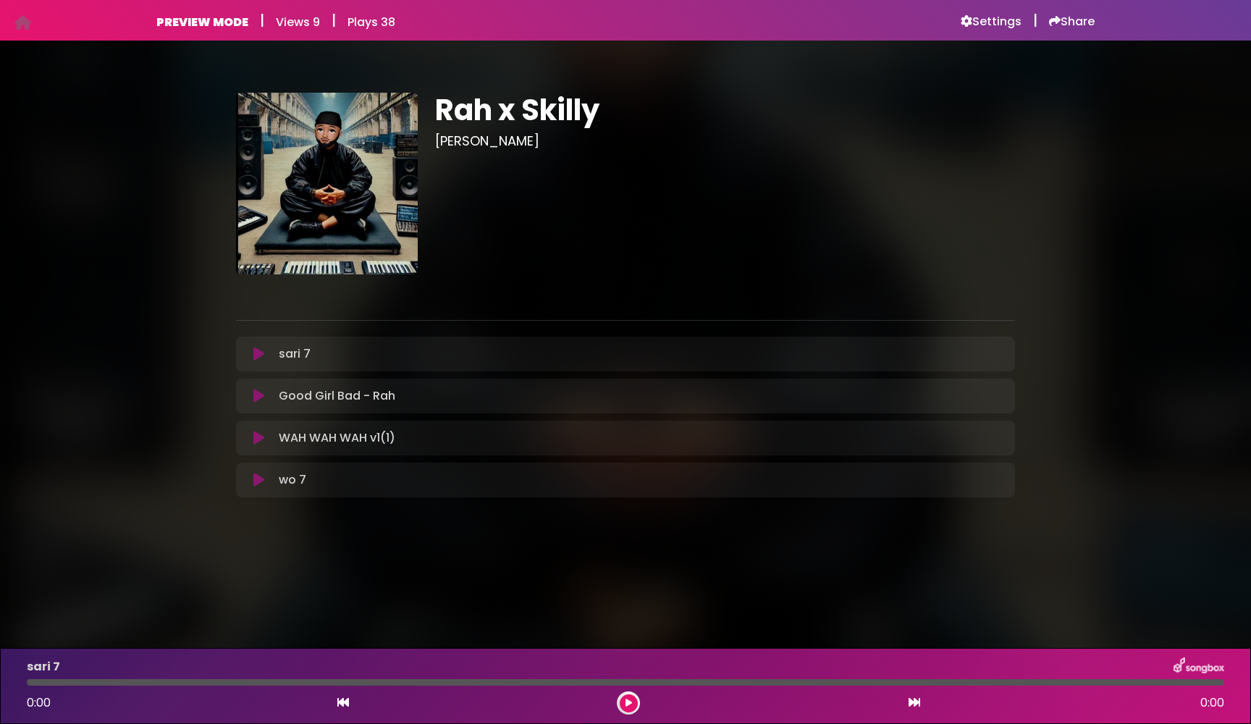
click at [256, 355] on icon at bounding box center [258, 354] width 11 height 14
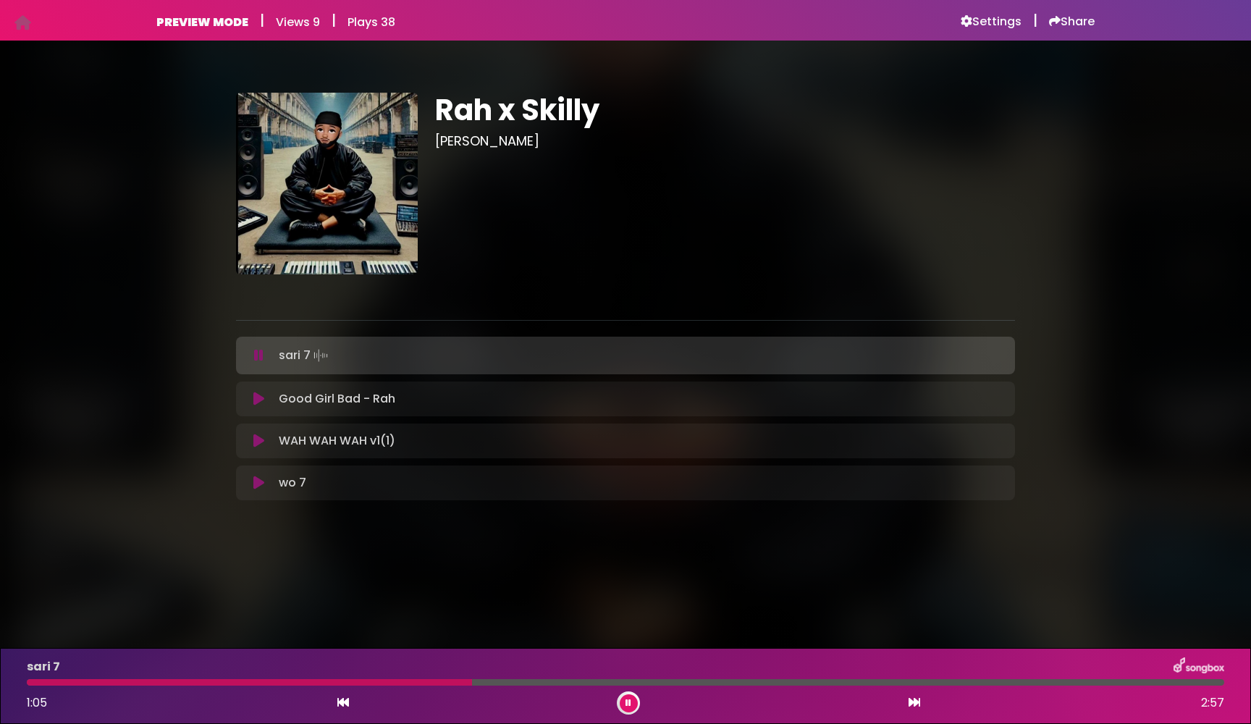
click at [256, 355] on icon at bounding box center [258, 355] width 9 height 14
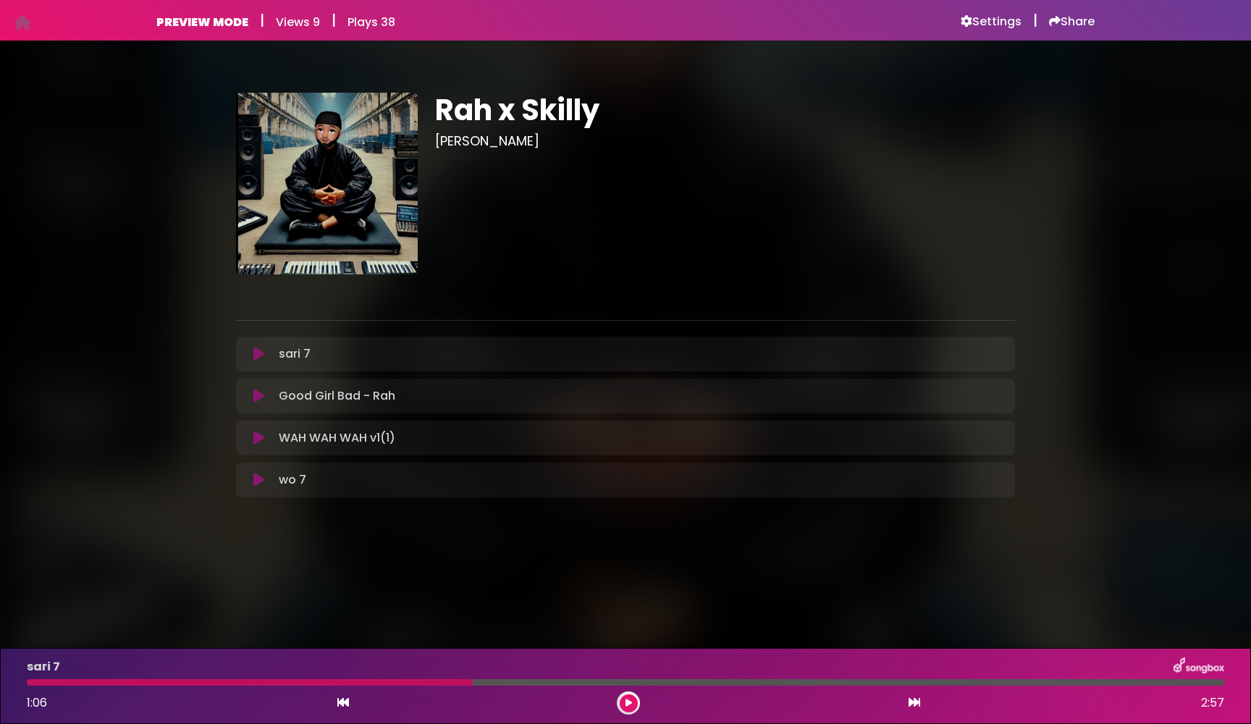
click at [253, 394] on icon at bounding box center [258, 396] width 11 height 14
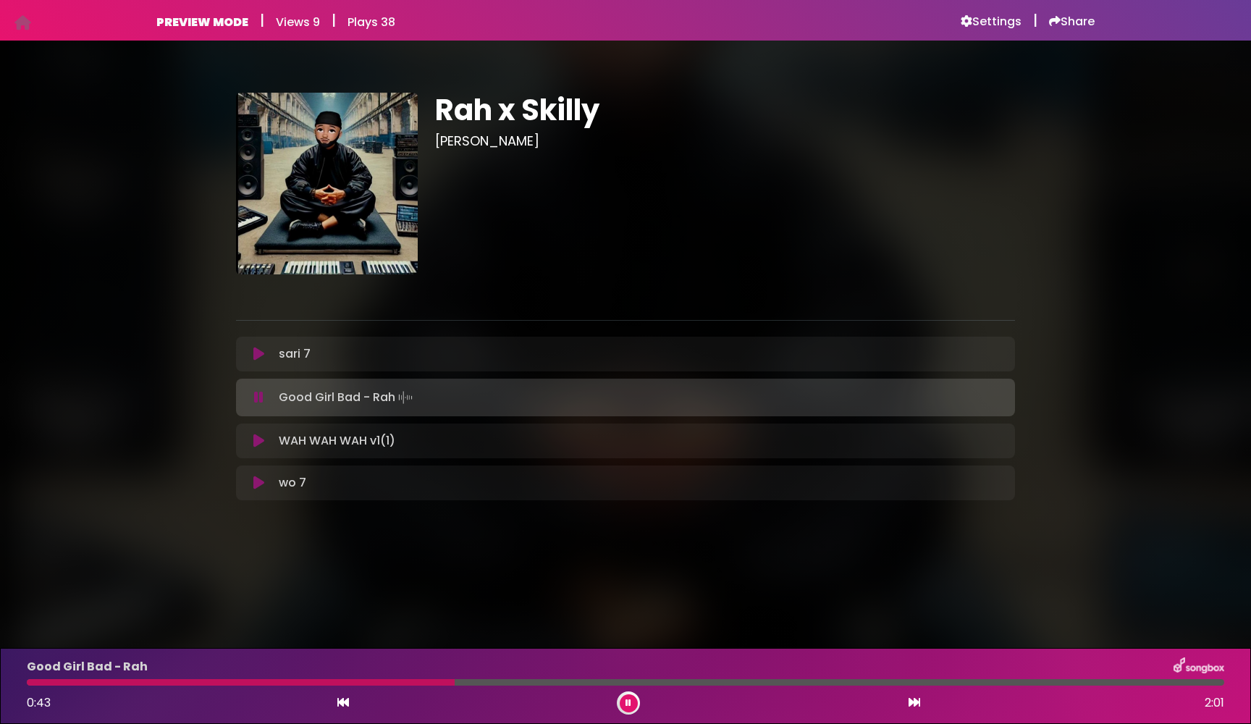
click at [253, 394] on button at bounding box center [259, 397] width 28 height 14
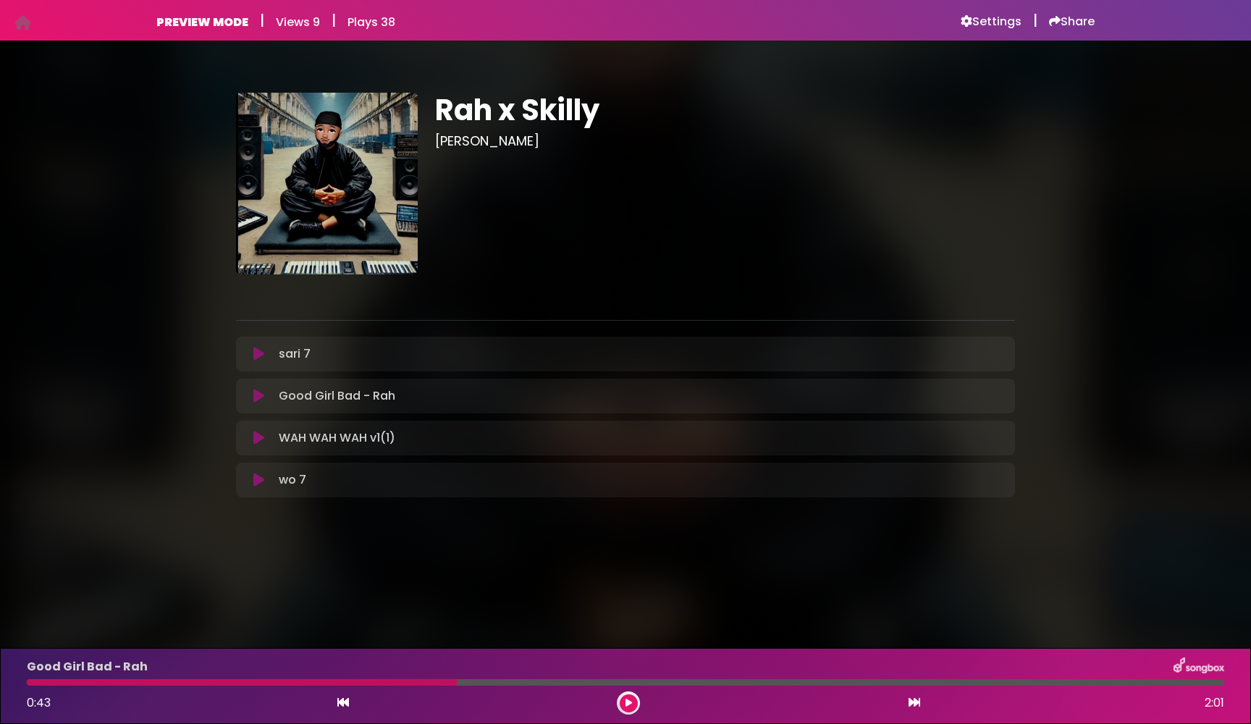
click at [258, 478] on icon at bounding box center [258, 480] width 11 height 14
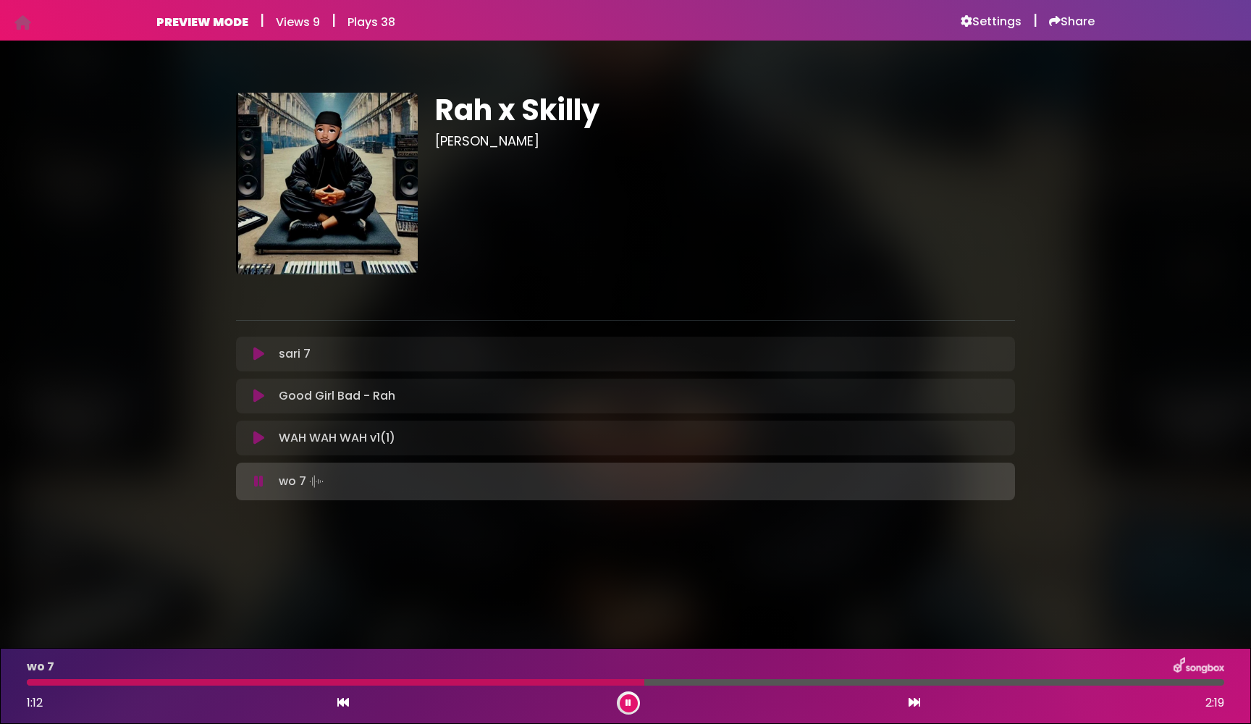
click at [258, 478] on icon at bounding box center [258, 481] width 9 height 14
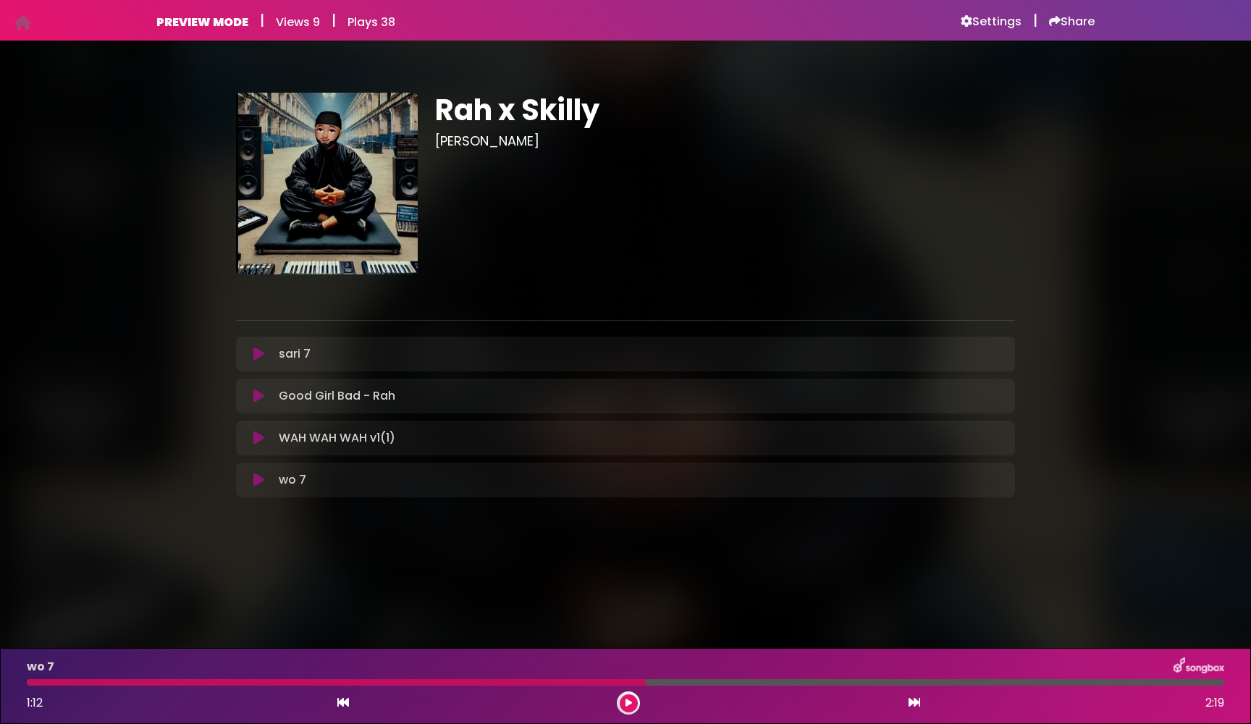
click at [128, 216] on div "Rah x Skilly Jay Skilly" at bounding box center [625, 290] width 1251 height 464
